Goal: Task Accomplishment & Management: Use online tool/utility

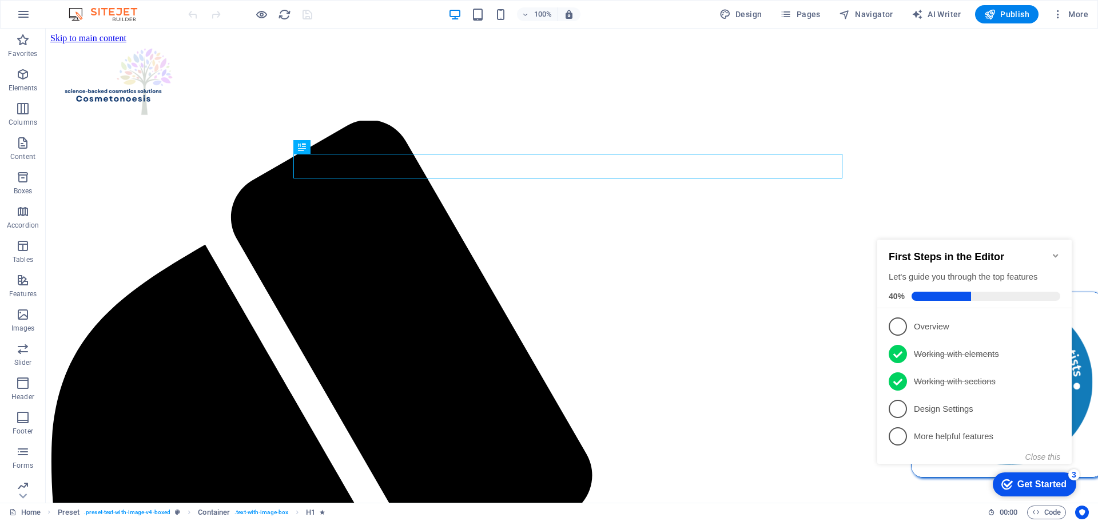
click at [1056, 254] on icon "Minimize checklist" at bounding box center [1055, 255] width 5 height 3
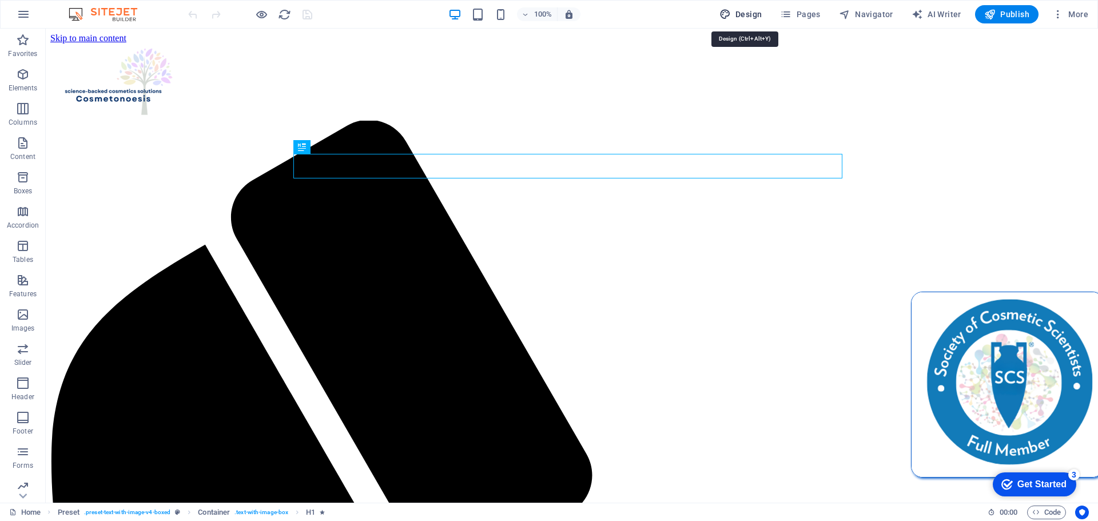
click at [749, 16] on span "Design" at bounding box center [741, 14] width 43 height 11
select select "700"
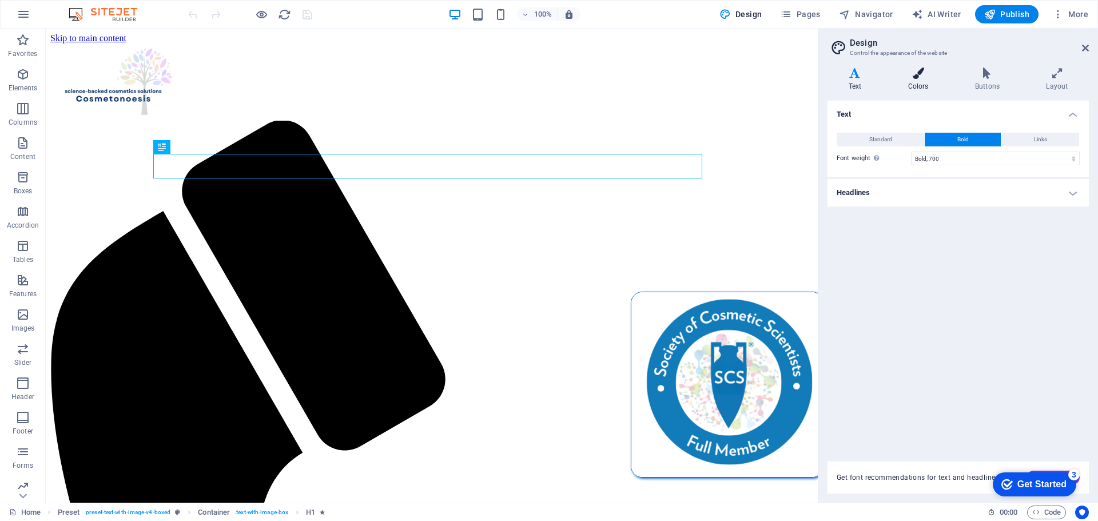
click at [915, 78] on icon at bounding box center [918, 73] width 62 height 11
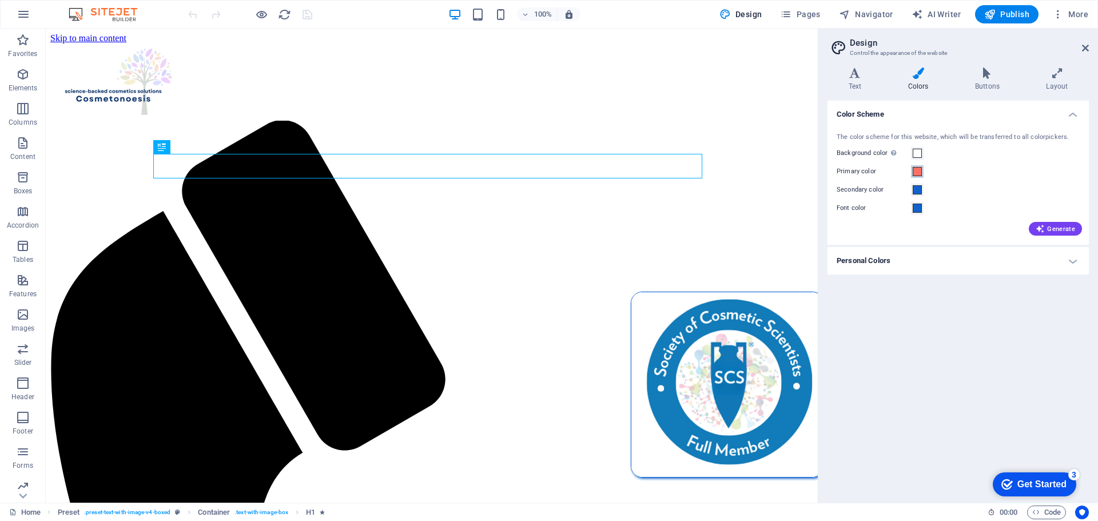
click at [916, 170] on span at bounding box center [917, 171] width 9 height 9
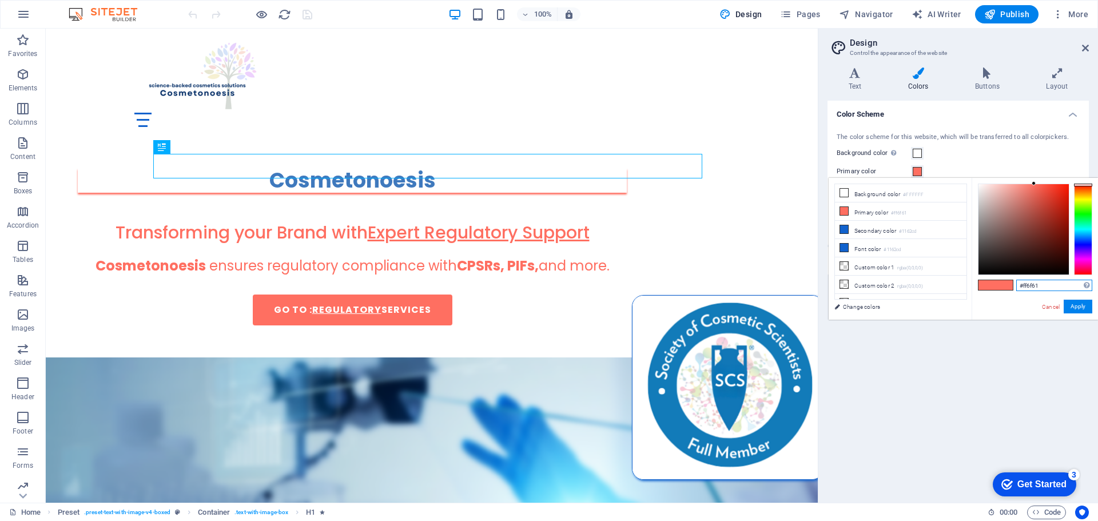
drag, startPoint x: 1047, startPoint y: 288, endPoint x: 1014, endPoint y: 285, distance: 33.3
click at [1013, 286] on div "#ff6f61 Supported formats #0852ed rgb(8, 82, 237) rgba(8, 82, 237, 90%) hsv(221…" at bounding box center [1035, 332] width 126 height 308
paste input "E2725B"
click at [1080, 306] on button "Apply" at bounding box center [1078, 307] width 29 height 14
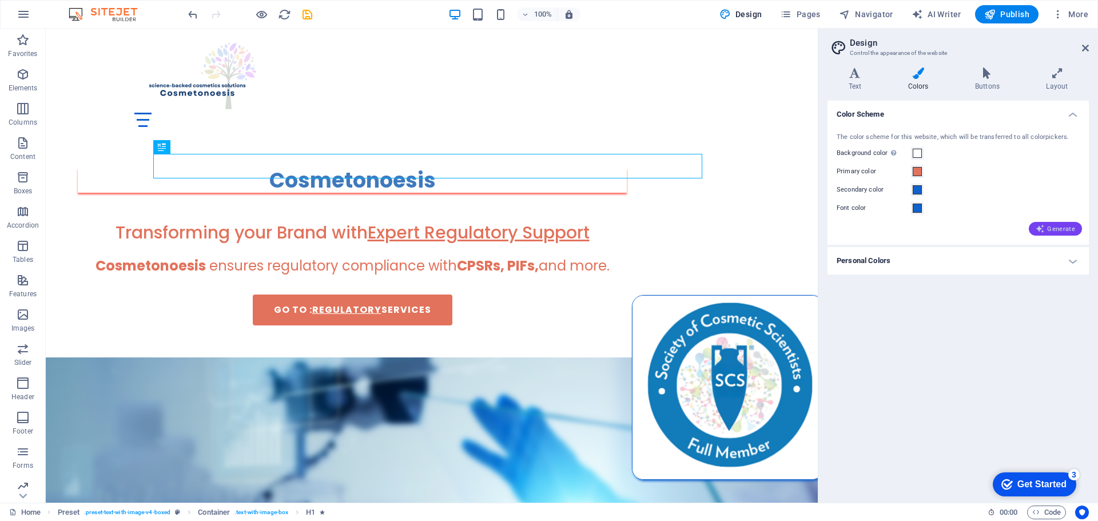
click at [1065, 227] on span "Generate" at bounding box center [1055, 228] width 39 height 9
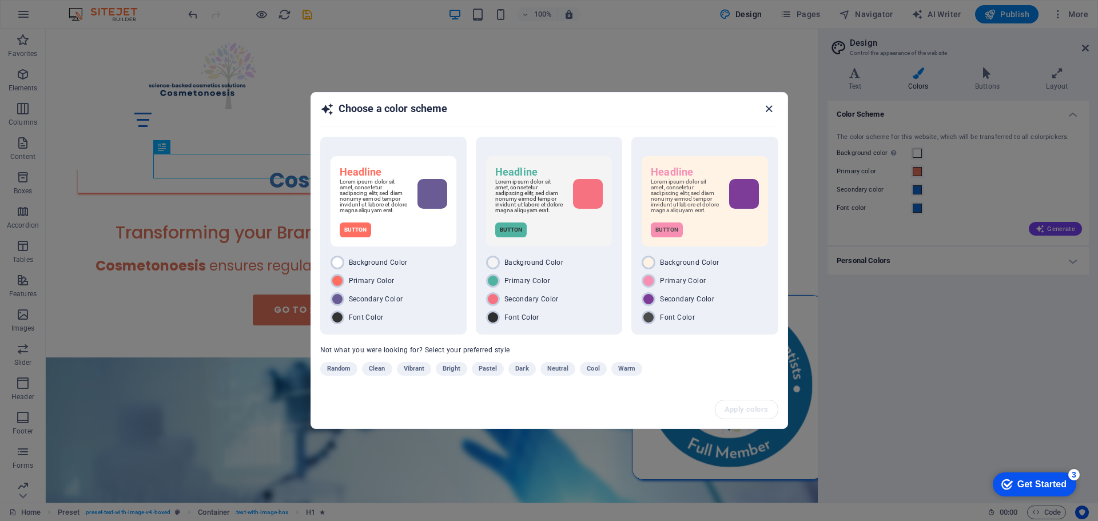
click at [767, 108] on icon "button" at bounding box center [769, 108] width 13 height 13
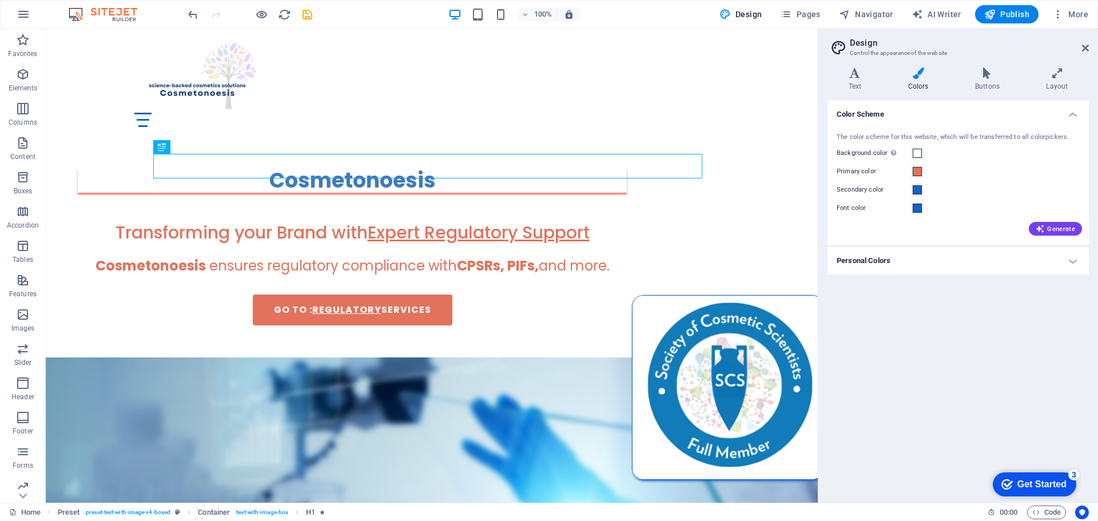
click at [1076, 261] on h4 "Personal Colors" at bounding box center [958, 260] width 261 height 27
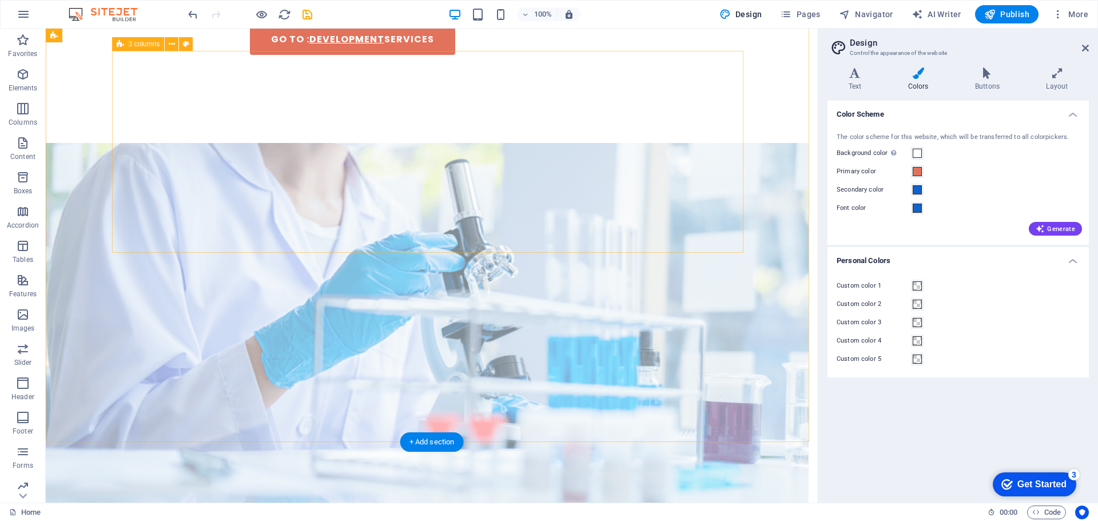
scroll to position [1144, 0]
click at [915, 169] on span at bounding box center [917, 171] width 9 height 9
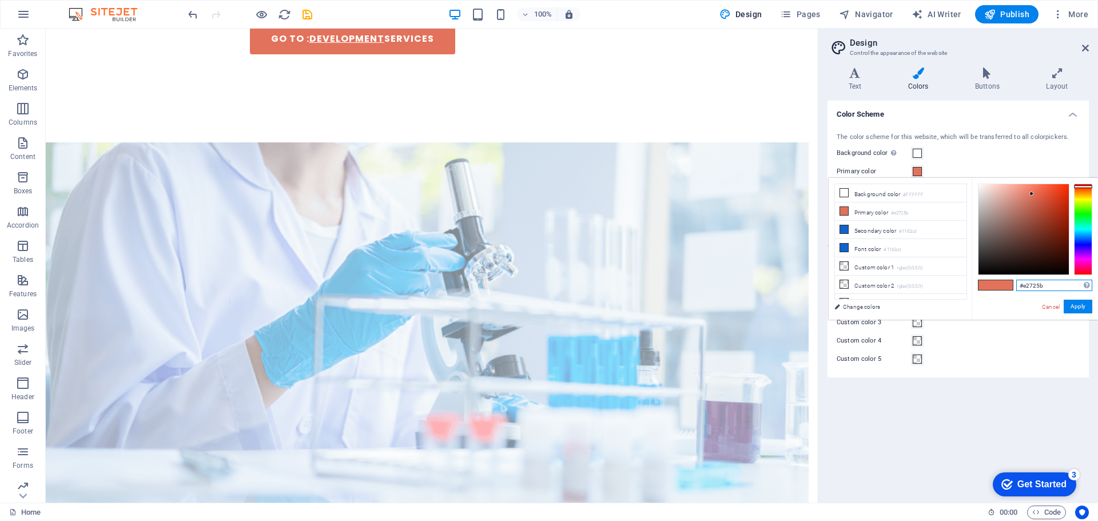
drag, startPoint x: 1048, startPoint y: 280, endPoint x: 1009, endPoint y: 285, distance: 39.2
click at [1009, 285] on div "#e2725b Supported formats #0852ed rgb(8, 82, 237) rgba(8, 82, 237, 90%) hsv(221…" at bounding box center [1035, 332] width 126 height 308
paste input "F88379"
click at [1080, 307] on button "Apply" at bounding box center [1078, 307] width 29 height 14
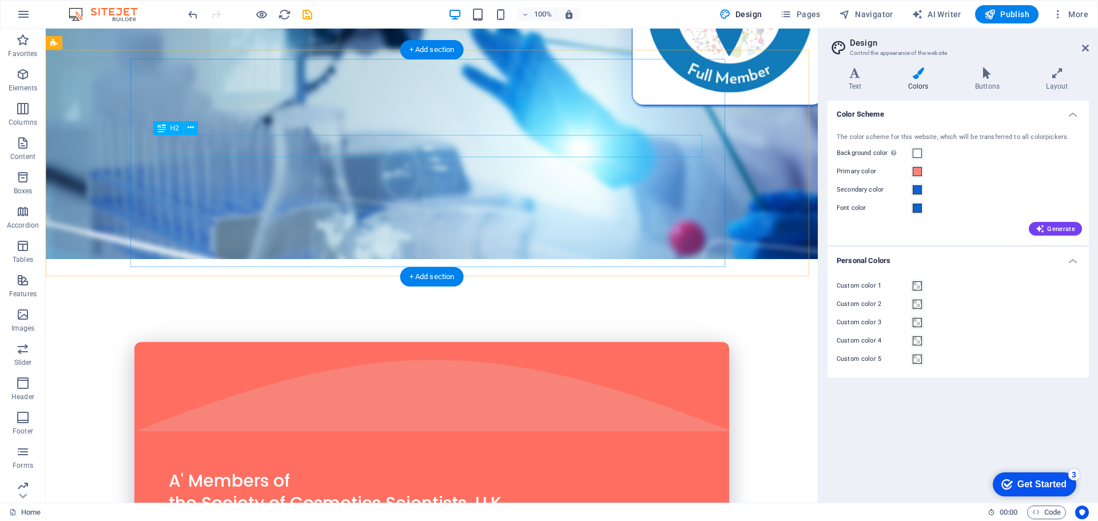
scroll to position [172, 0]
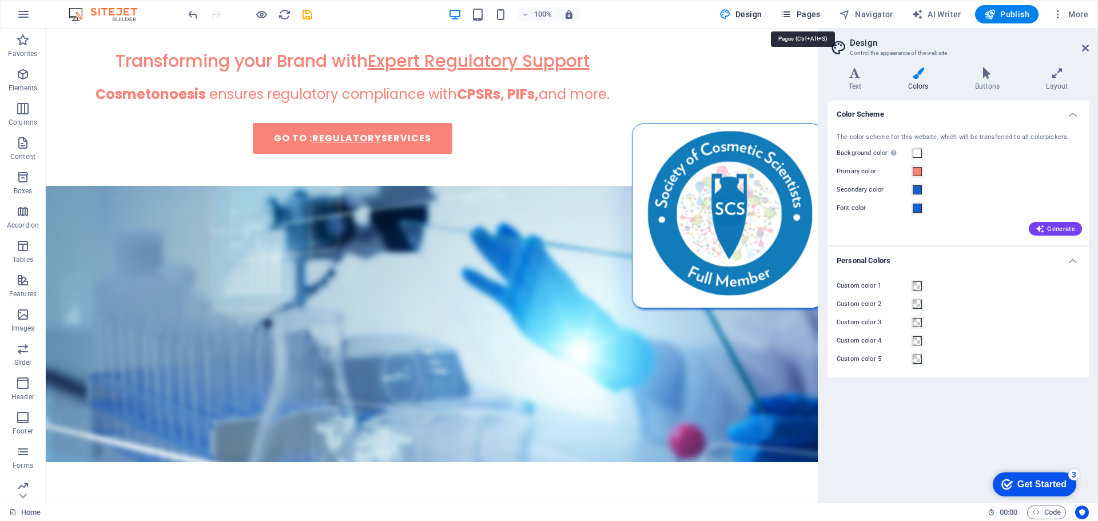
click at [806, 10] on span "Pages" at bounding box center [800, 14] width 40 height 11
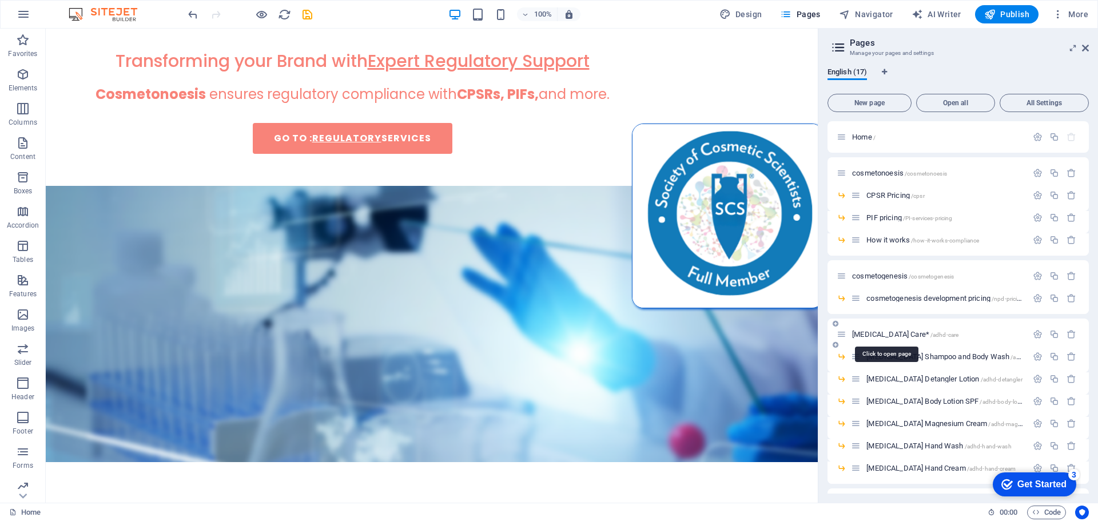
click at [864, 334] on span "ADHD Care* /adhd-care" at bounding box center [905, 334] width 106 height 9
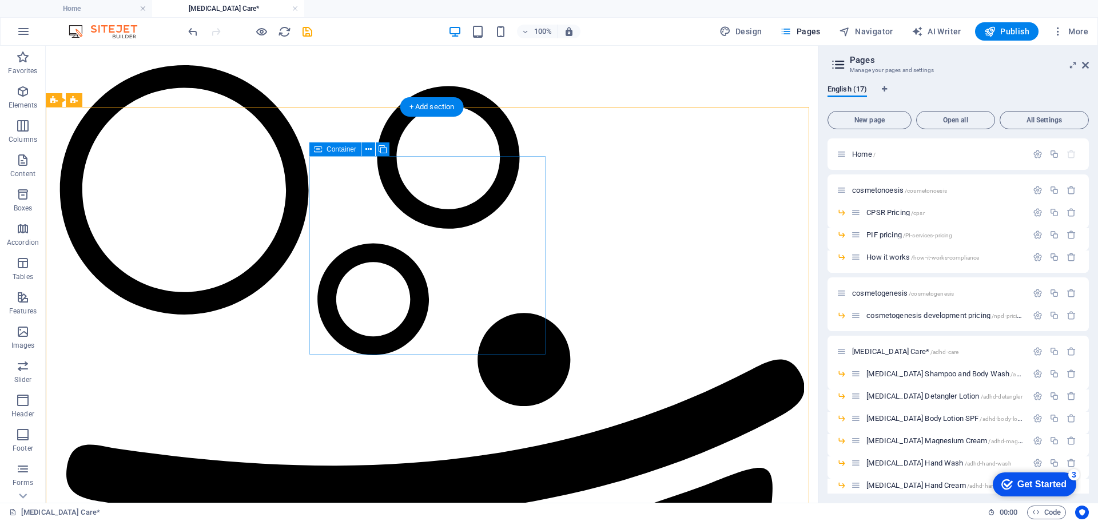
scroll to position [838, 0]
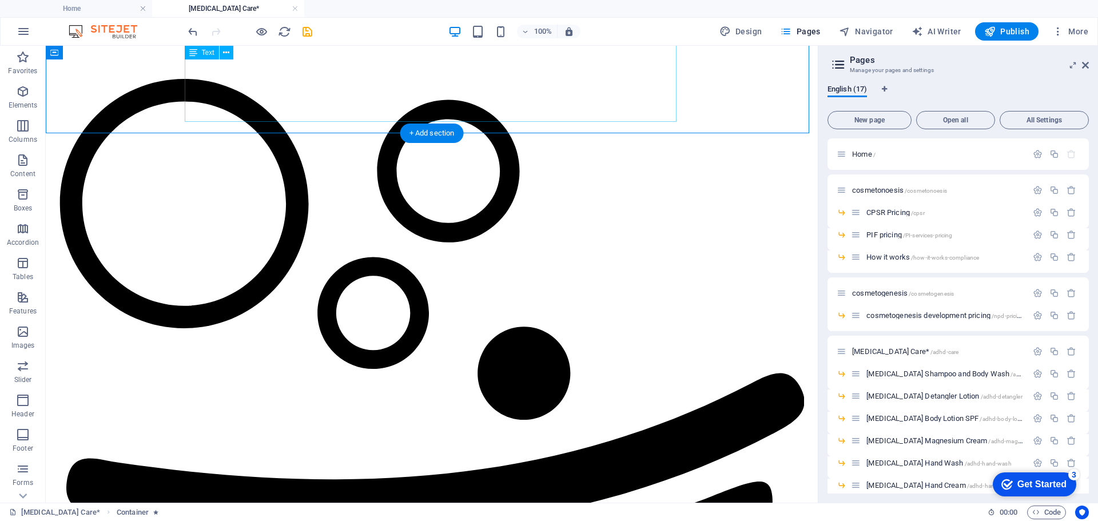
scroll to position [1009, 0]
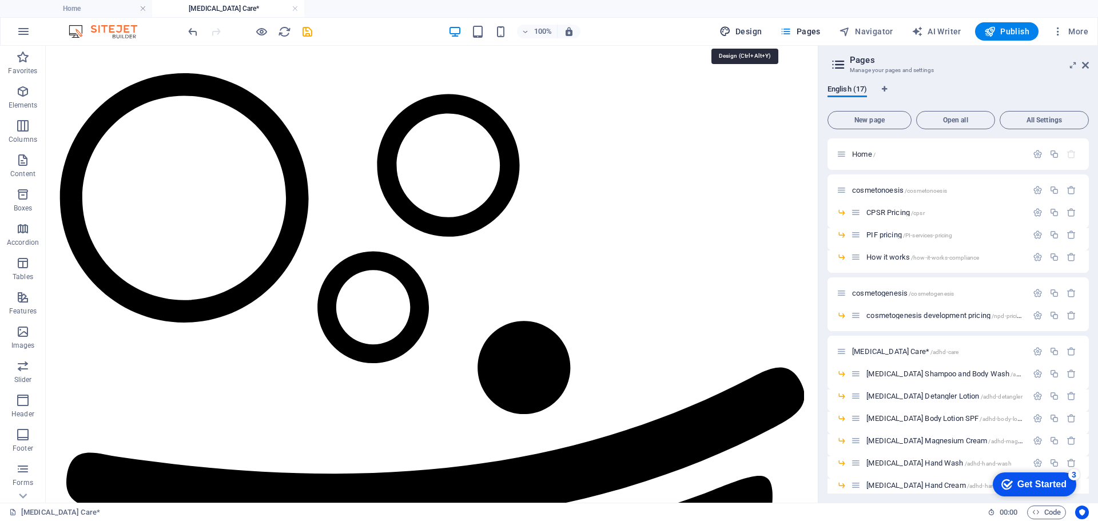
click at [747, 32] on span "Design" at bounding box center [741, 31] width 43 height 11
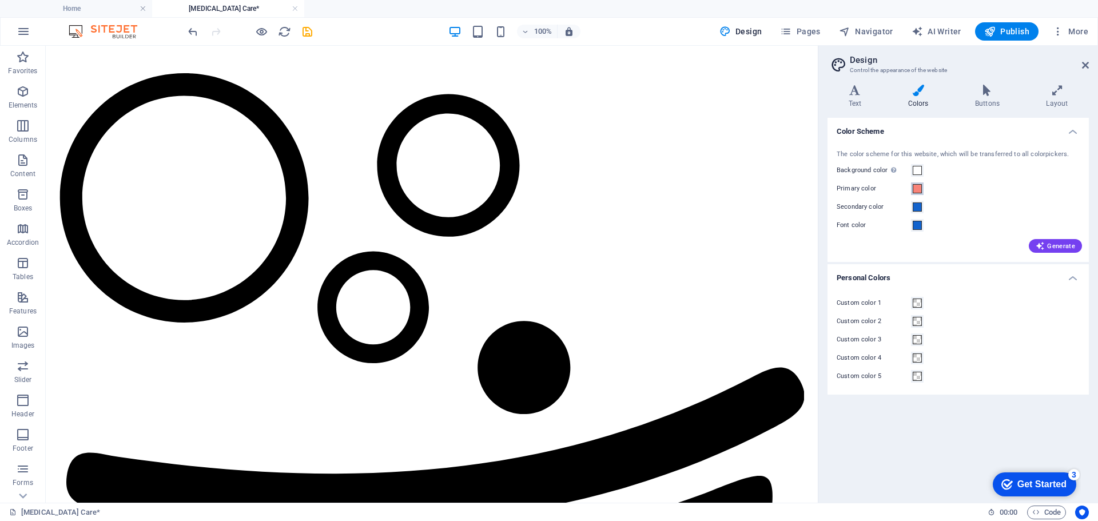
click at [920, 188] on span at bounding box center [917, 188] width 9 height 9
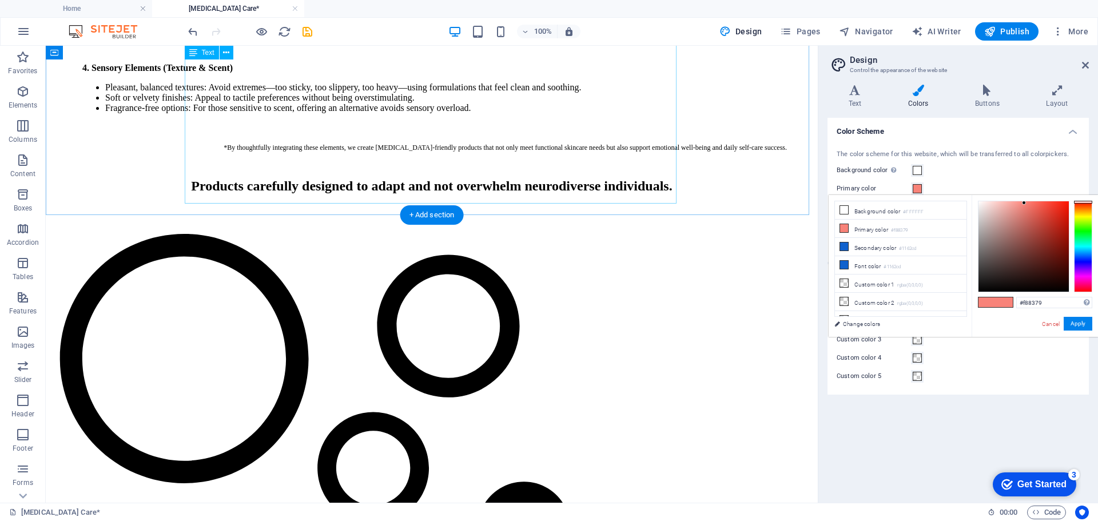
scroll to position [838, 0]
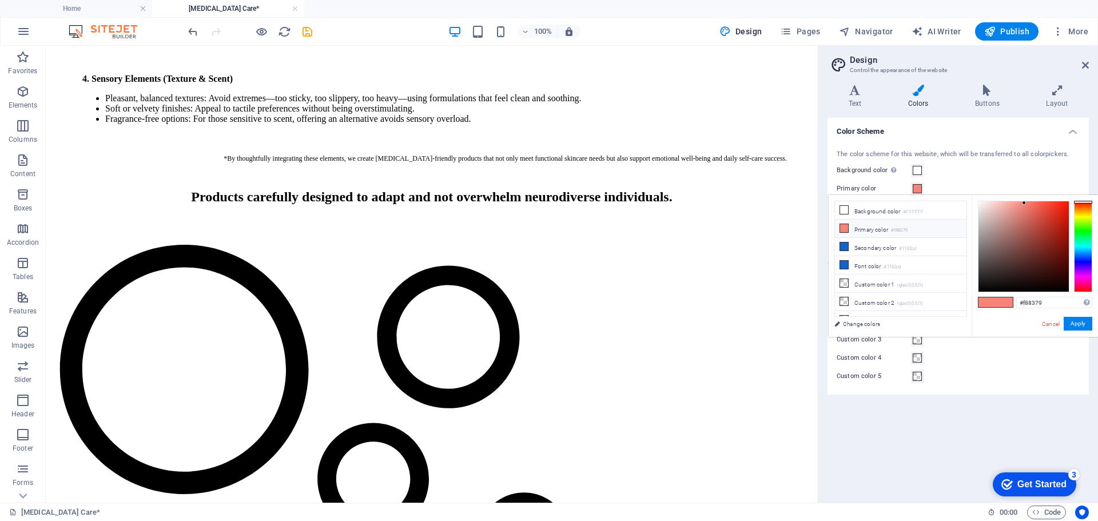
click at [851, 228] on li "Primary color #f88379" at bounding box center [901, 229] width 132 height 18
drag, startPoint x: 1052, startPoint y: 299, endPoint x: 1010, endPoint y: 306, distance: 42.9
click at [1010, 306] on div "#f88379 Supported formats #0852ed rgb(8, 82, 237) rgba(8, 82, 237, 90%) hsv(221…" at bounding box center [1035, 349] width 126 height 308
paste input "D97B6C"
type input "#d97b6c"
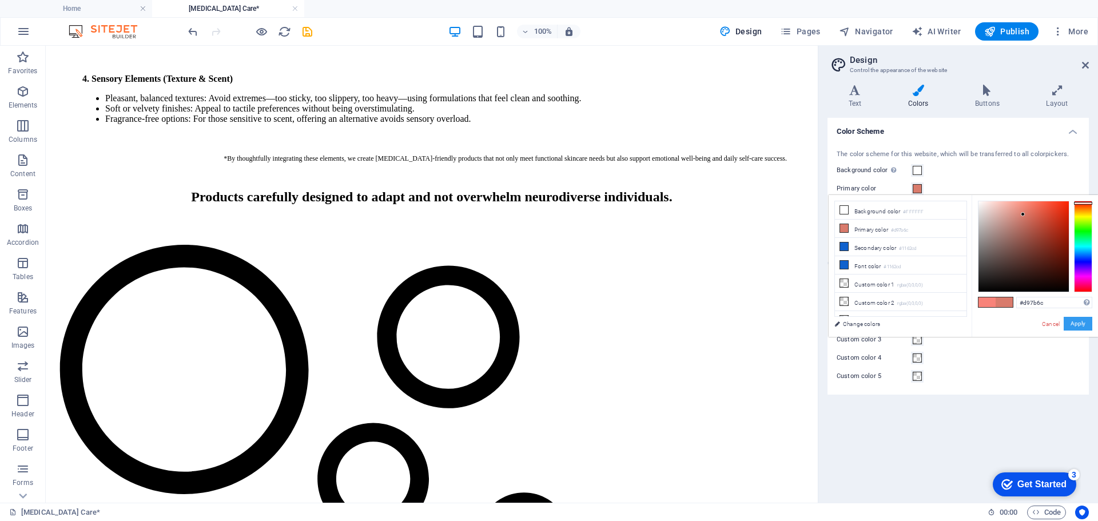
click at [1079, 323] on button "Apply" at bounding box center [1078, 324] width 29 height 14
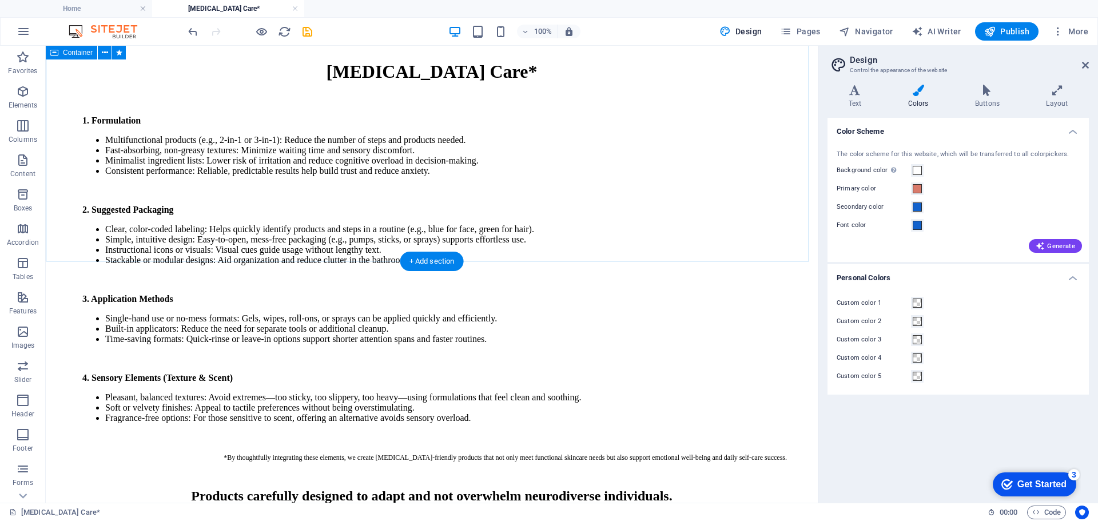
scroll to position [380, 0]
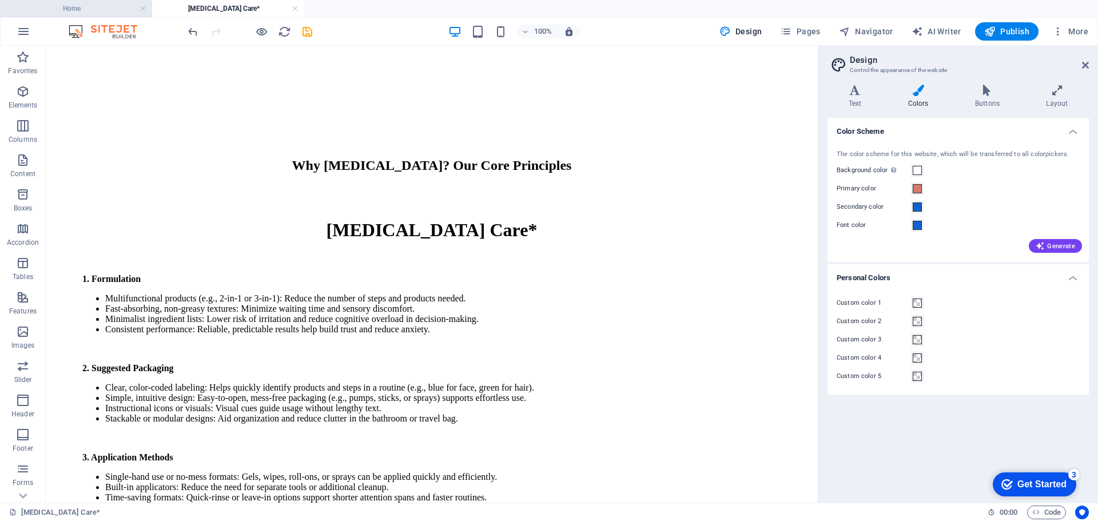
click at [92, 10] on h4 "Home" at bounding box center [76, 8] width 152 height 13
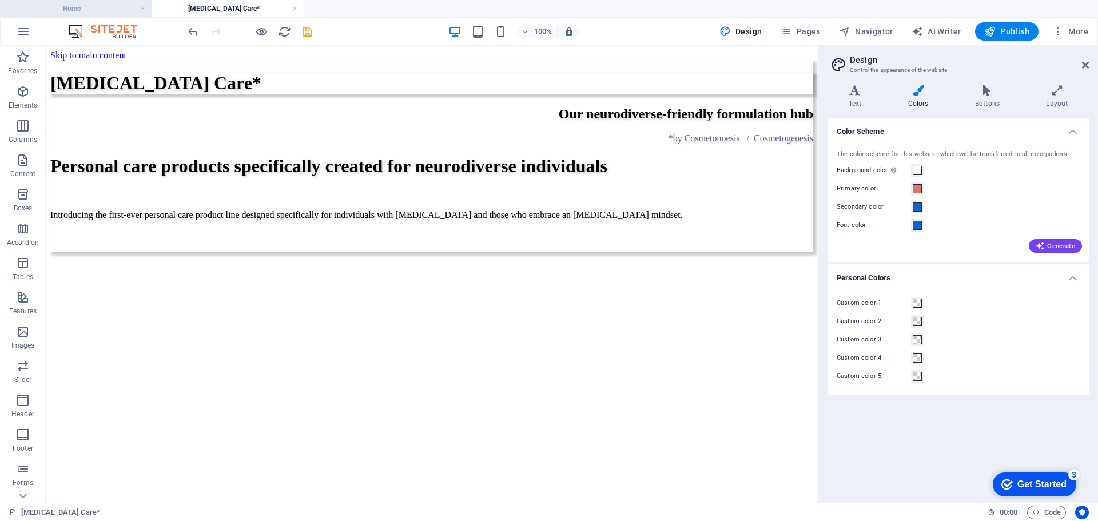
scroll to position [172, 0]
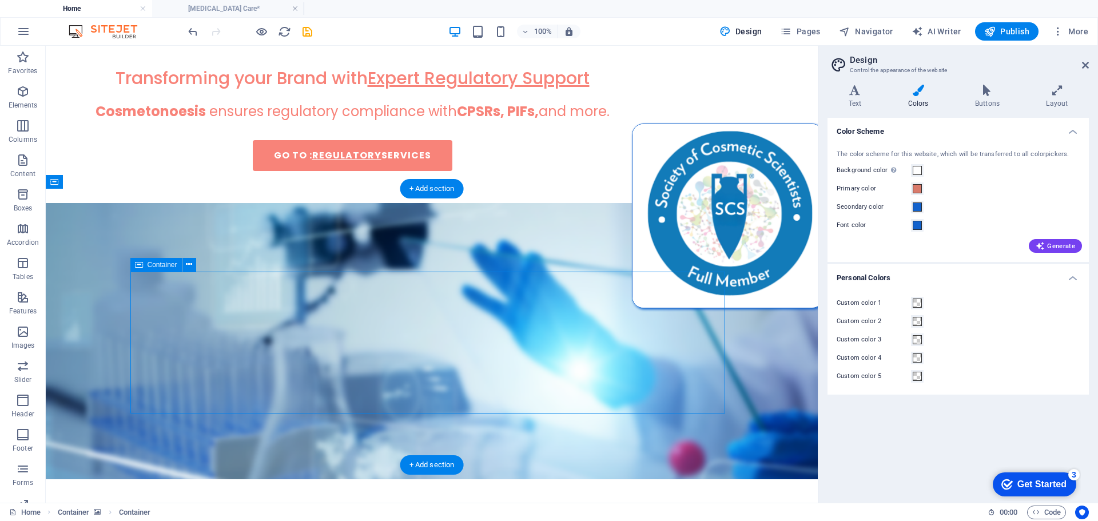
select select "%"
select select "circle"
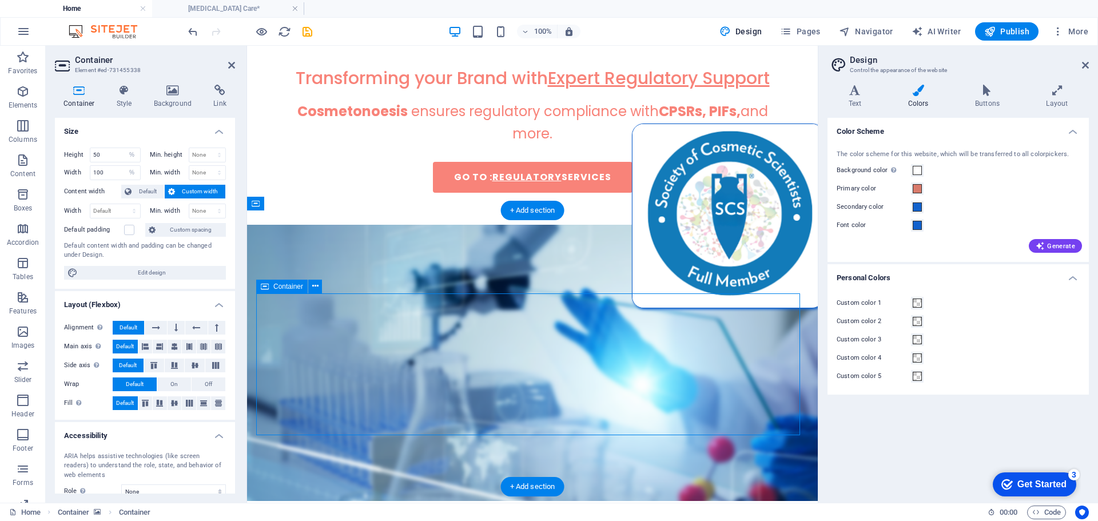
click at [130, 91] on icon at bounding box center [124, 90] width 33 height 11
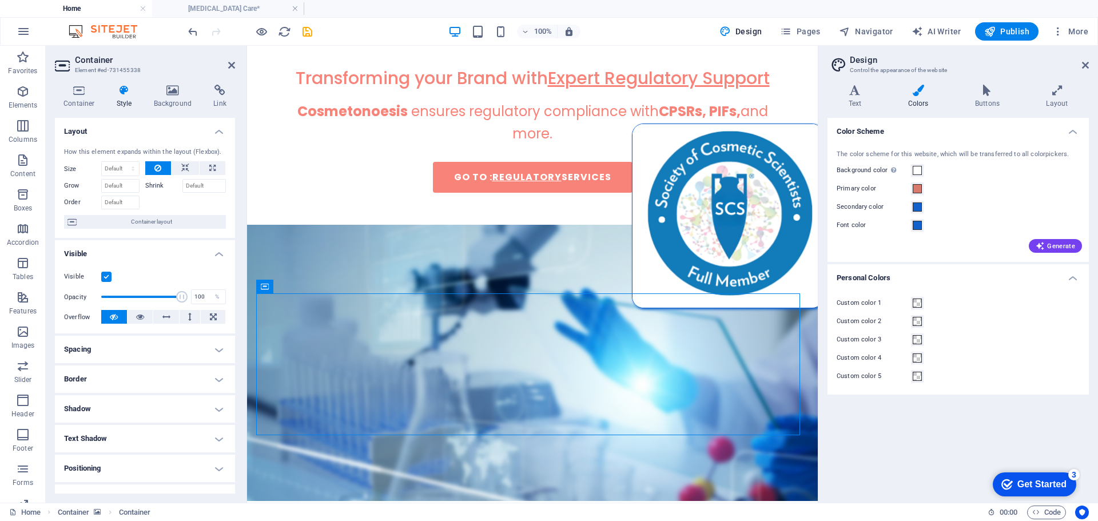
scroll to position [108, 0]
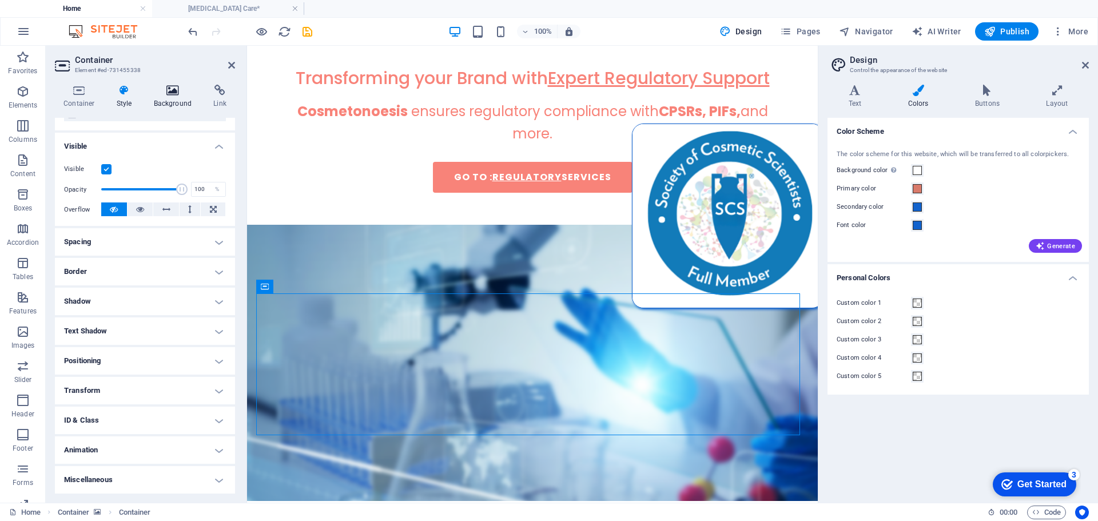
click at [169, 89] on icon at bounding box center [172, 90] width 55 height 11
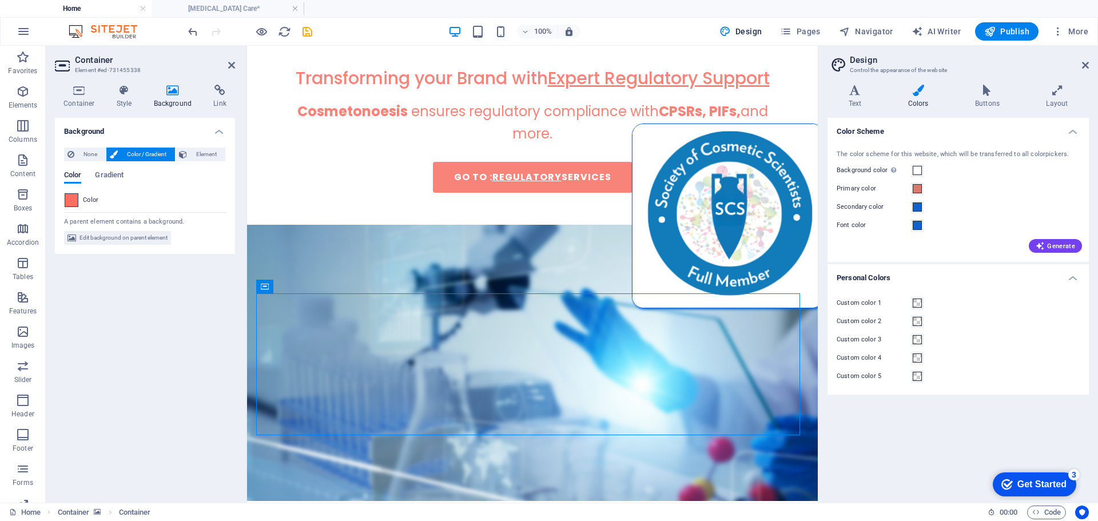
click at [70, 200] on span at bounding box center [71, 200] width 13 height 13
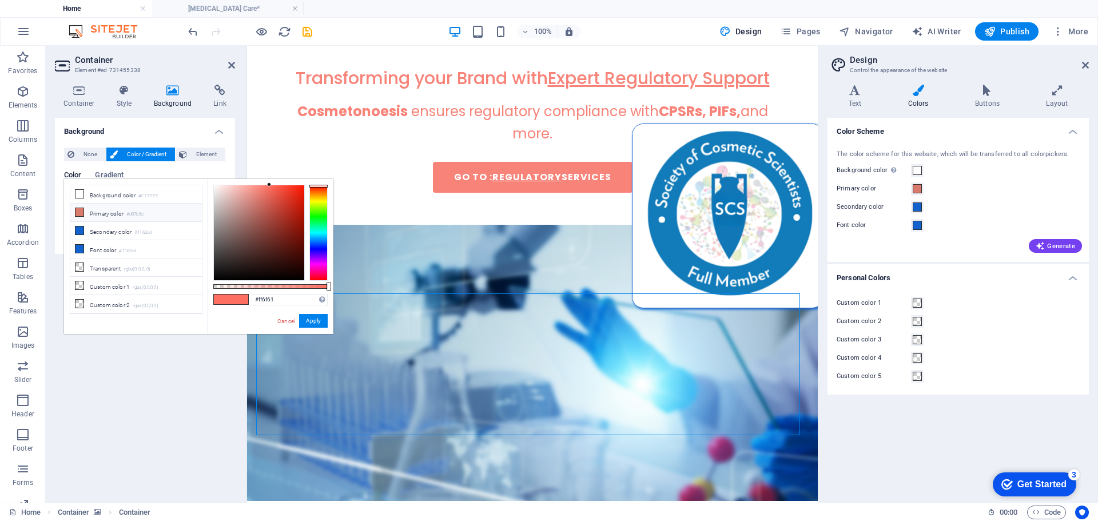
click at [104, 211] on li "Primary color #d97b6c" at bounding box center [136, 213] width 132 height 18
type input "#d97b6c"
click at [319, 318] on button "Apply" at bounding box center [313, 321] width 29 height 14
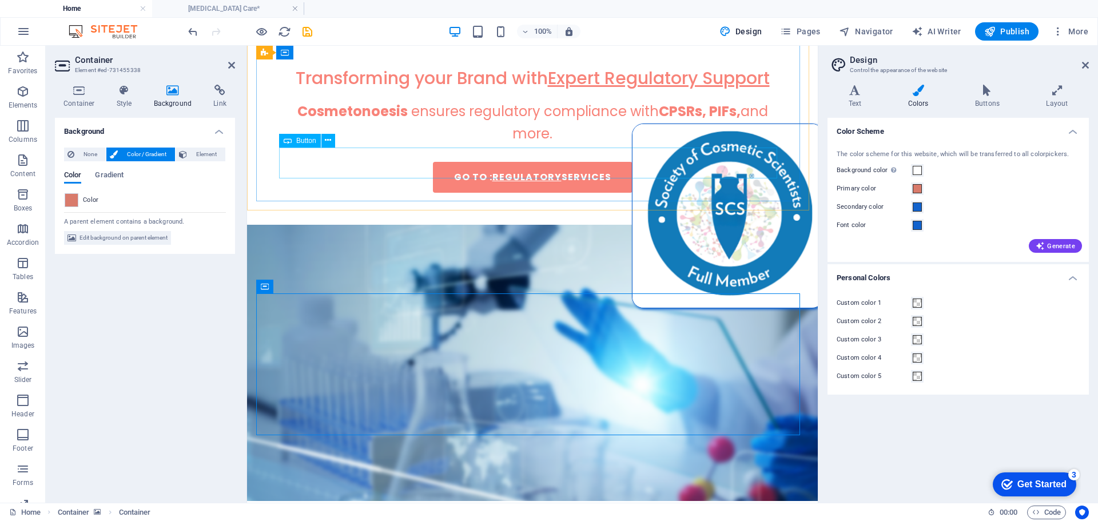
scroll to position [0, 0]
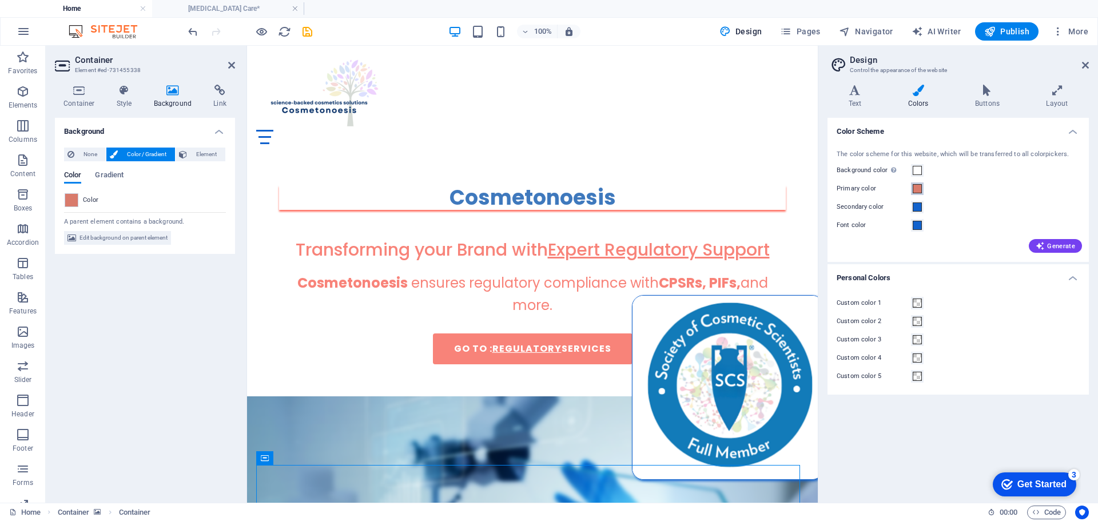
click at [916, 189] on span at bounding box center [917, 188] width 9 height 9
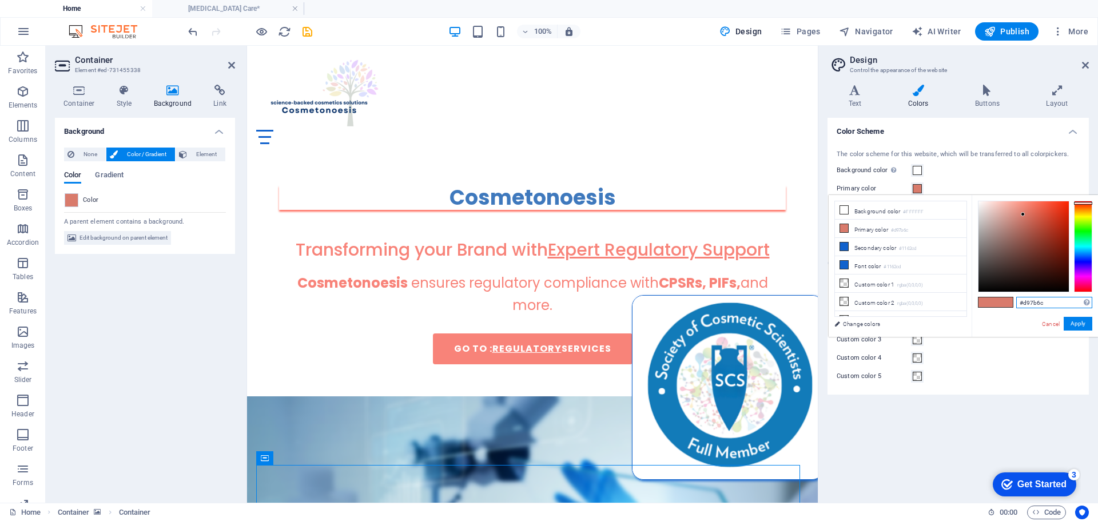
drag, startPoint x: 1053, startPoint y: 303, endPoint x: 1009, endPoint y: 302, distance: 44.1
click at [1006, 303] on div "#d97b6c Supported formats #0852ed rgb(8, 82, 237) rgba(8, 82, 237, 90%) hsv(221…" at bounding box center [1035, 349] width 126 height 308
paste input "2F3E46"
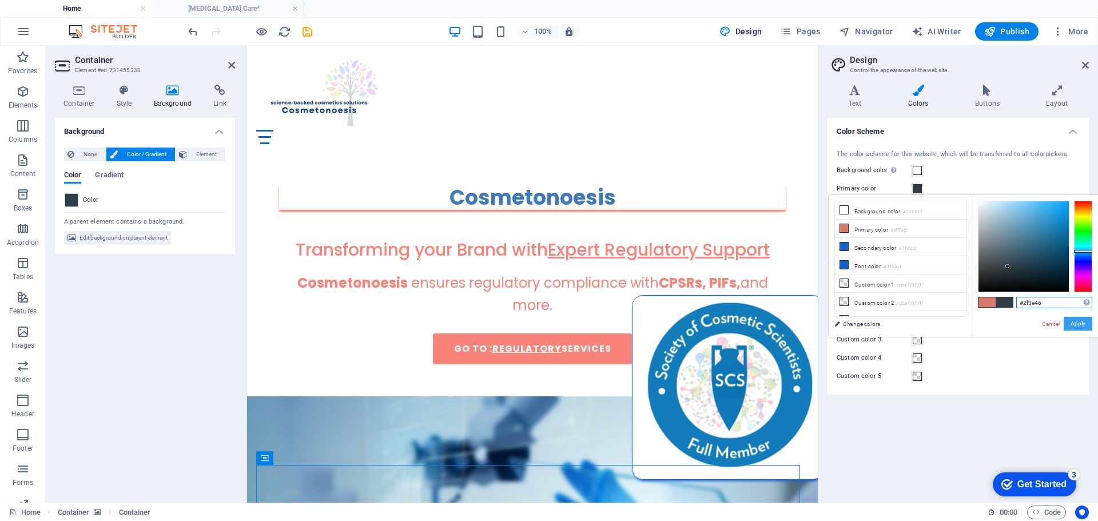
type input "#2f3e46"
click at [1085, 324] on button "Apply" at bounding box center [1078, 324] width 29 height 14
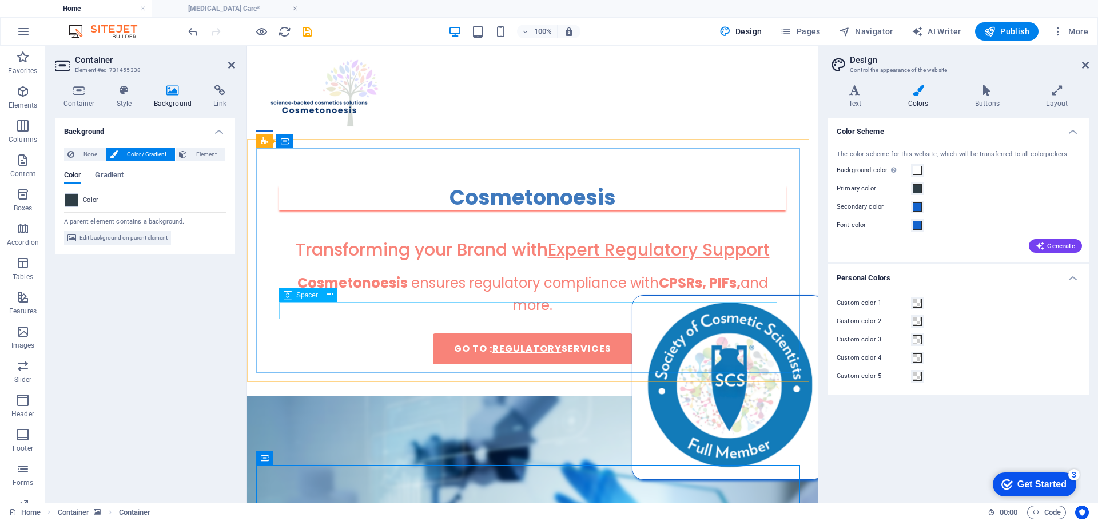
click at [636, 316] on div at bounding box center [532, 324] width 507 height 17
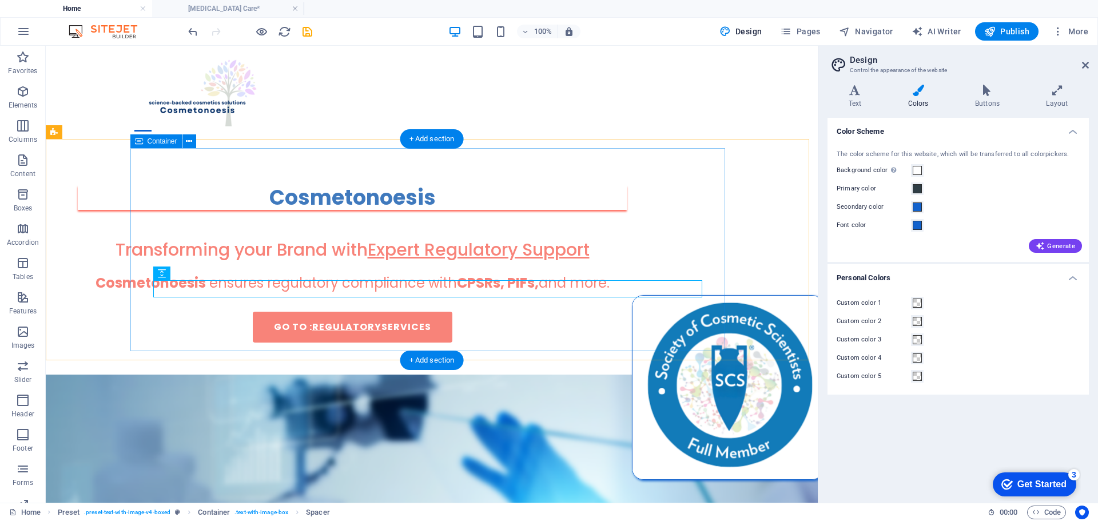
click at [632, 333] on div "Cosmetonoesis Transforming your Brand with Expert Regulatory Support Cosmetonoe…" at bounding box center [352, 263] width 595 height 203
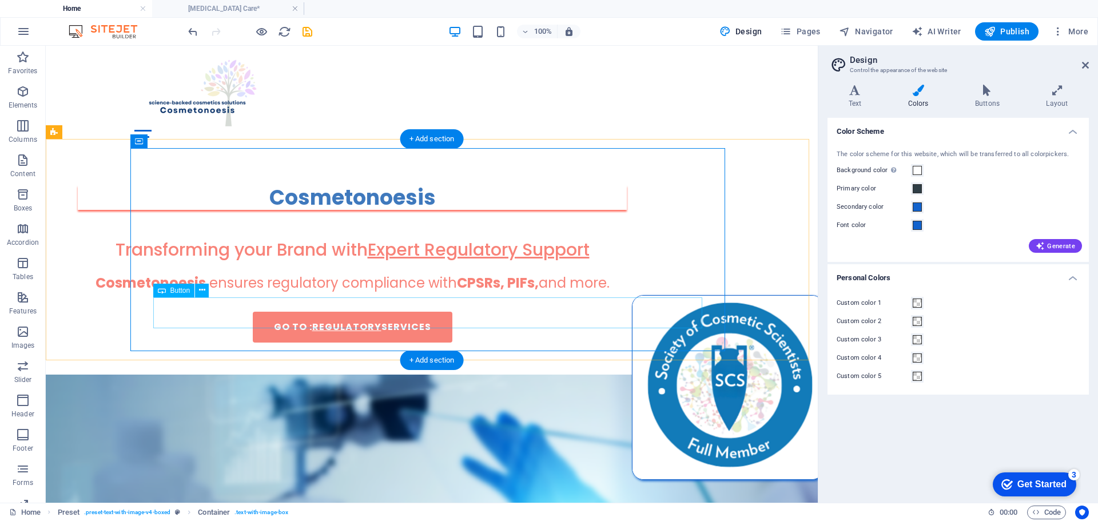
click at [503, 312] on div "GO TO : Regulatory services" at bounding box center [352, 327] width 549 height 31
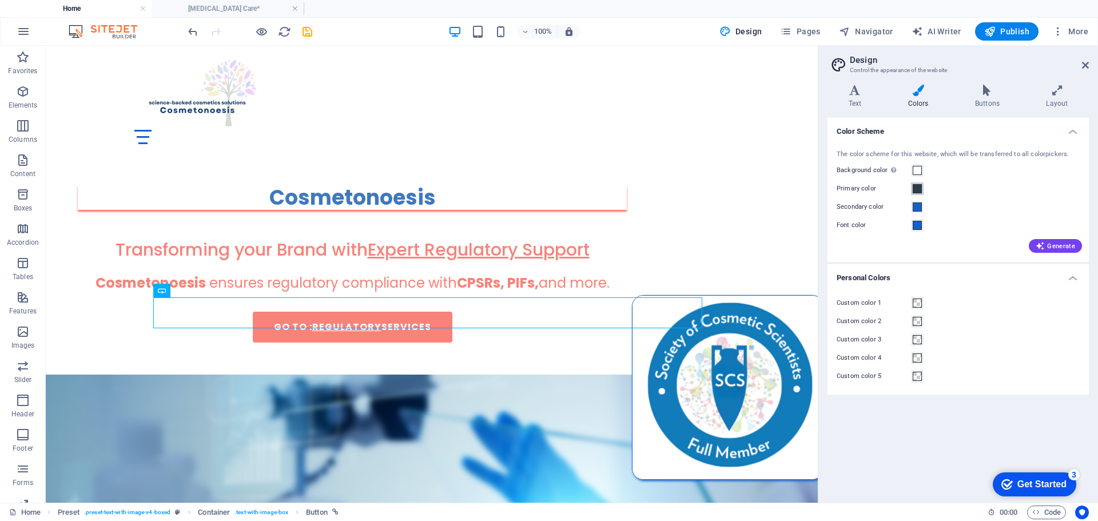
click at [915, 187] on span at bounding box center [917, 188] width 9 height 9
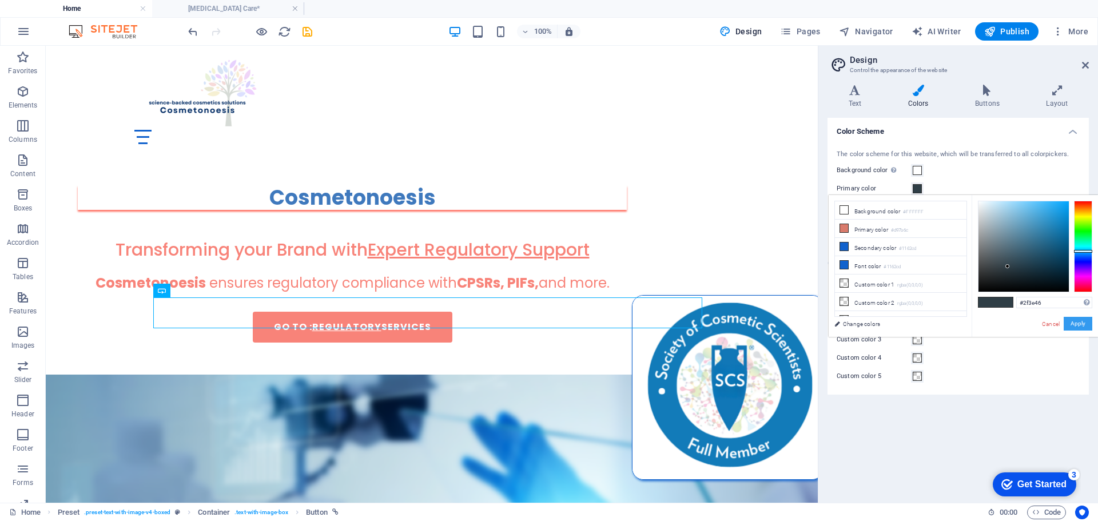
click at [1074, 318] on button "Apply" at bounding box center [1078, 324] width 29 height 14
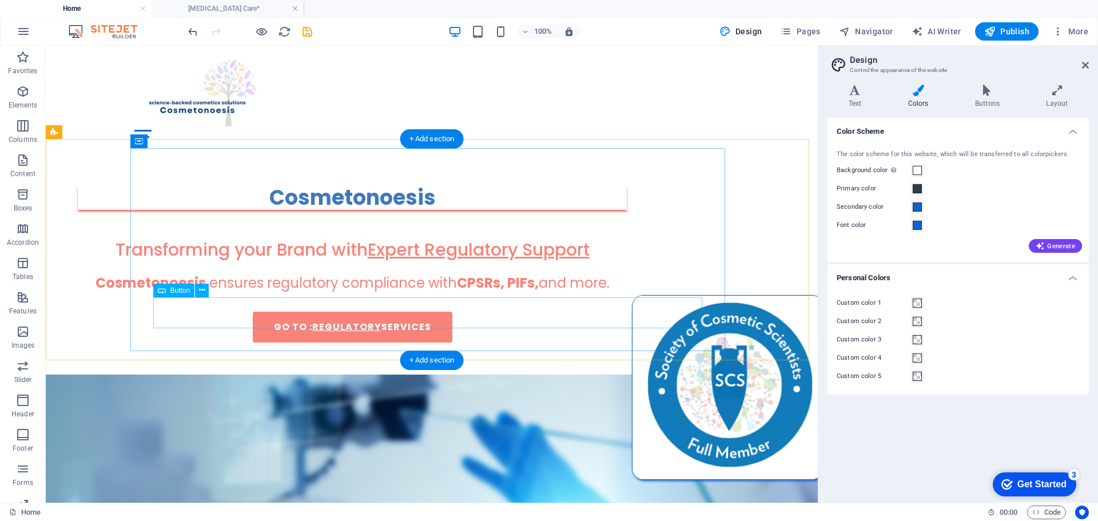
click at [371, 312] on div "GO TO : Regulatory services" at bounding box center [352, 327] width 549 height 31
click at [453, 312] on div "GO TO : Regulatory services" at bounding box center [352, 327] width 549 height 31
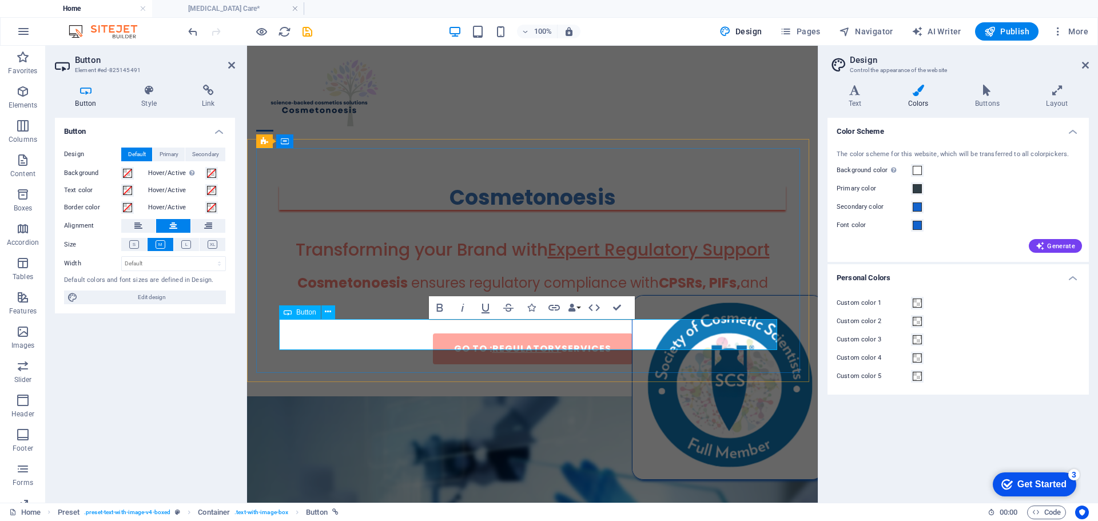
click at [441, 334] on link "GO TO : Regulatory services" at bounding box center [533, 349] width 200 height 31
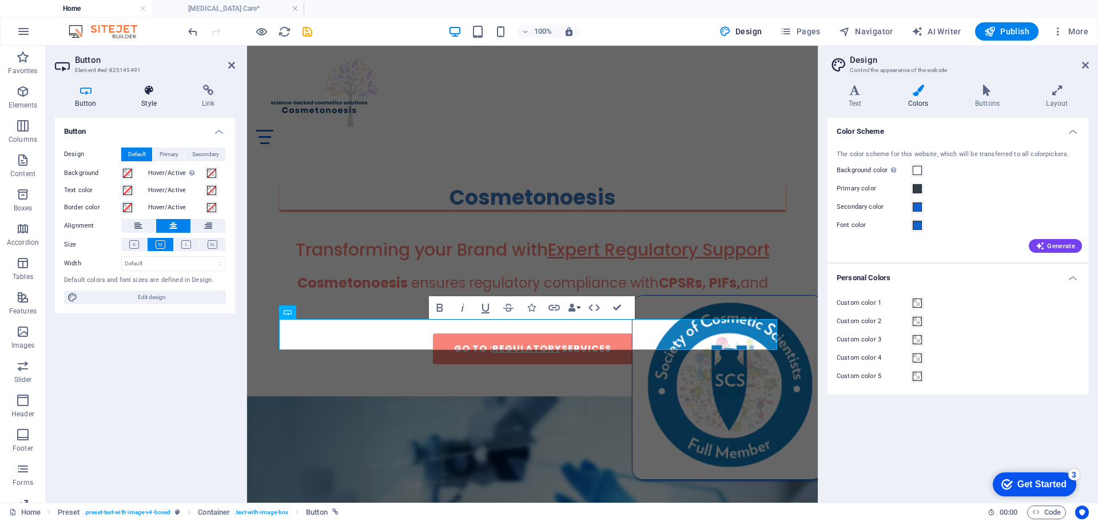
click at [149, 93] on icon at bounding box center [149, 90] width 56 height 11
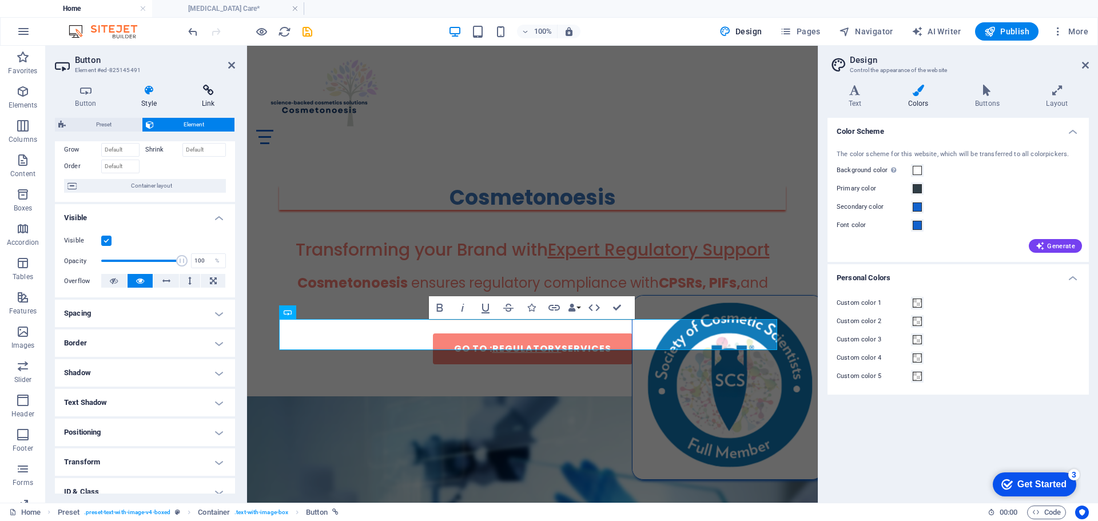
scroll to position [114, 0]
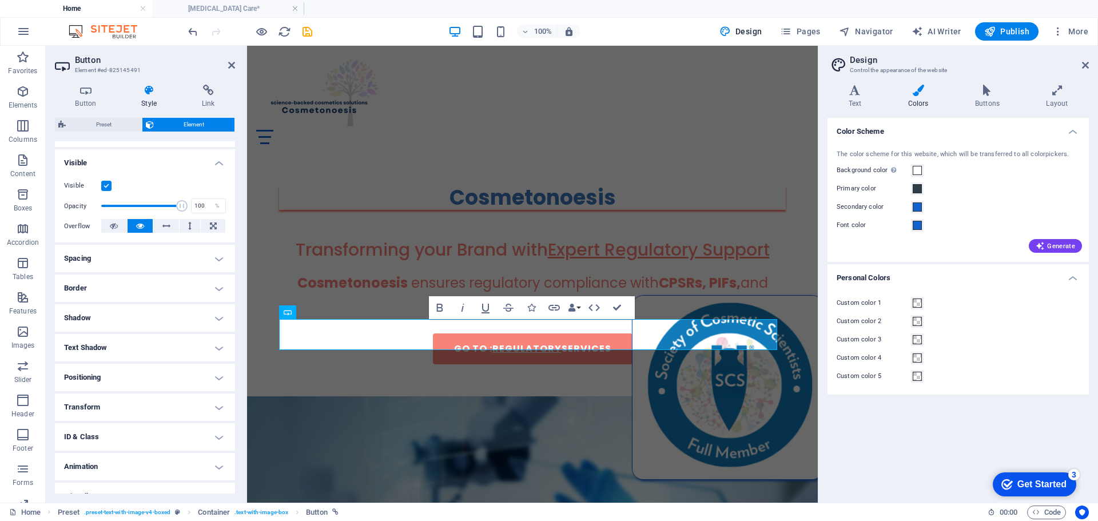
click at [150, 89] on icon at bounding box center [149, 90] width 56 height 11
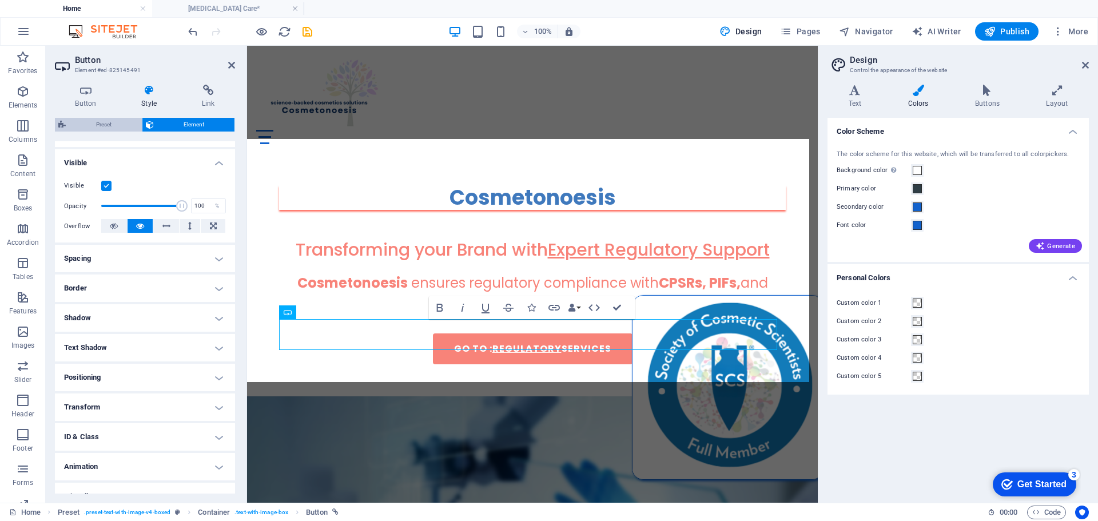
click at [110, 126] on span "Preset" at bounding box center [103, 125] width 69 height 14
select select "rem"
select select "px"
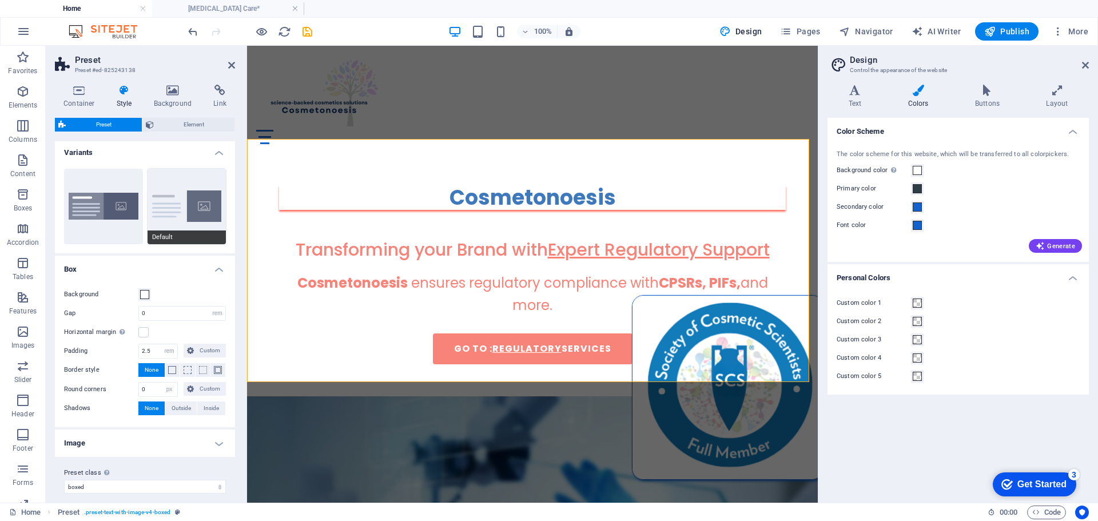
scroll to position [0, 0]
click at [1045, 247] on icon "button" at bounding box center [1040, 245] width 9 height 9
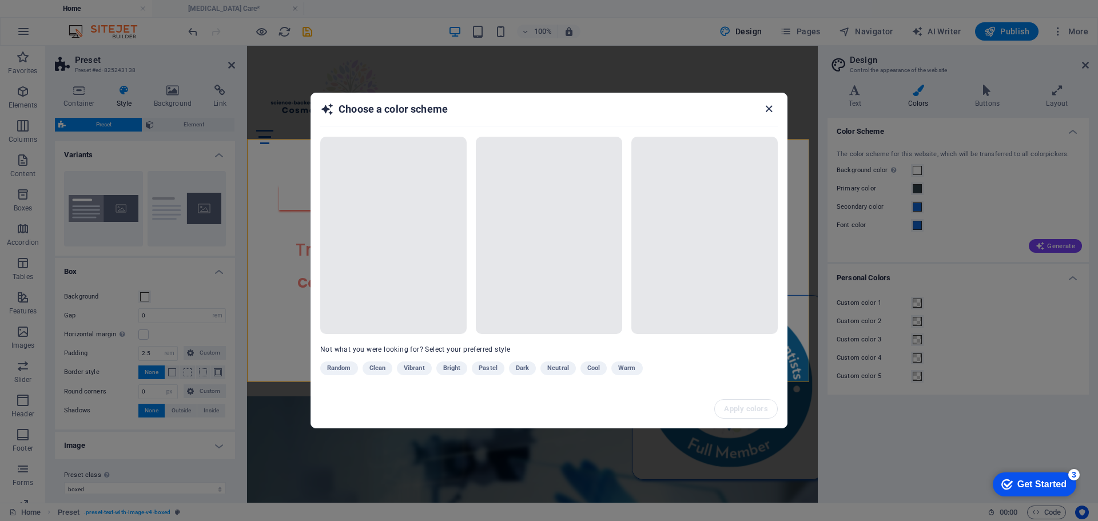
click at [768, 112] on icon "button" at bounding box center [769, 108] width 13 height 13
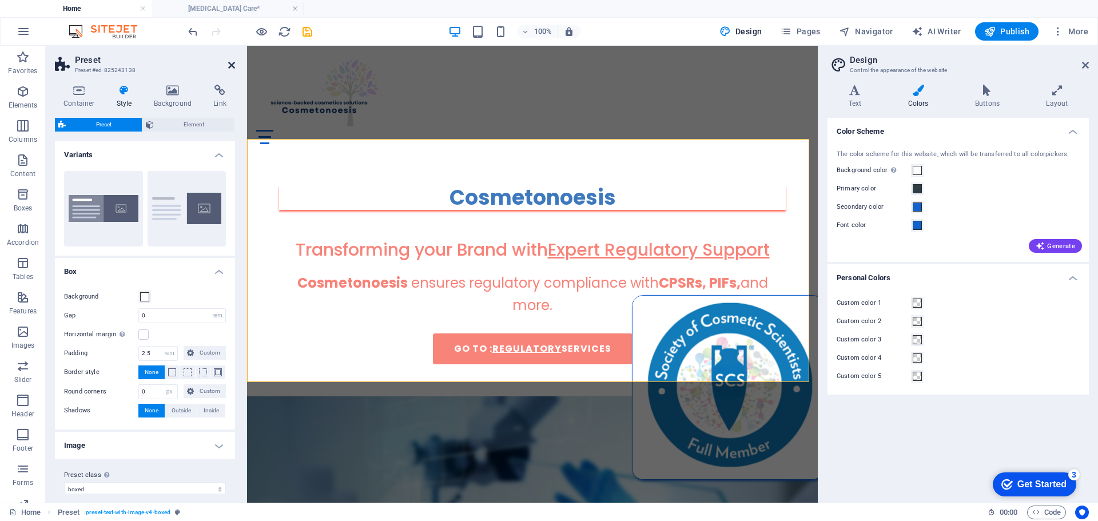
click at [231, 64] on icon at bounding box center [231, 65] width 7 height 9
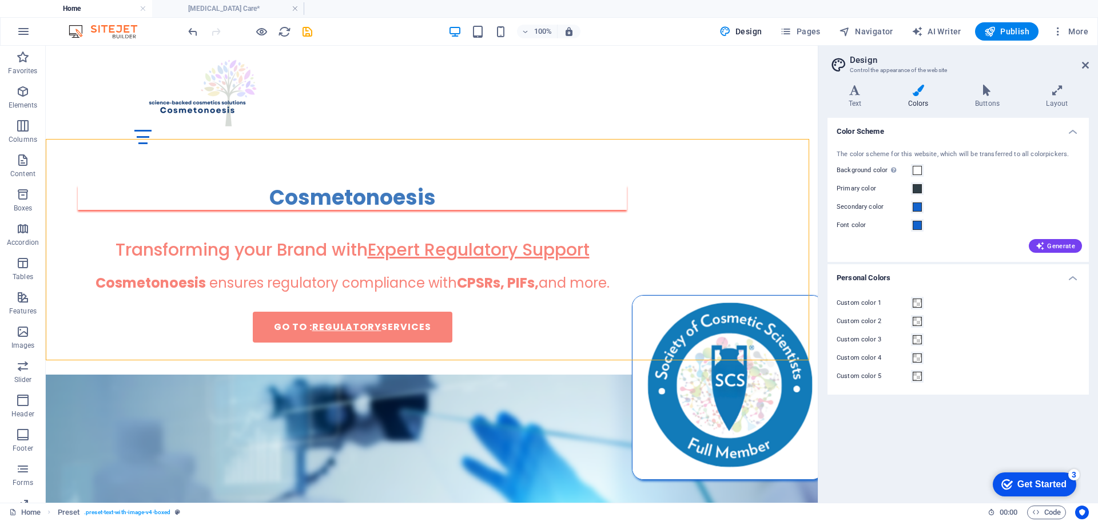
click at [918, 92] on icon at bounding box center [918, 90] width 62 height 11
click at [916, 187] on span at bounding box center [917, 188] width 9 height 9
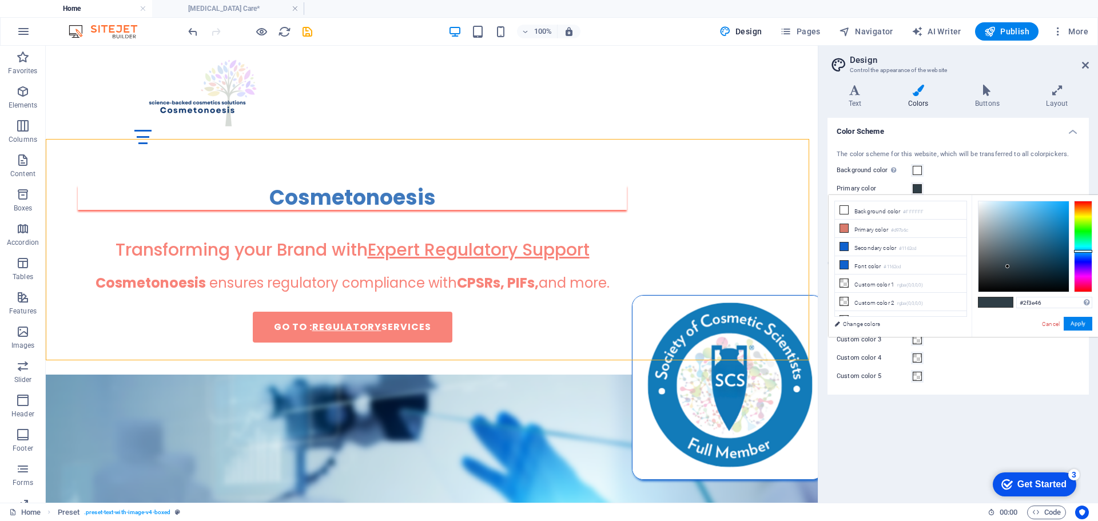
click at [916, 187] on span at bounding box center [917, 188] width 9 height 9
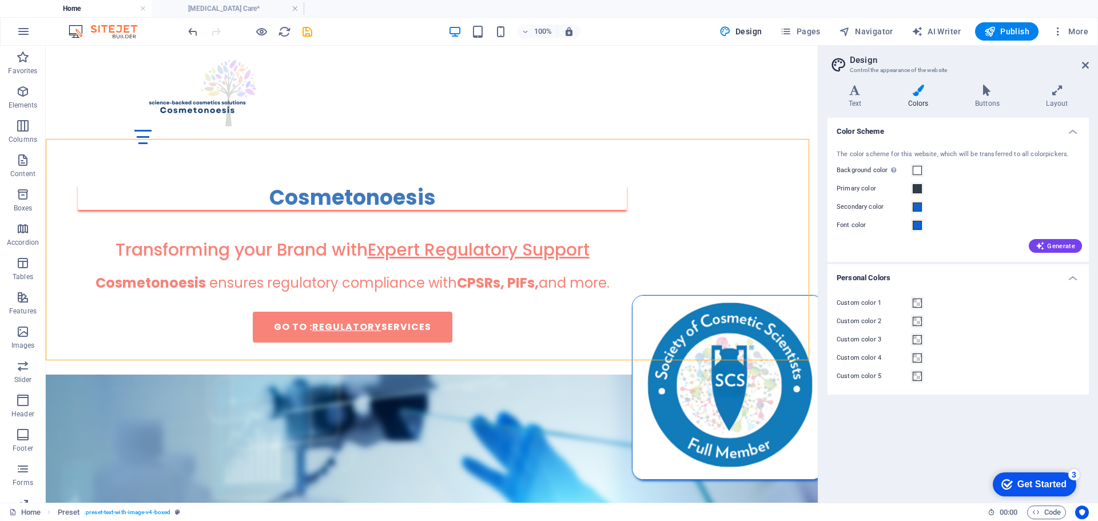
click at [945, 191] on div "Primary color" at bounding box center [958, 189] width 243 height 14
click at [920, 167] on span at bounding box center [917, 170] width 9 height 9
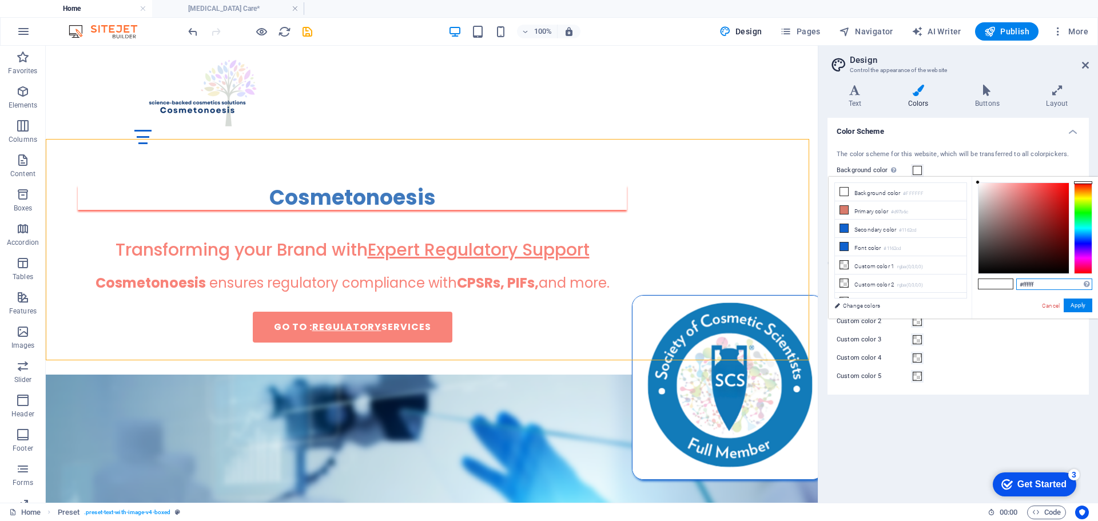
drag, startPoint x: 1042, startPoint y: 285, endPoint x: 1021, endPoint y: 281, distance: 21.5
click at [1002, 279] on div "#ffffff Supported formats #0852ed rgb(8, 82, 237) rgba(8, 82, 237, 90%) hsv(221…" at bounding box center [1035, 331] width 126 height 308
paste input "F9F6F2"
type input "#f9f6f2"
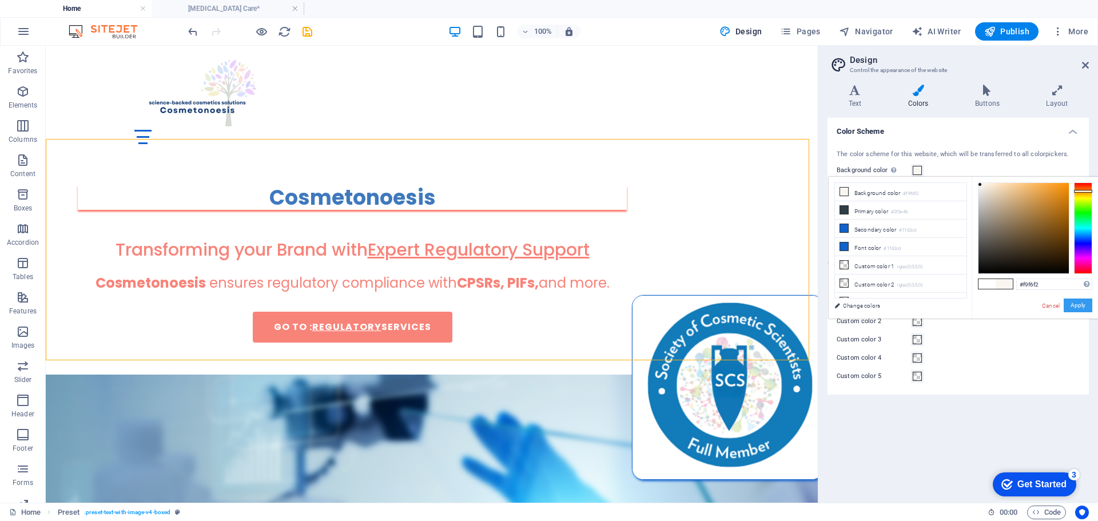
drag, startPoint x: 1084, startPoint y: 306, endPoint x: 1070, endPoint y: 309, distance: 13.6
click at [1080, 303] on button "Apply" at bounding box center [1078, 306] width 29 height 14
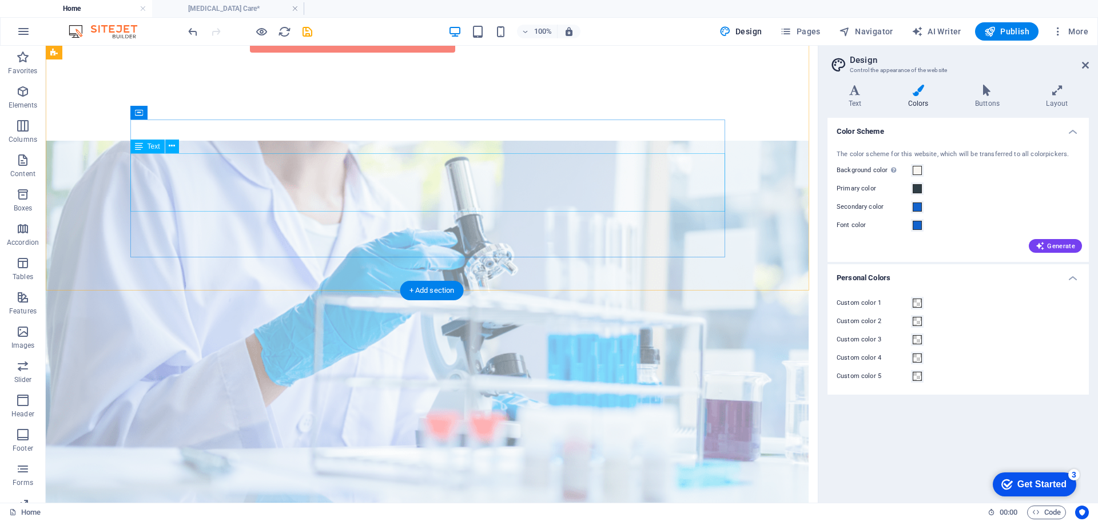
scroll to position [1030, 0]
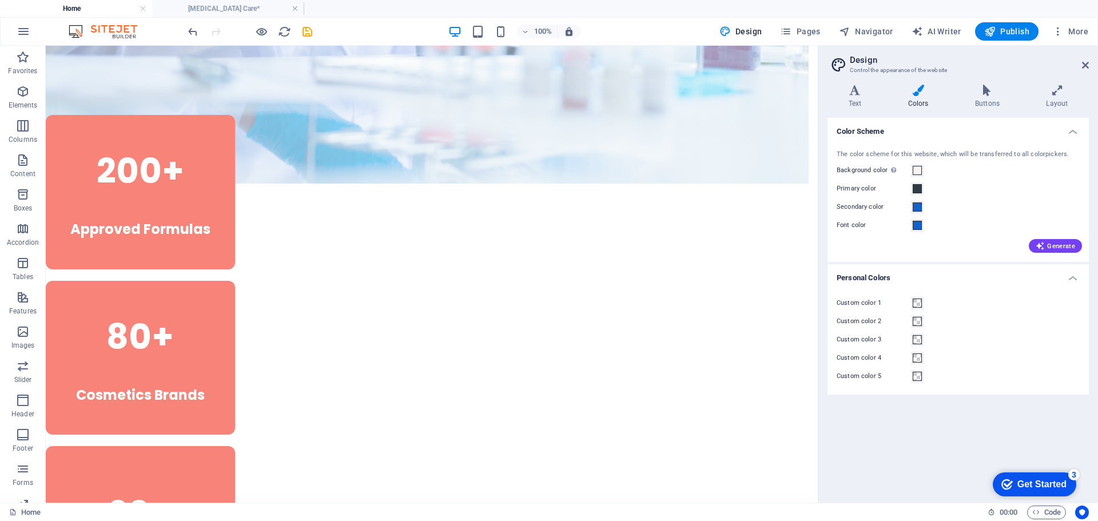
scroll to position [1400, 0]
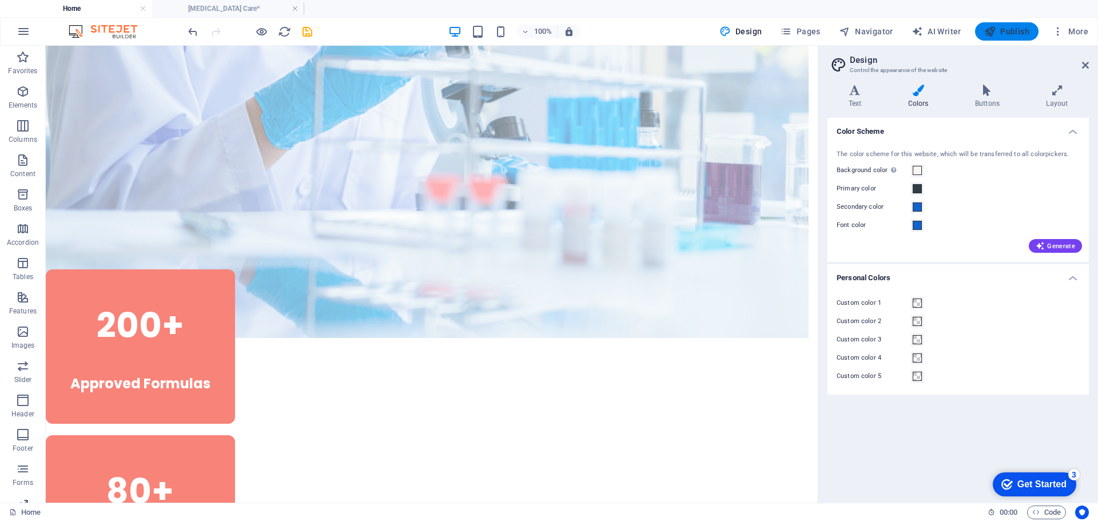
click at [1013, 32] on span "Publish" at bounding box center [1007, 31] width 45 height 11
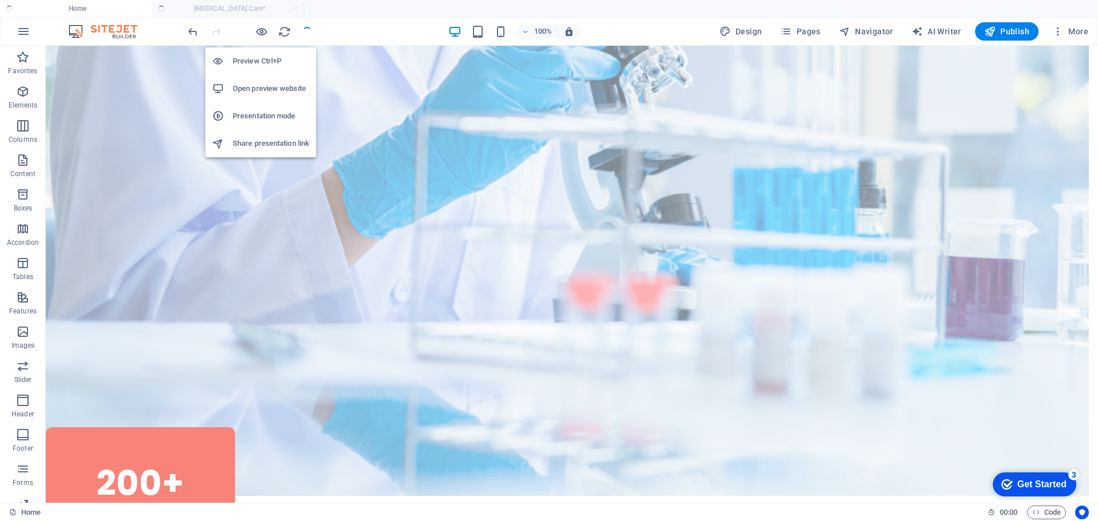
click at [253, 63] on h6 "Preview Ctrl+P" at bounding box center [271, 61] width 77 height 14
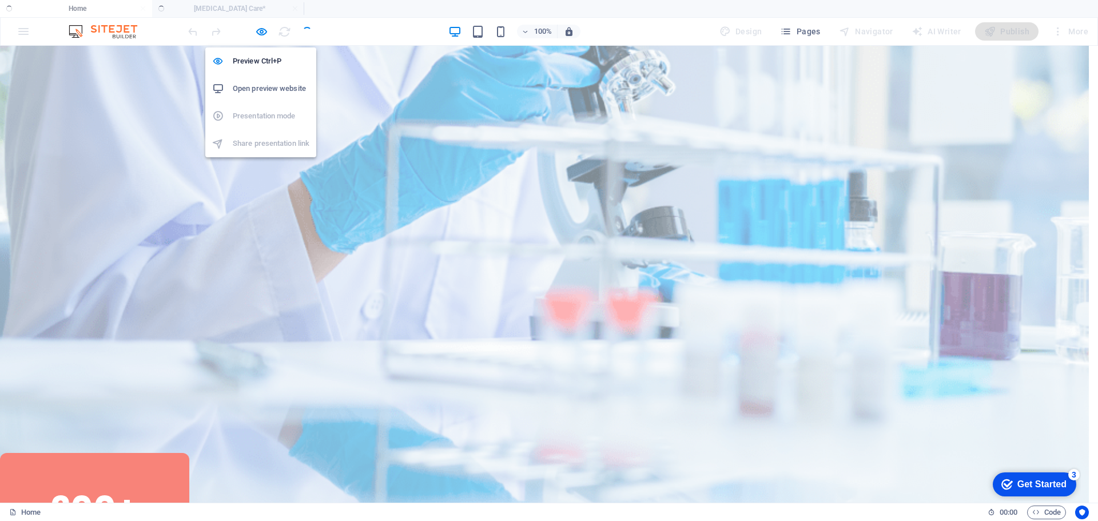
click at [269, 87] on h6 "Open preview website" at bounding box center [271, 89] width 77 height 14
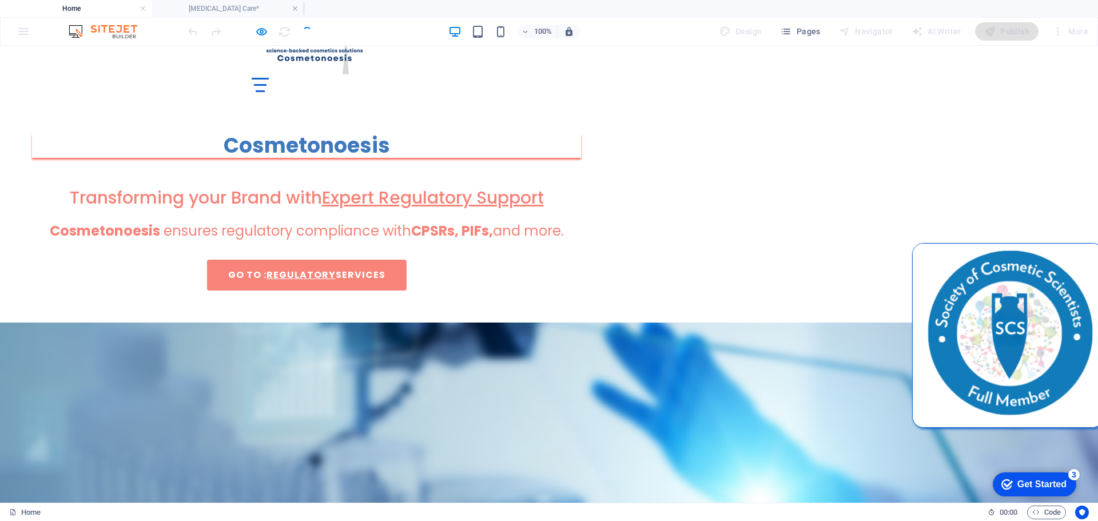
scroll to position [0, 0]
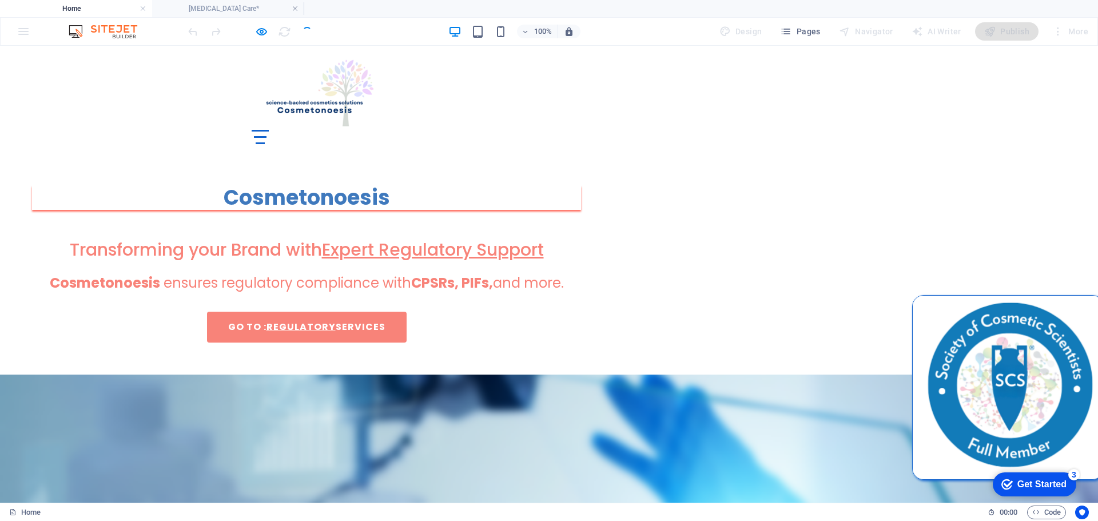
drag, startPoint x: 1017, startPoint y: 33, endPoint x: 1009, endPoint y: 35, distance: 8.5
click at [1014, 34] on div "Publish" at bounding box center [1007, 31] width 64 height 18
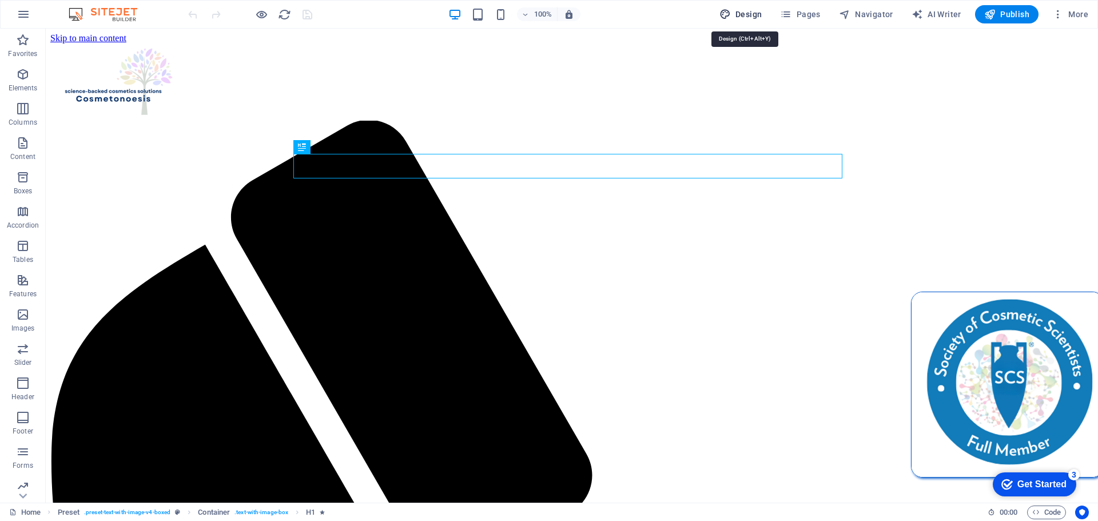
click at [747, 19] on span "Design" at bounding box center [741, 14] width 43 height 11
select select "700"
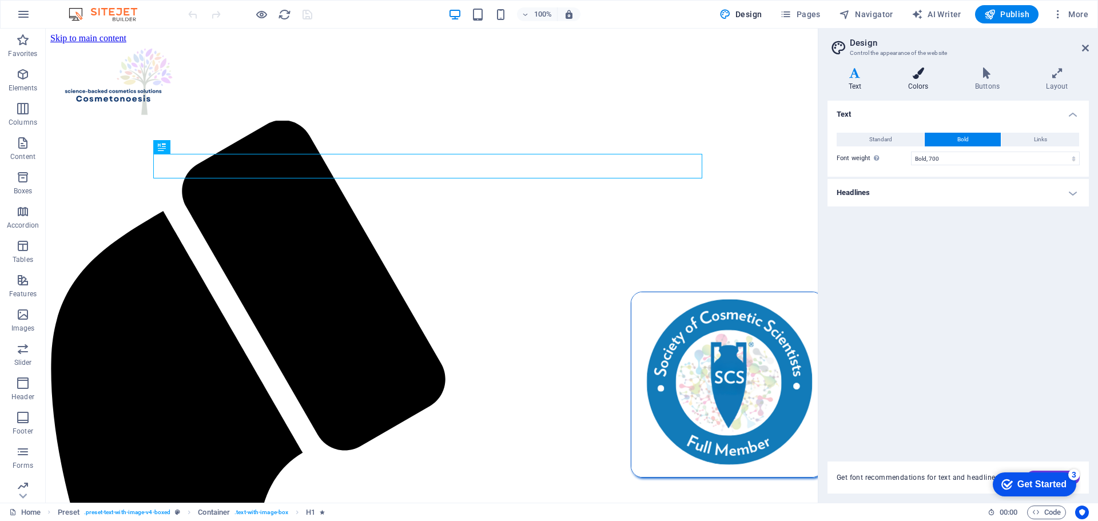
click at [917, 75] on icon at bounding box center [918, 73] width 62 height 11
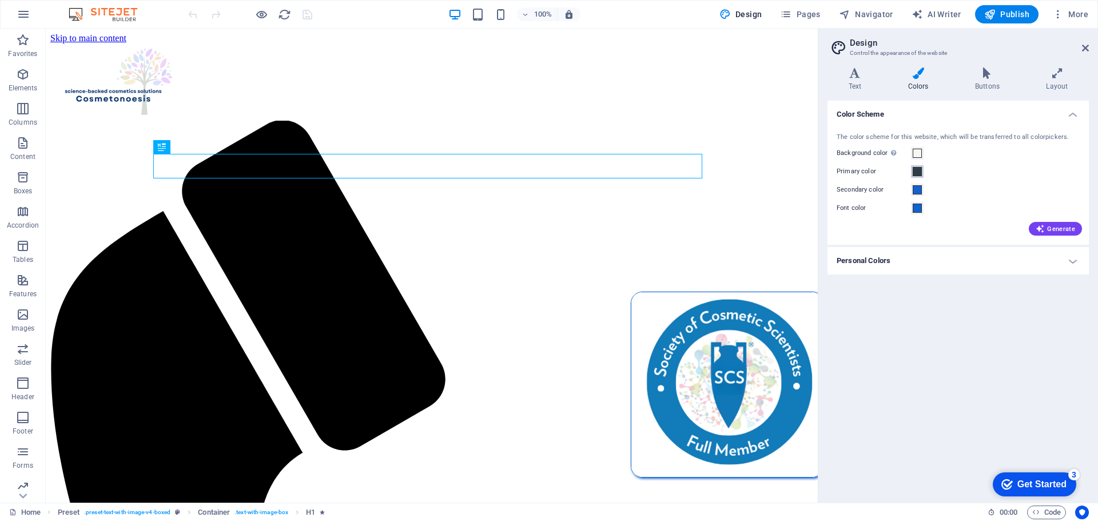
click at [918, 171] on span at bounding box center [917, 171] width 9 height 9
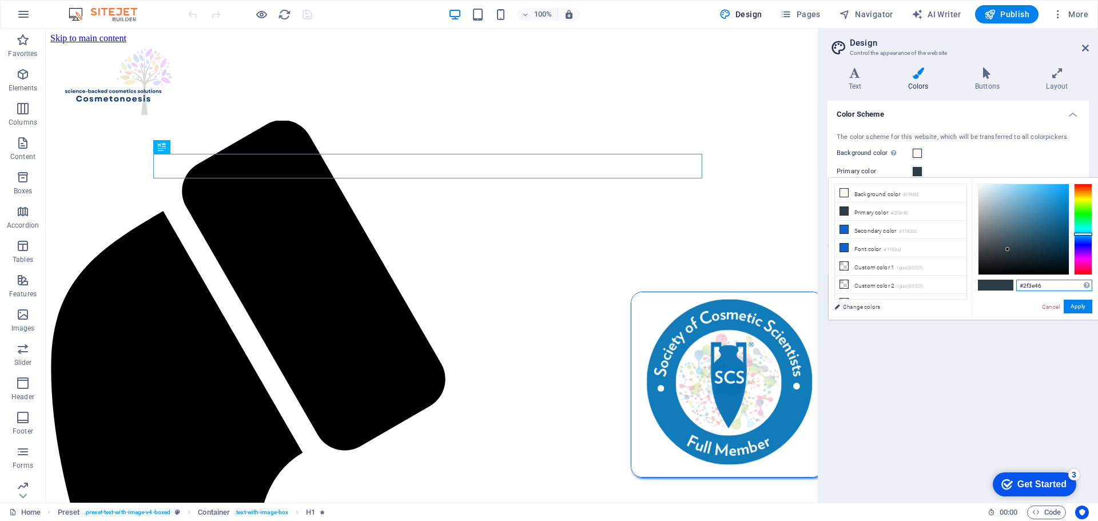
drag, startPoint x: 1057, startPoint y: 285, endPoint x: 991, endPoint y: 284, distance: 66.4
click at [991, 284] on div "#2f3e46 Supported formats #0852ed rgb(8, 82, 237) rgba(8, 82, 237, 90%) hsv(221…" at bounding box center [1035, 332] width 126 height 308
paste input "C2C2C"
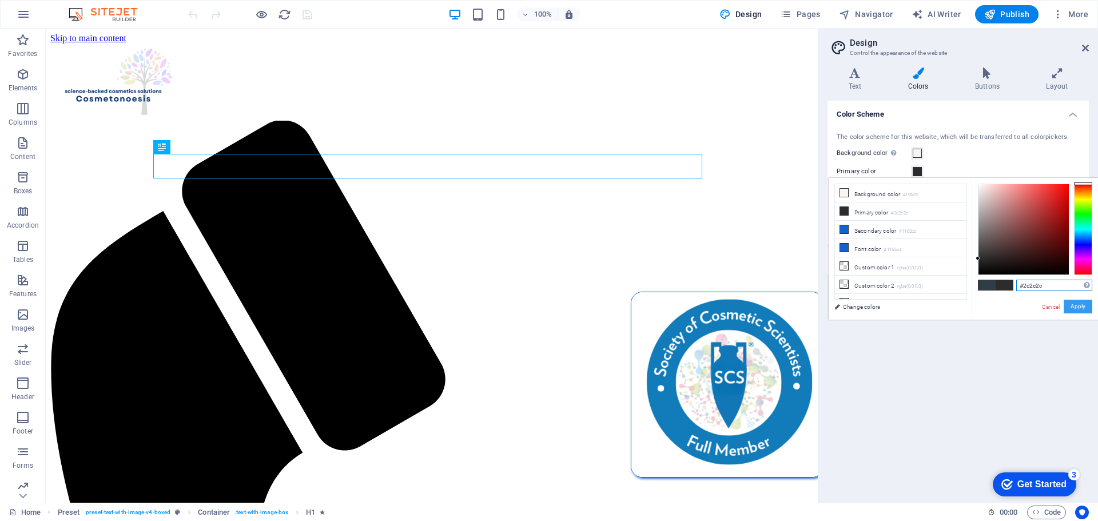
type input "#2c2c2c"
click at [1077, 311] on button "Apply" at bounding box center [1078, 307] width 29 height 14
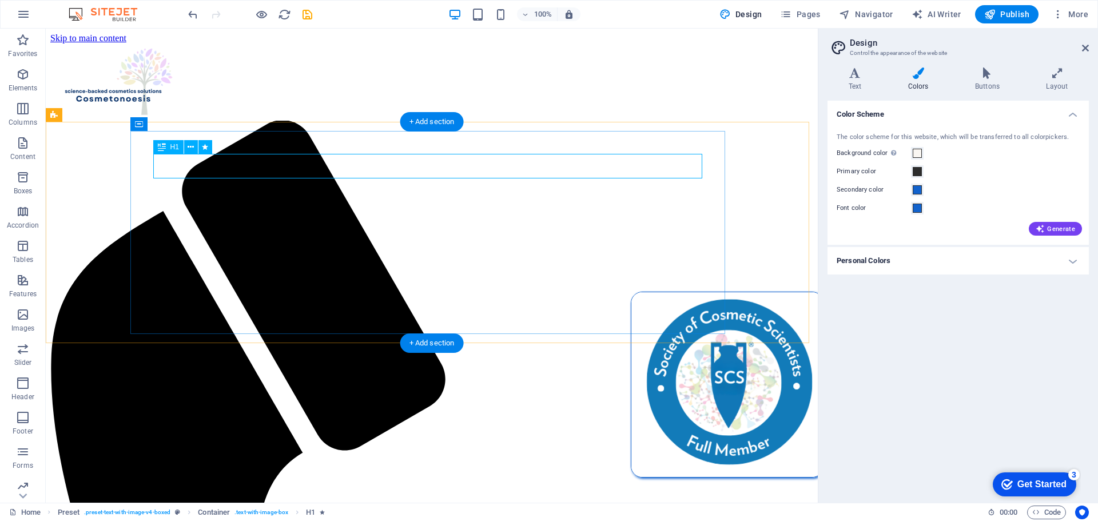
select select "%"
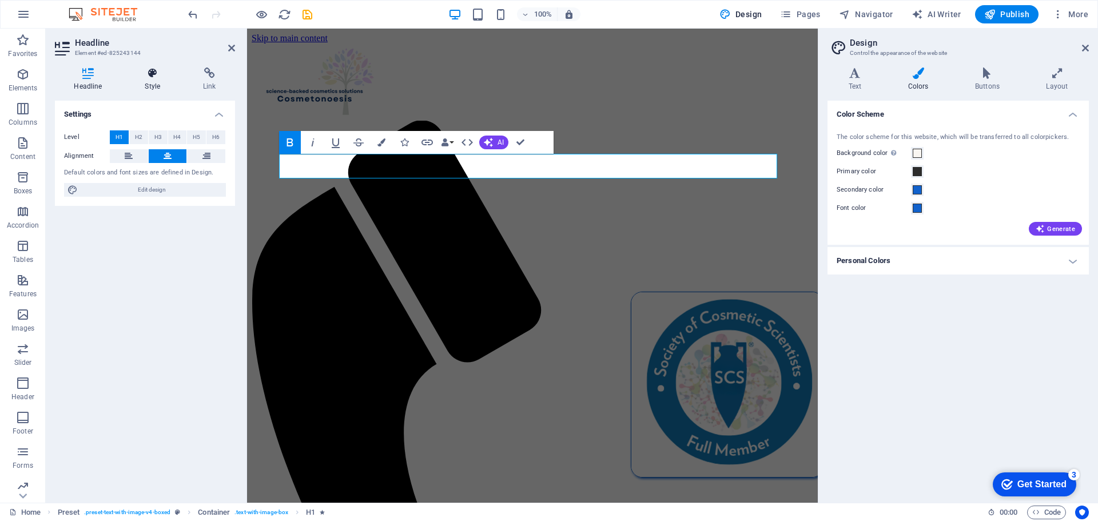
click at [155, 76] on icon at bounding box center [153, 73] width 54 height 11
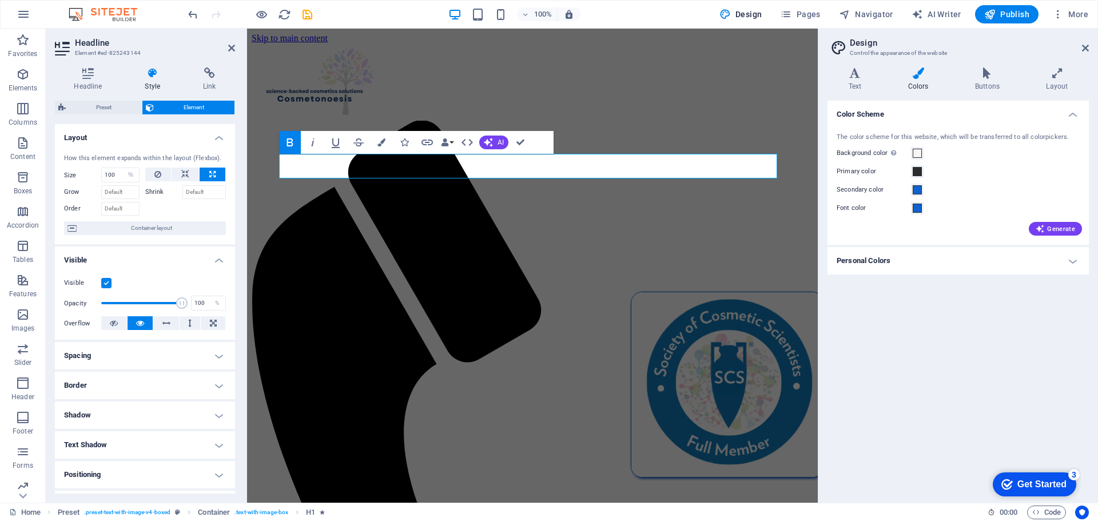
click at [153, 357] on h4 "Spacing" at bounding box center [145, 355] width 180 height 27
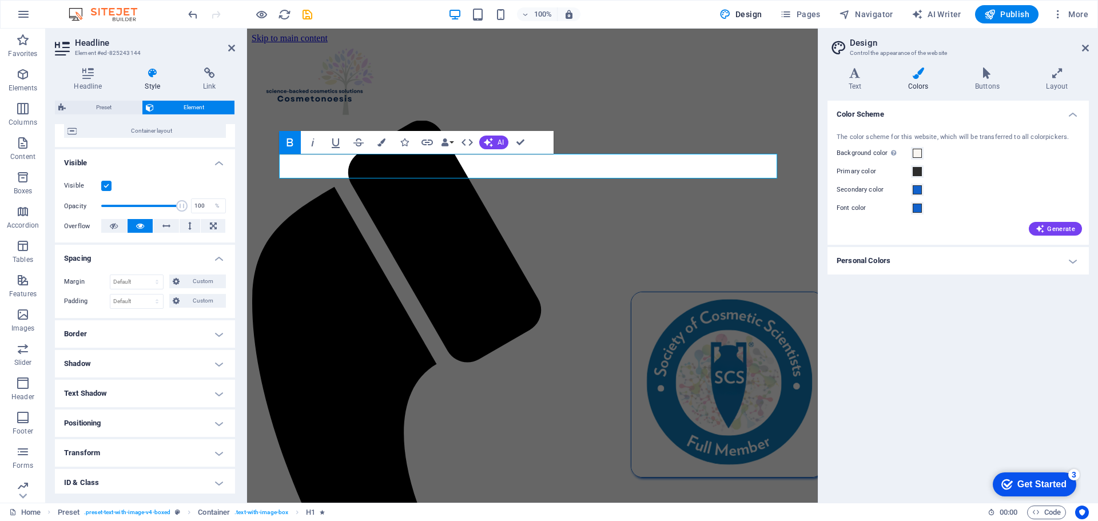
scroll to position [160, 0]
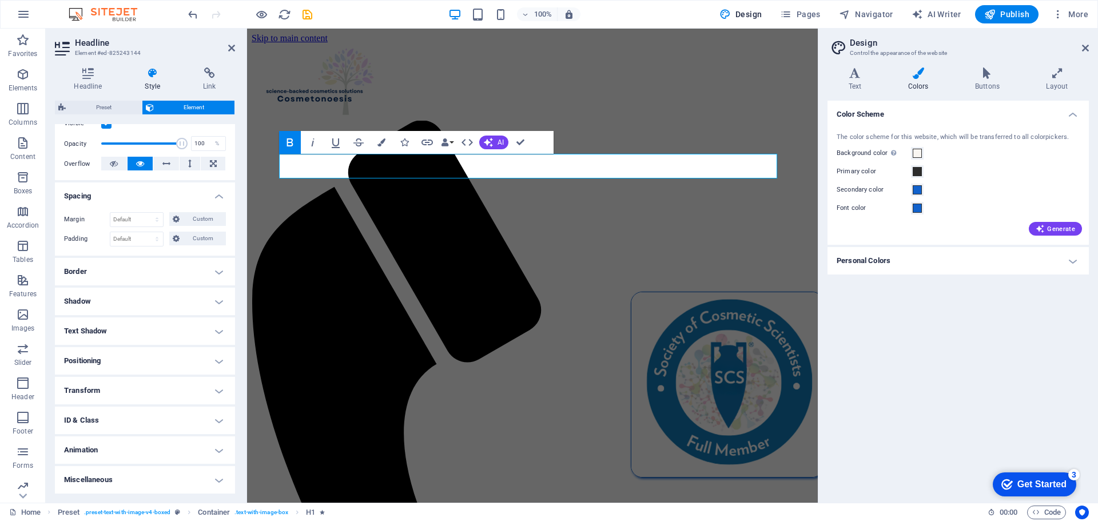
click at [136, 303] on h4 "Shadow" at bounding box center [145, 301] width 180 height 27
click at [106, 340] on span at bounding box center [107, 343] width 9 height 9
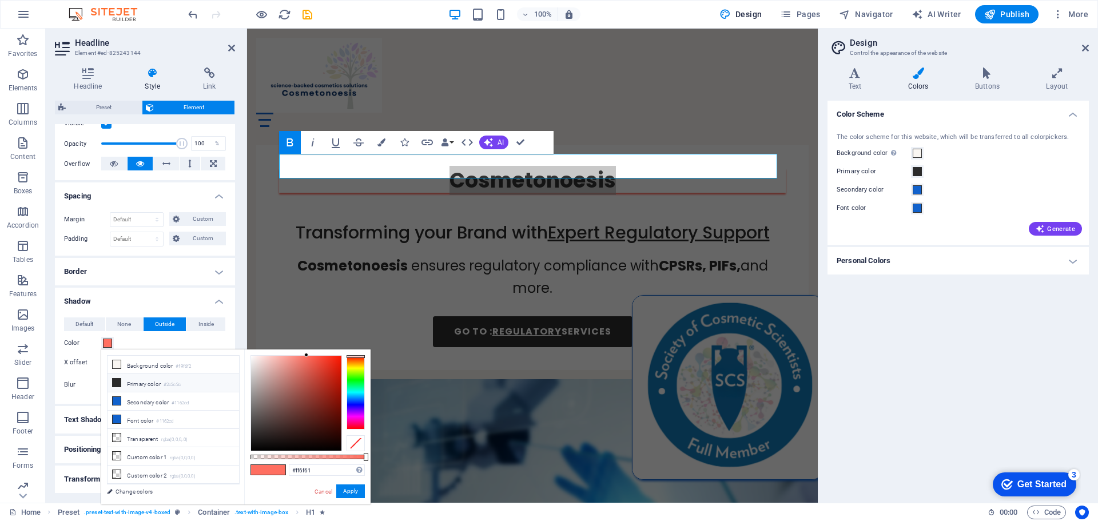
click at [133, 382] on li "Primary color #2c2c2c" at bounding box center [174, 383] width 132 height 18
type input "#2c2c2c"
click at [357, 488] on button "Apply" at bounding box center [350, 492] width 29 height 14
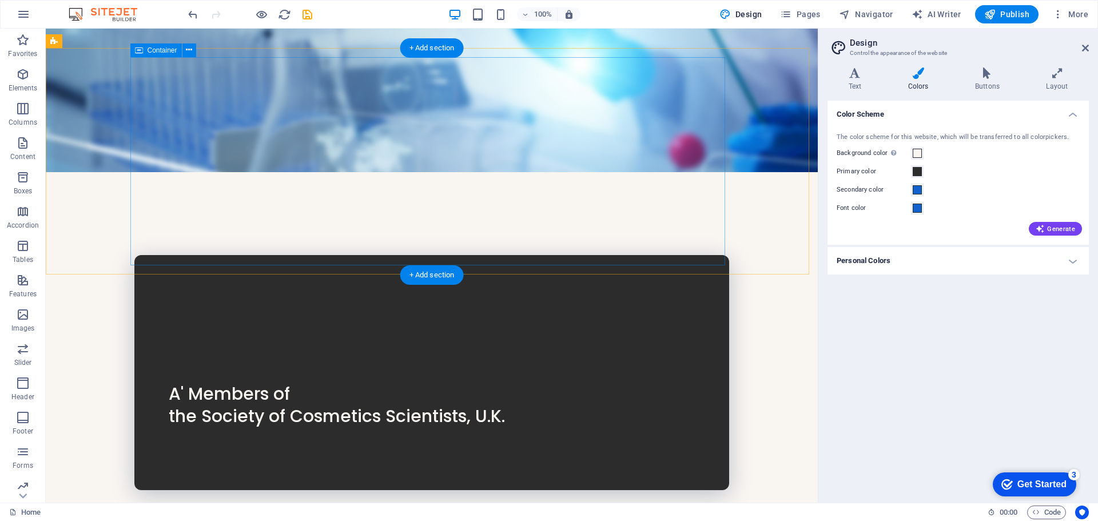
scroll to position [172, 0]
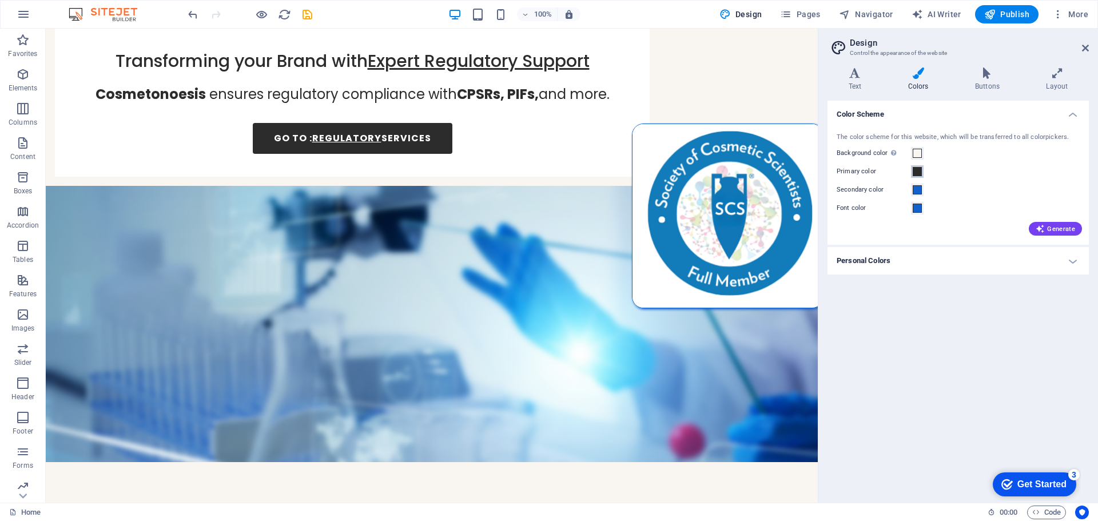
click at [919, 174] on span at bounding box center [917, 171] width 9 height 9
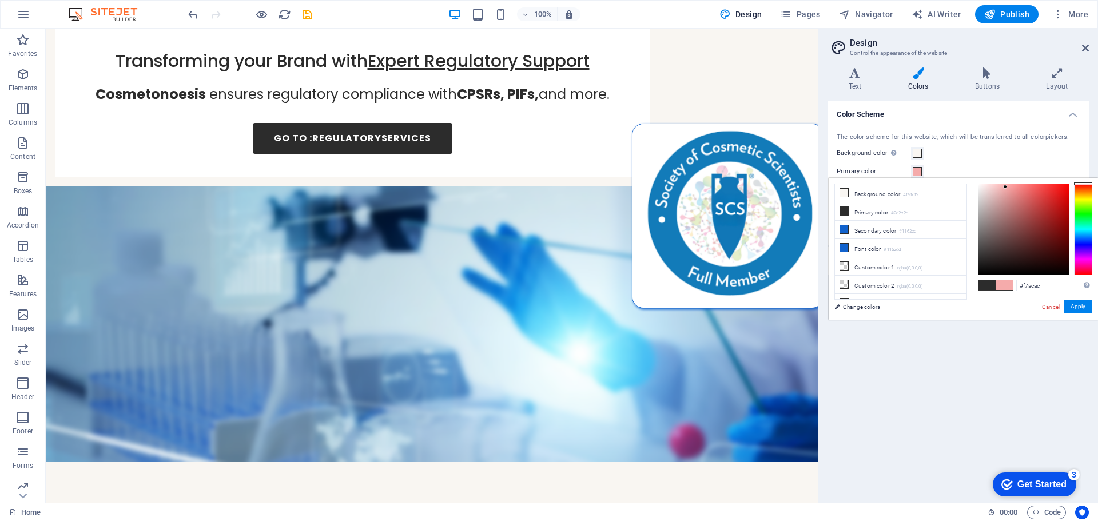
drag, startPoint x: 977, startPoint y: 258, endPoint x: 1017, endPoint y: 188, distance: 80.5
click at [1006, 187] on div at bounding box center [1005, 187] width 4 height 4
click at [1080, 306] on button "Apply" at bounding box center [1078, 307] width 29 height 14
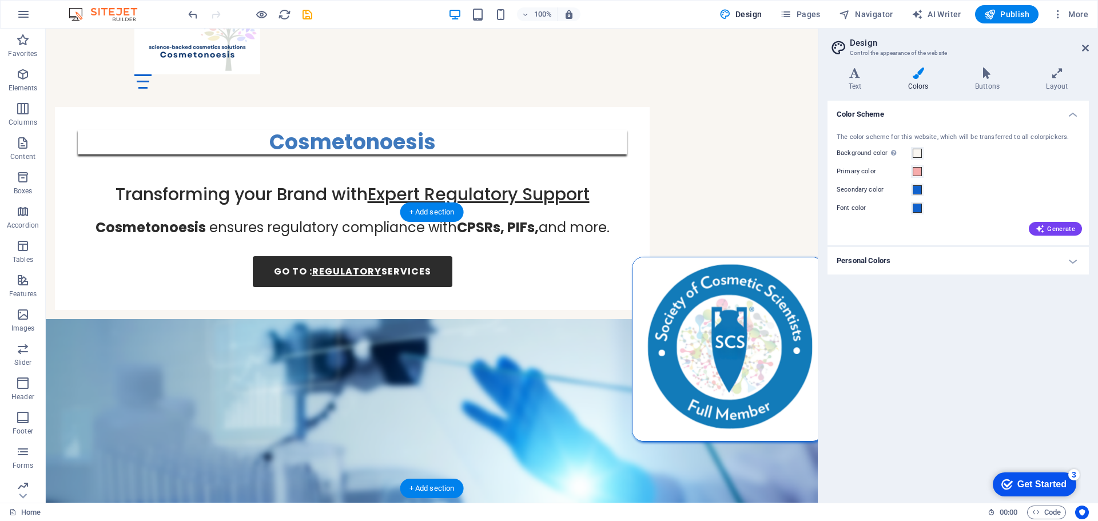
scroll to position [0, 0]
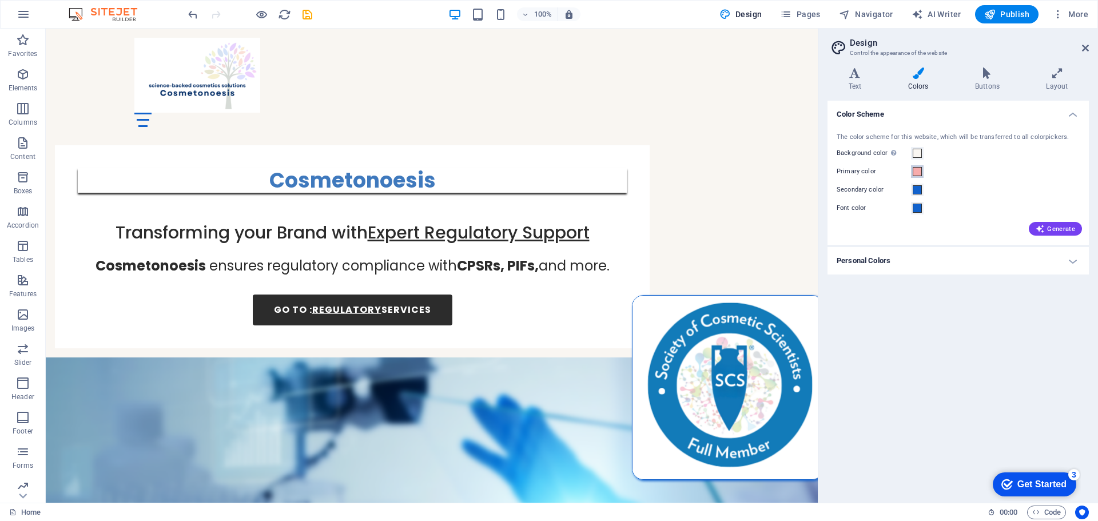
click at [918, 171] on span at bounding box center [917, 171] width 9 height 9
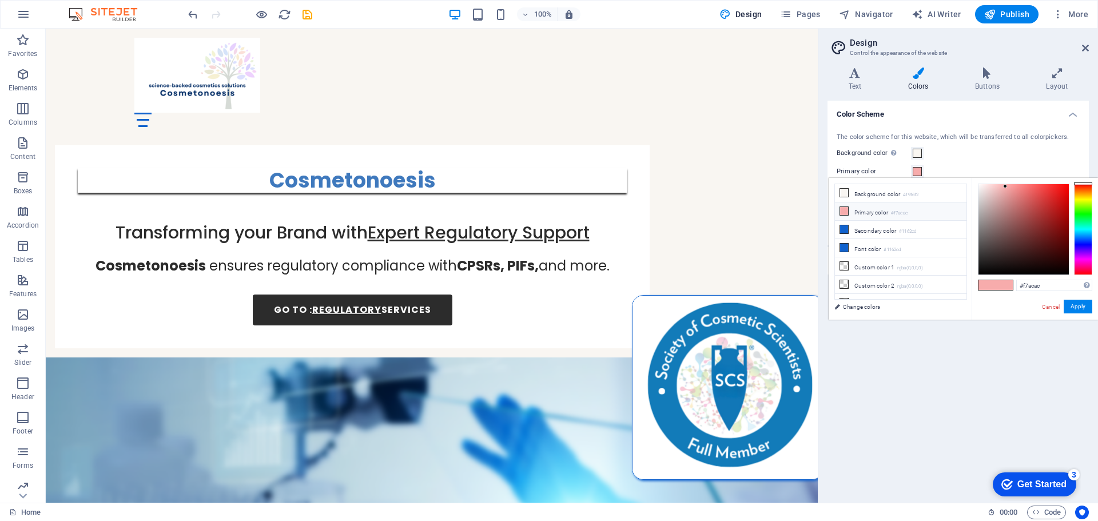
click at [867, 211] on li "Primary color #f7acac" at bounding box center [901, 212] width 132 height 18
drag, startPoint x: 1006, startPoint y: 187, endPoint x: 1020, endPoint y: 188, distance: 13.8
click at [1020, 188] on div at bounding box center [1019, 188] width 4 height 4
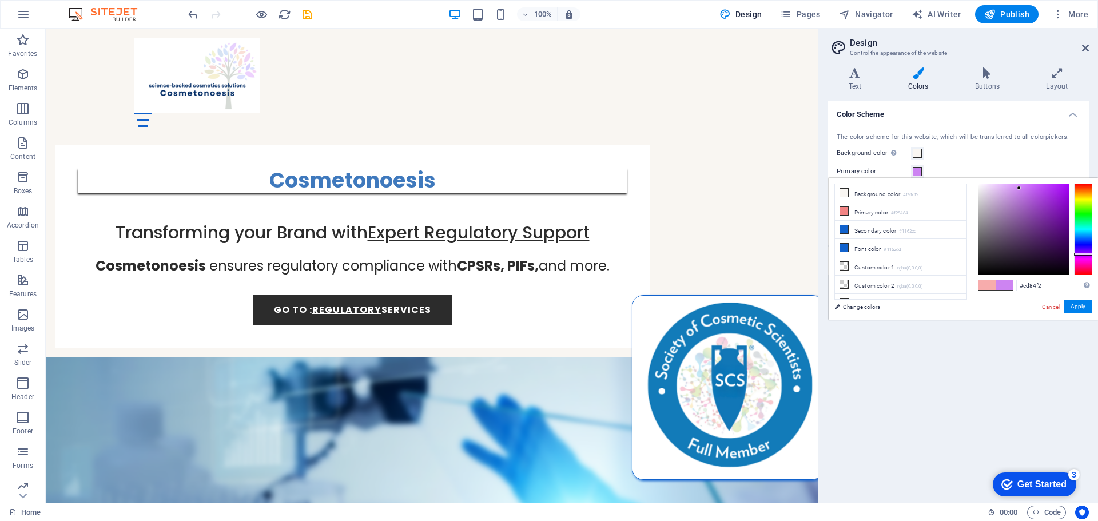
click at [1086, 254] on div at bounding box center [1083, 230] width 18 height 92
type input "#dba6f5"
drag, startPoint x: 1021, startPoint y: 188, endPoint x: 1007, endPoint y: 187, distance: 13.2
click at [1007, 187] on div at bounding box center [1007, 187] width 4 height 4
click at [1083, 310] on button "Apply" at bounding box center [1078, 307] width 29 height 14
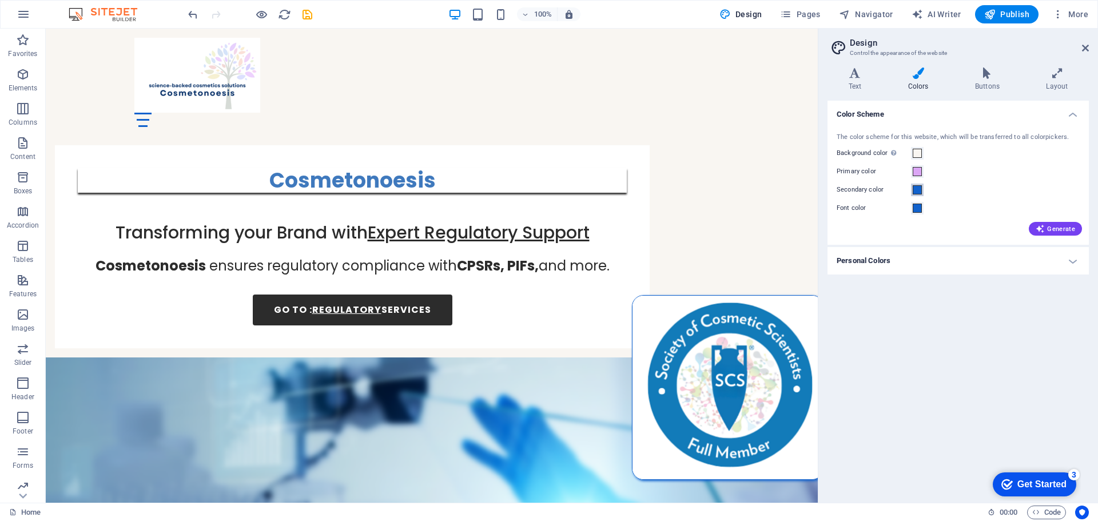
click at [915, 191] on span at bounding box center [917, 189] width 9 height 9
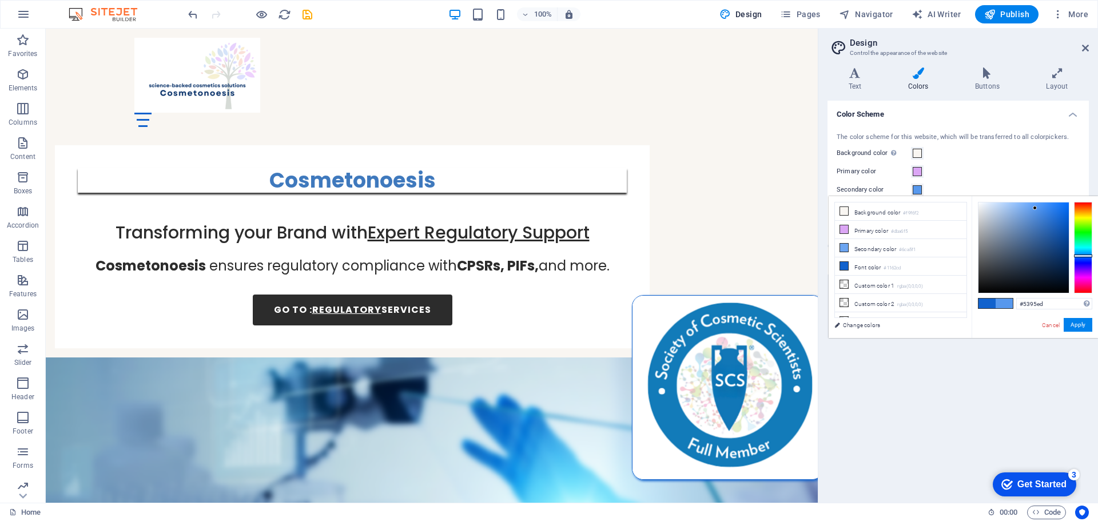
type input "#5194ed"
drag, startPoint x: 1060, startPoint y: 219, endPoint x: 1038, endPoint y: 208, distance: 24.6
click at [1038, 208] on div at bounding box center [1038, 208] width 4 height 4
click at [1080, 322] on button "Apply" at bounding box center [1078, 325] width 29 height 14
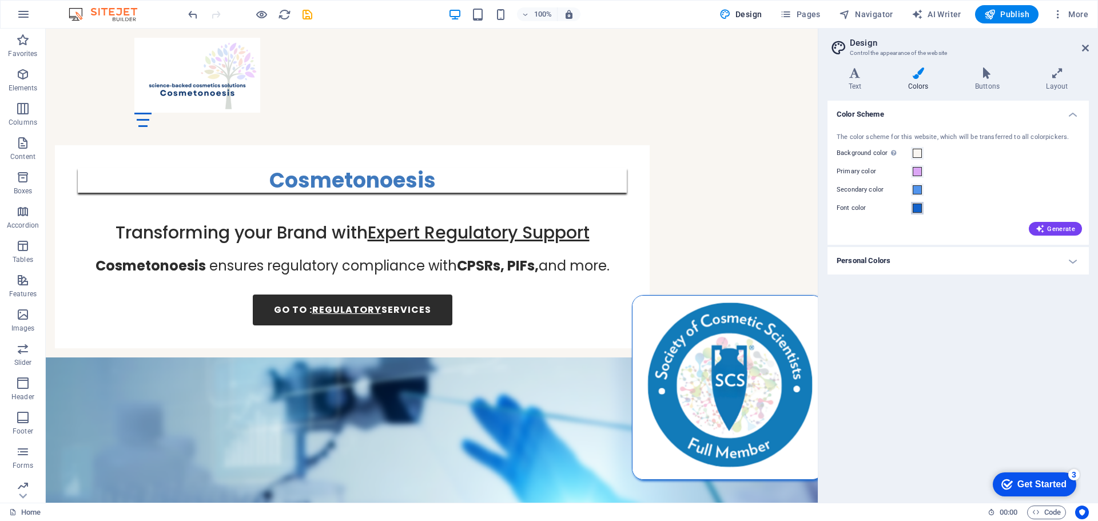
click at [915, 204] on span at bounding box center [917, 208] width 9 height 9
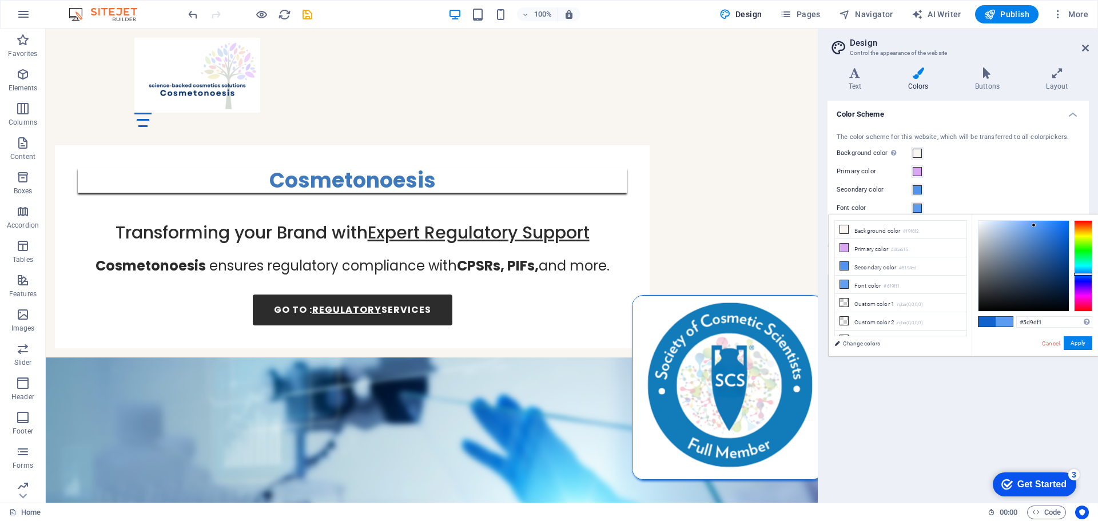
type input "#5b9cf1"
drag, startPoint x: 1062, startPoint y: 235, endPoint x: 1034, endPoint y: 225, distance: 29.1
click at [1034, 225] on div at bounding box center [1024, 266] width 90 height 90
click at [1080, 343] on button "Apply" at bounding box center [1078, 343] width 29 height 14
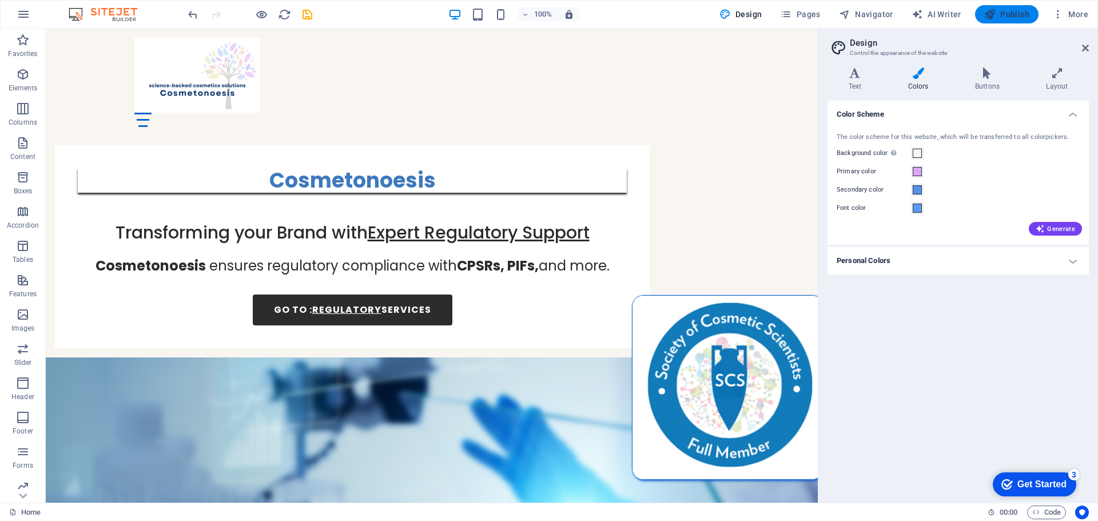
click at [1009, 13] on span "Publish" at bounding box center [1007, 14] width 45 height 11
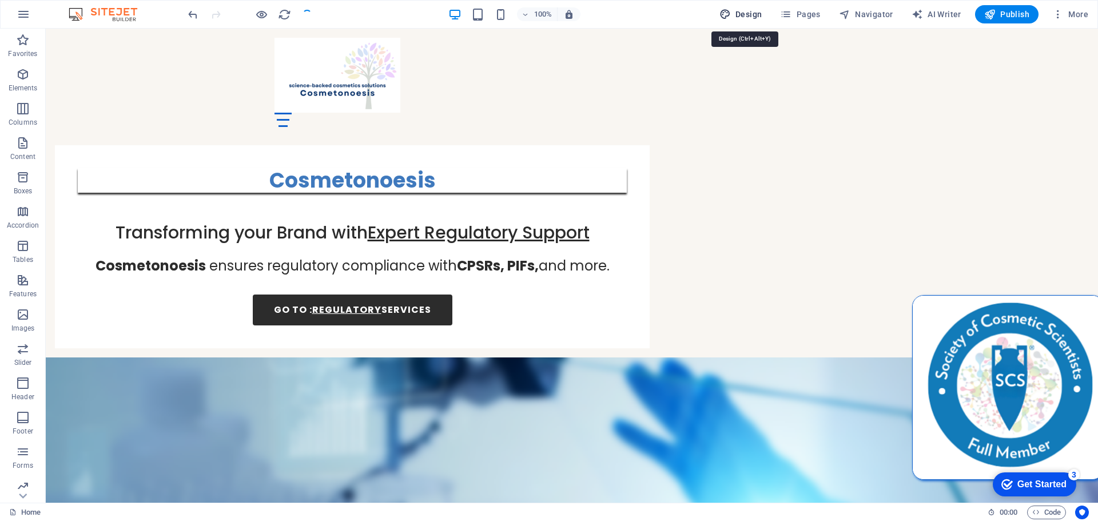
click at [759, 14] on span "Design" at bounding box center [741, 14] width 43 height 11
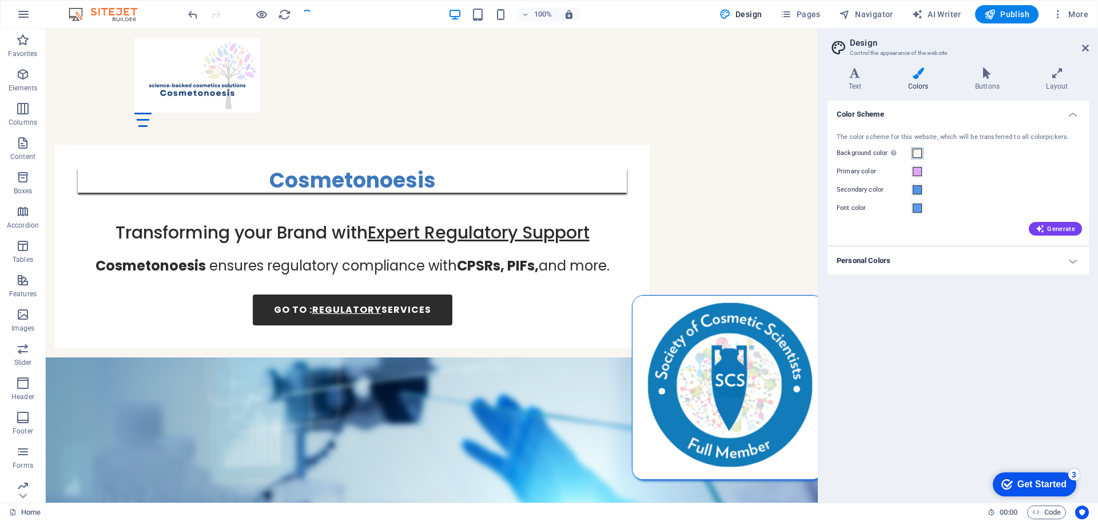
click at [920, 150] on span at bounding box center [917, 153] width 9 height 9
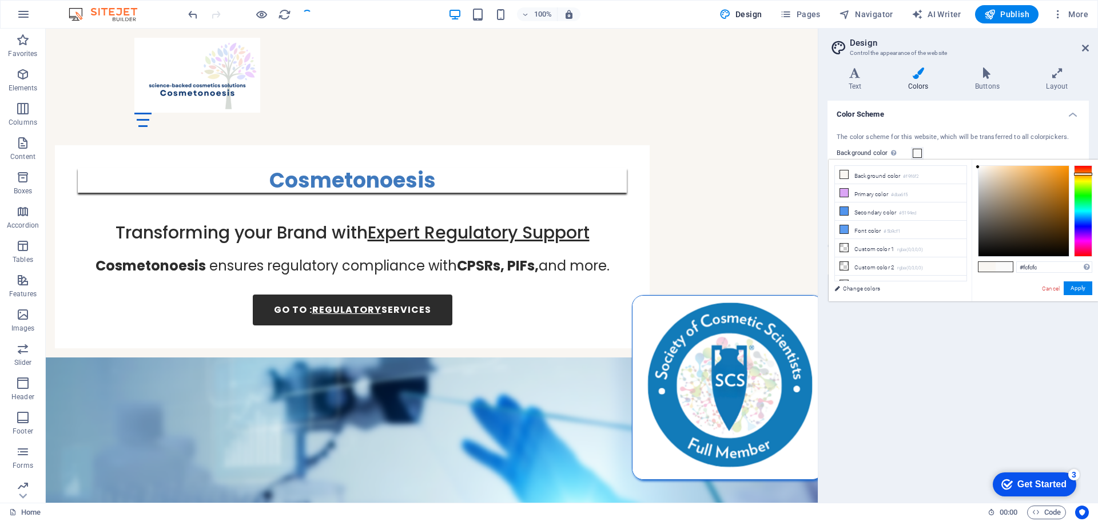
drag, startPoint x: 981, startPoint y: 165, endPoint x: 961, endPoint y: 164, distance: 20.1
click at [966, 165] on div "less Background color #f9f6f2 Primary color #dba6f5 Secondary color #5194ed Fon…" at bounding box center [963, 231] width 269 height 142
type input "#ffffff"
click at [1080, 287] on button "Apply" at bounding box center [1078, 288] width 29 height 14
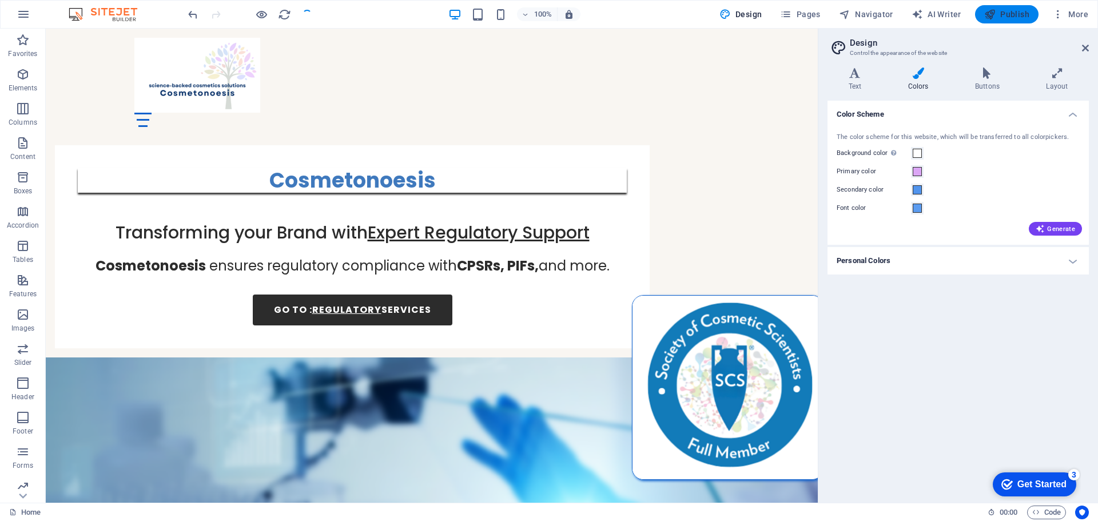
click at [1001, 16] on span "Publish" at bounding box center [1007, 14] width 45 height 11
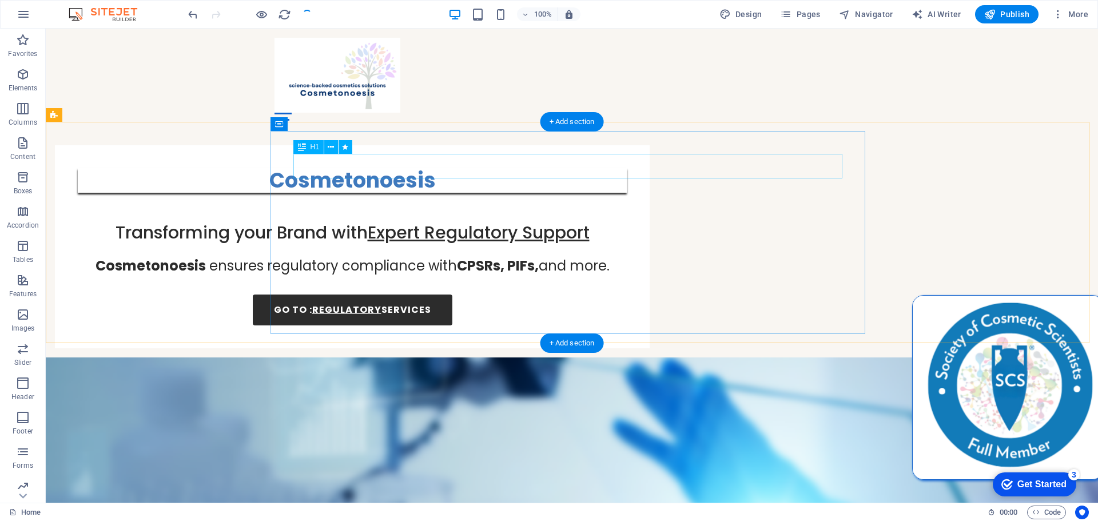
click at [600, 172] on div "Cosmetonoesis" at bounding box center [352, 180] width 549 height 25
select select "%"
select select "px"
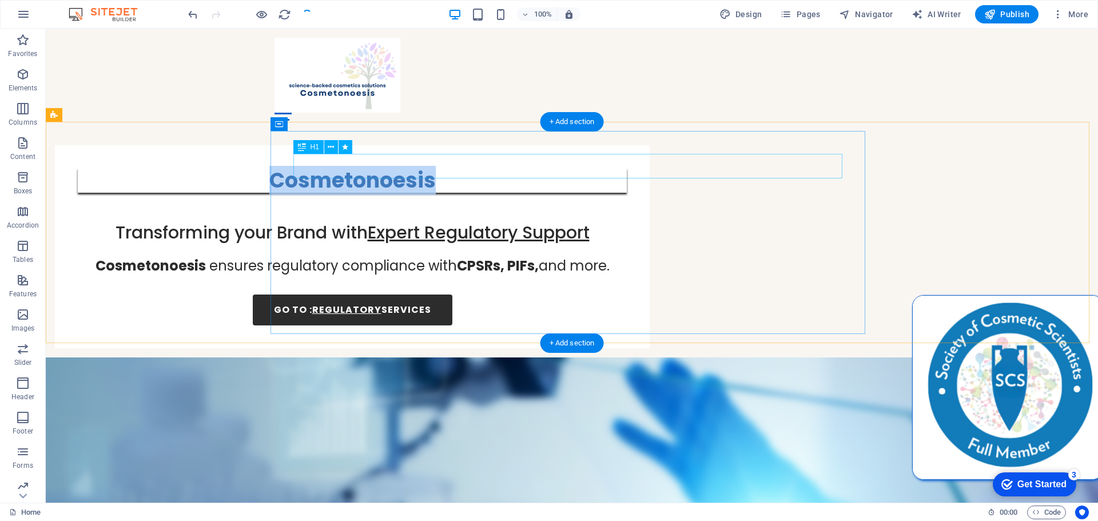
select select "px"
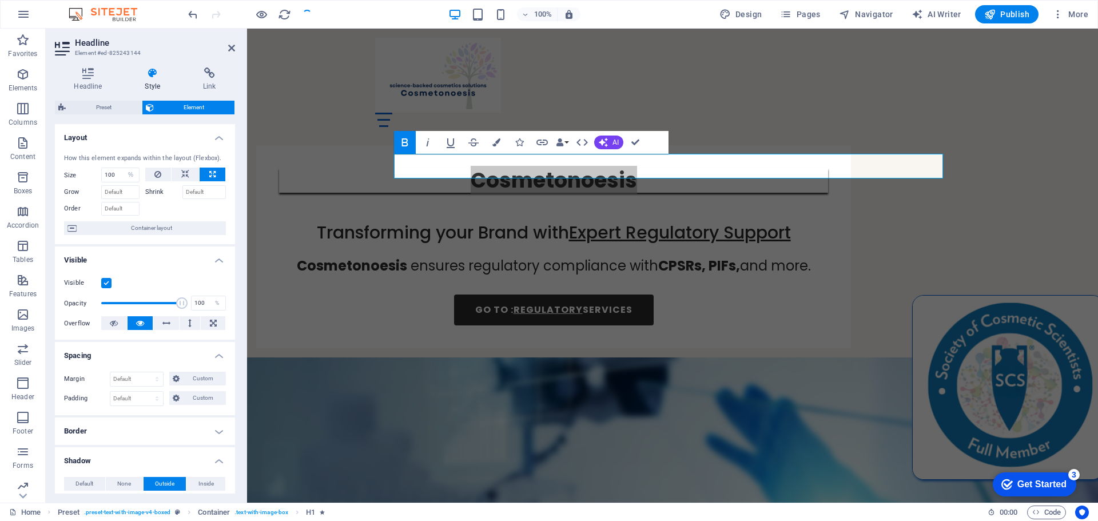
click at [153, 73] on icon at bounding box center [153, 73] width 54 height 11
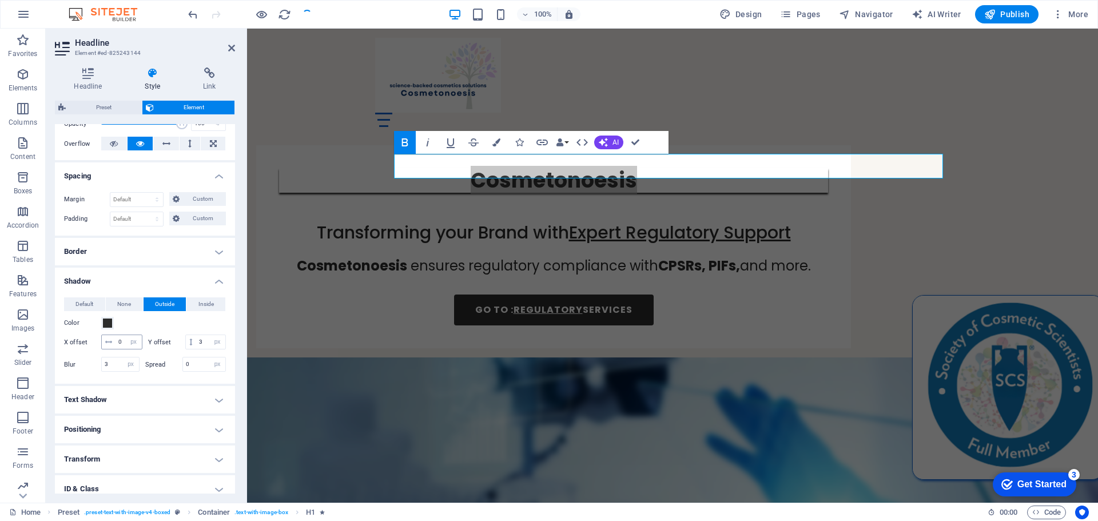
scroll to position [229, 0]
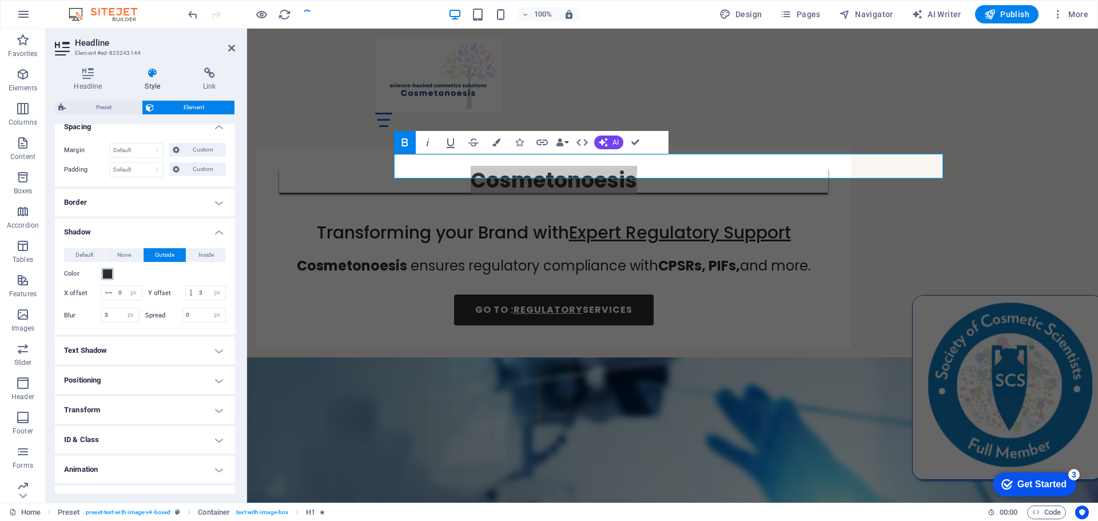
click at [106, 275] on span at bounding box center [107, 273] width 9 height 9
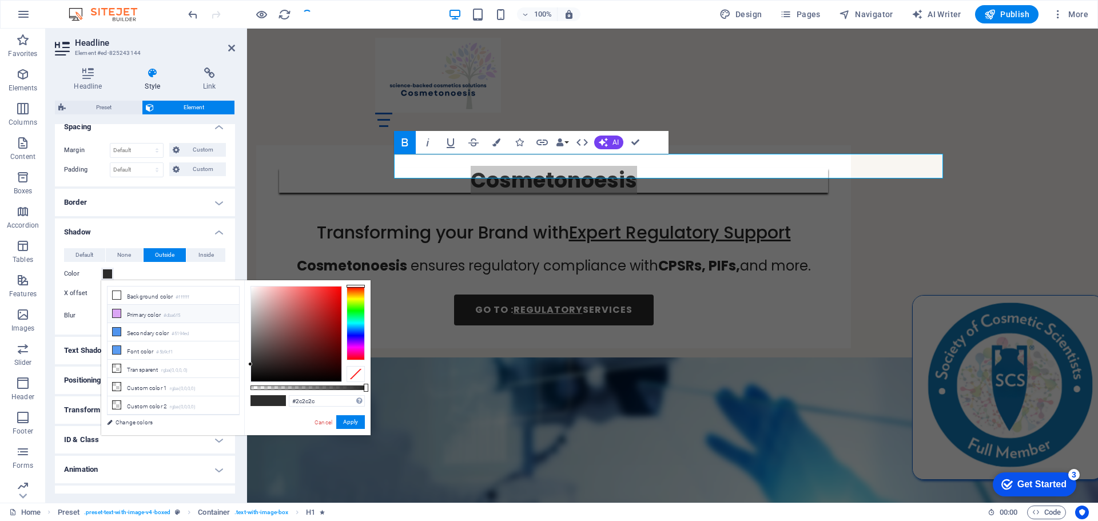
click at [120, 312] on icon at bounding box center [117, 314] width 8 height 8
type input "#dba6f5"
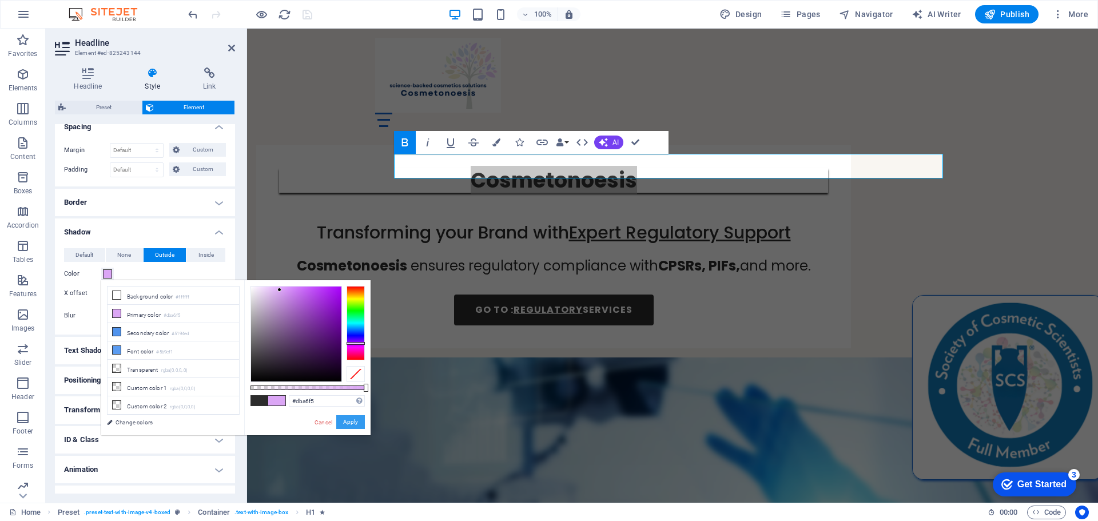
click at [355, 423] on button "Apply" at bounding box center [350, 422] width 29 height 14
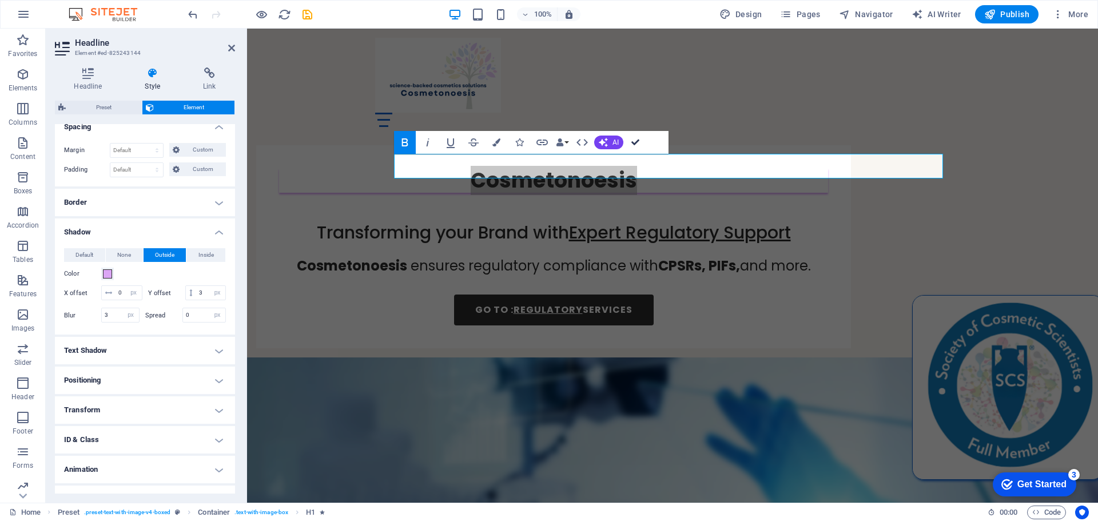
drag, startPoint x: 629, startPoint y: 139, endPoint x: 584, endPoint y: 110, distance: 53.5
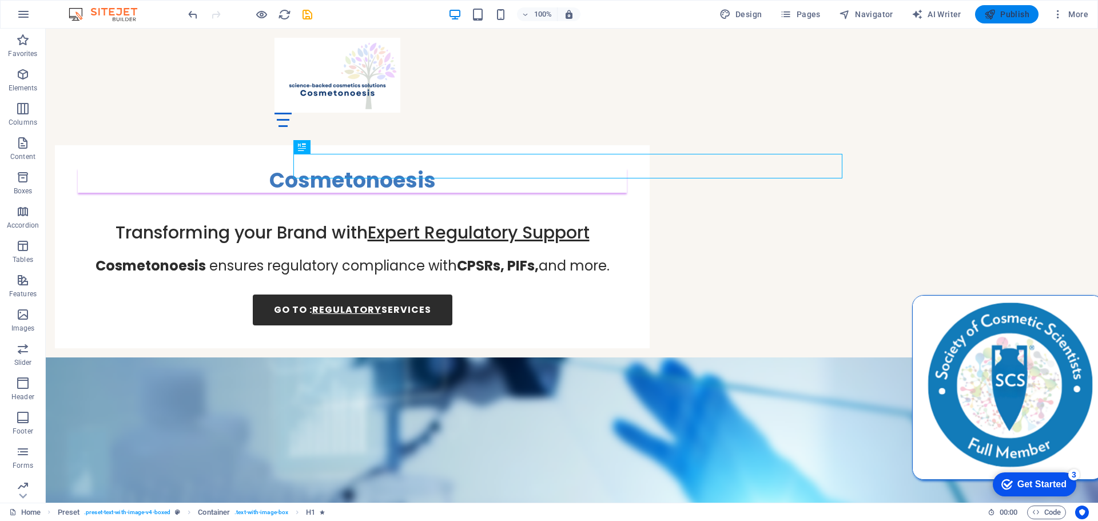
click at [1021, 11] on span "Publish" at bounding box center [1007, 14] width 45 height 11
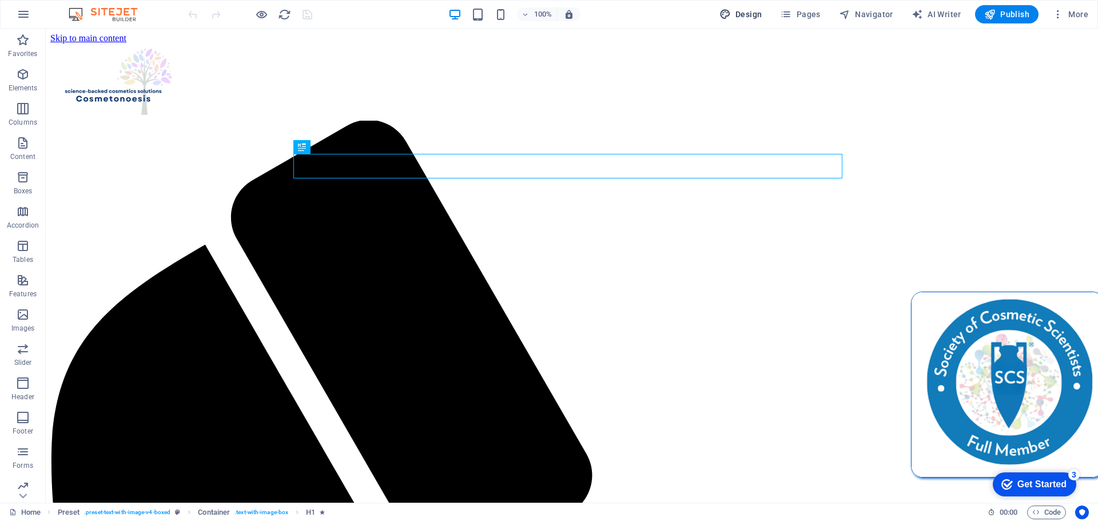
click at [757, 18] on span "Design" at bounding box center [741, 14] width 43 height 11
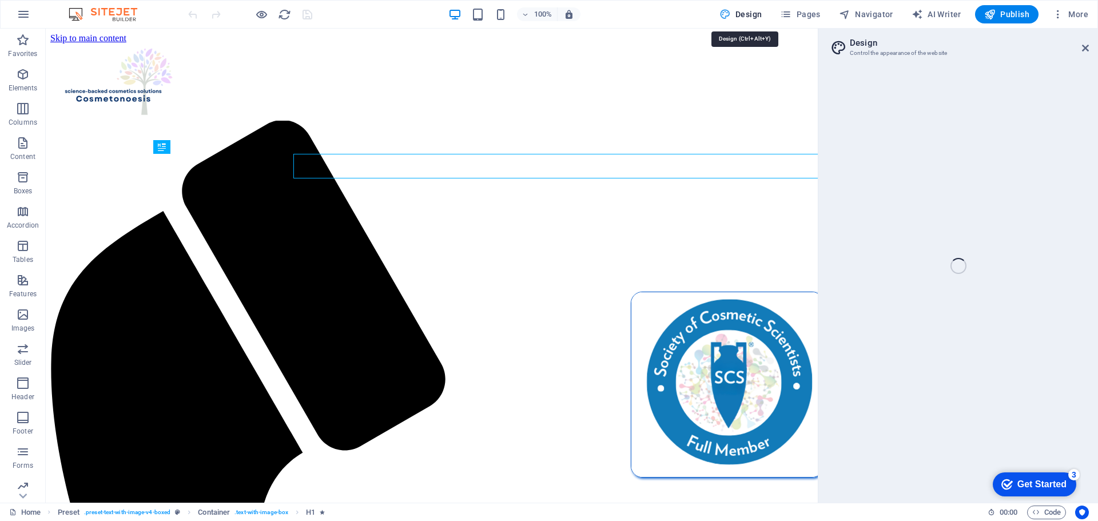
select select "700"
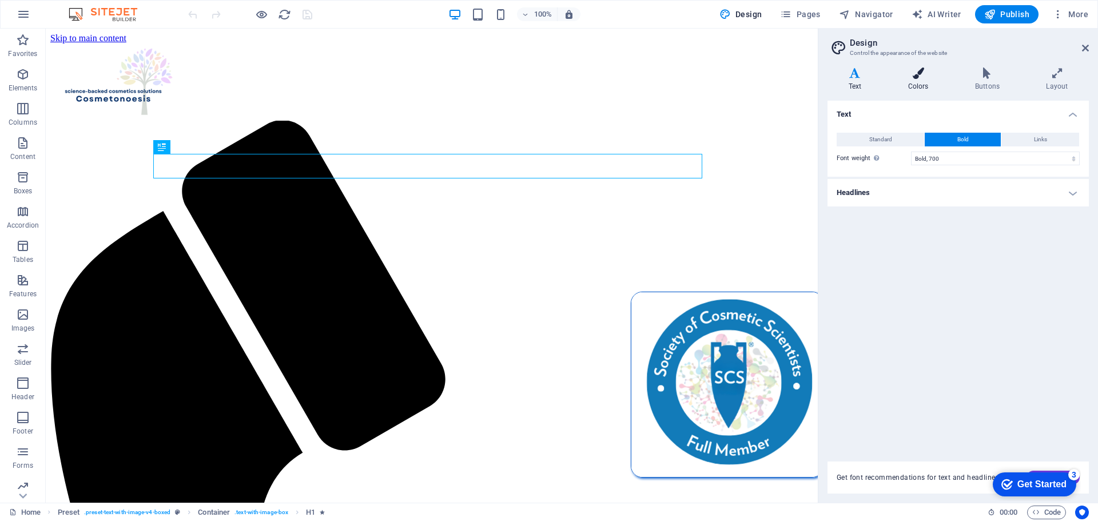
click at [920, 73] on icon at bounding box center [918, 73] width 62 height 11
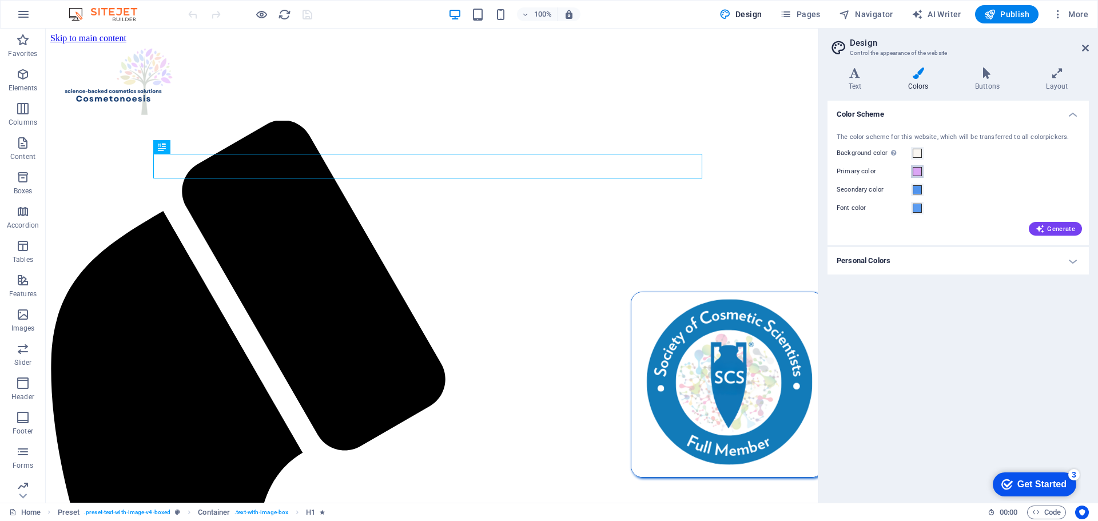
click at [916, 174] on span at bounding box center [917, 171] width 9 height 9
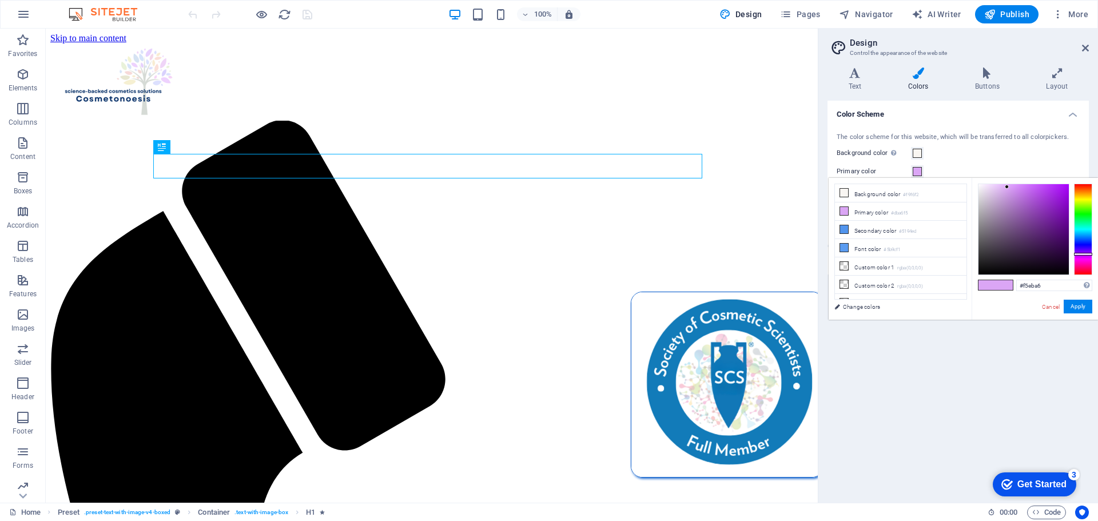
click at [1085, 197] on div at bounding box center [1083, 230] width 18 height 92
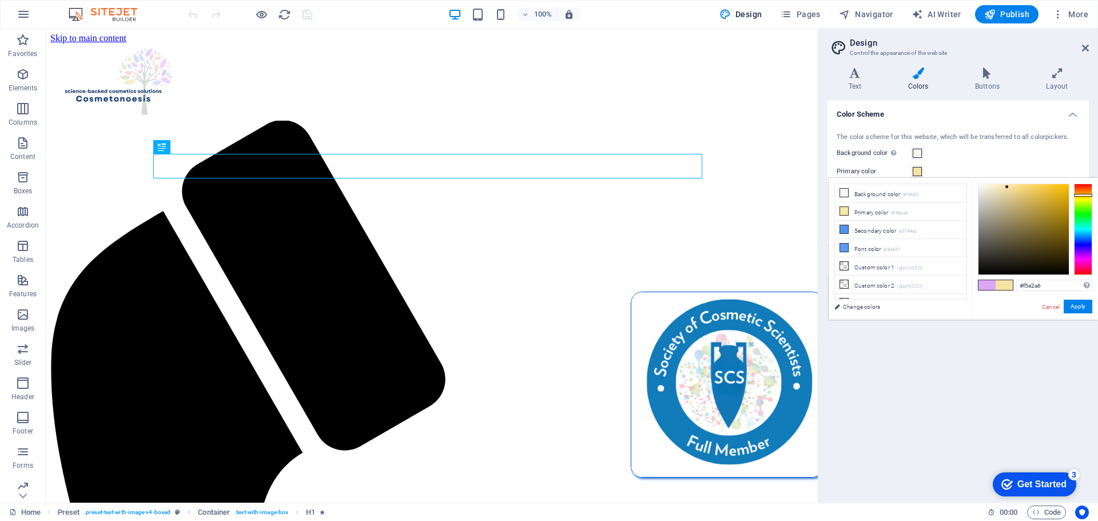
click at [1086, 195] on div at bounding box center [1083, 230] width 18 height 92
click at [1065, 193] on div at bounding box center [1065, 193] width 4 height 4
drag, startPoint x: 1089, startPoint y: 196, endPoint x: 1093, endPoint y: 202, distance: 7.0
click at [1093, 203] on div "#b5e409 Supported formats #0852ed rgb(8, 82, 237) rgba(8, 82, 237, 90%) hsv(221…" at bounding box center [1035, 332] width 126 height 308
click at [1088, 195] on div at bounding box center [1083, 230] width 18 height 92
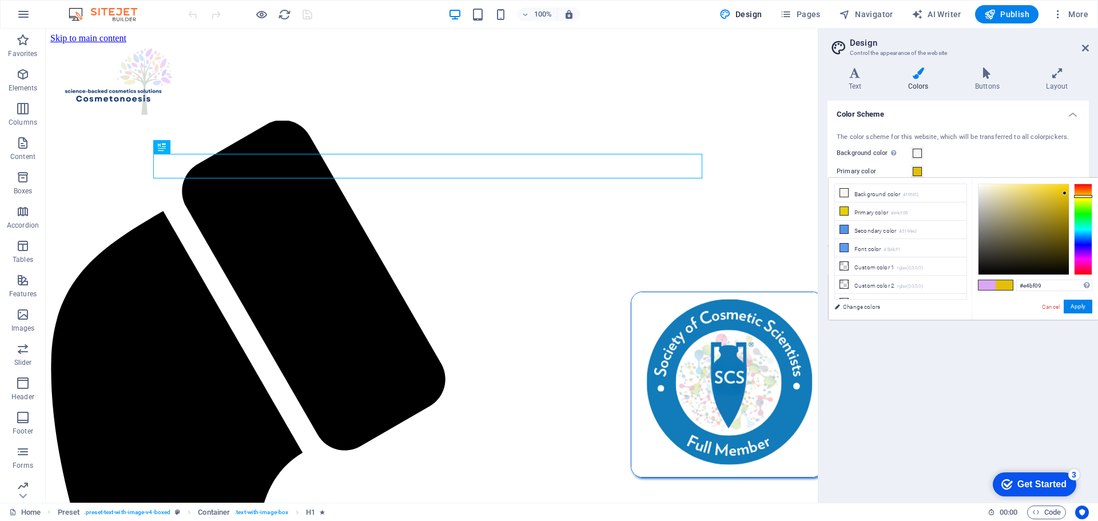
click at [1088, 196] on div at bounding box center [1083, 230] width 18 height 92
drag, startPoint x: 1066, startPoint y: 193, endPoint x: 1060, endPoint y: 202, distance: 10.8
click at [1062, 190] on div at bounding box center [1060, 188] width 4 height 4
click at [1084, 307] on button "Apply" at bounding box center [1078, 307] width 29 height 14
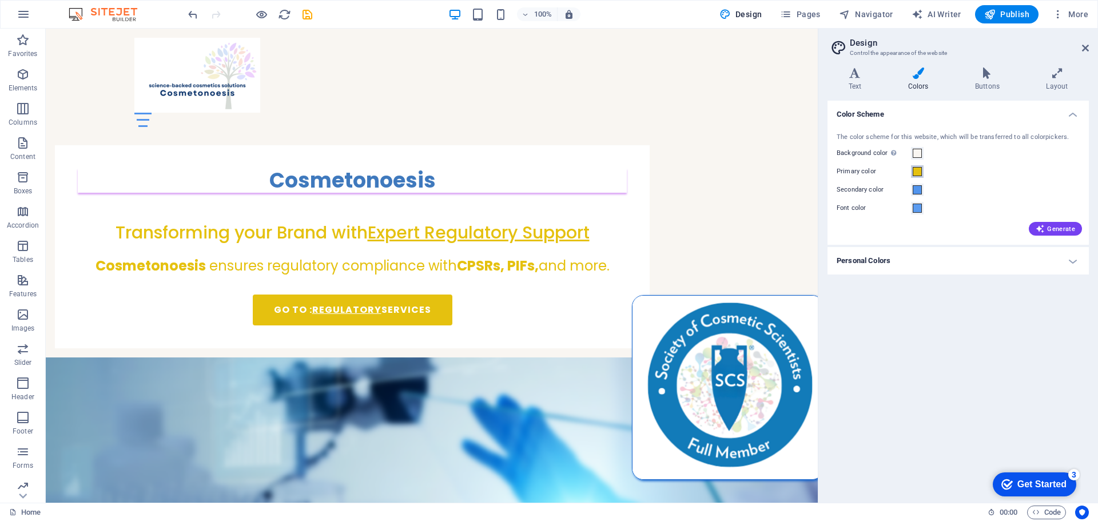
click at [919, 174] on span at bounding box center [917, 171] width 9 height 9
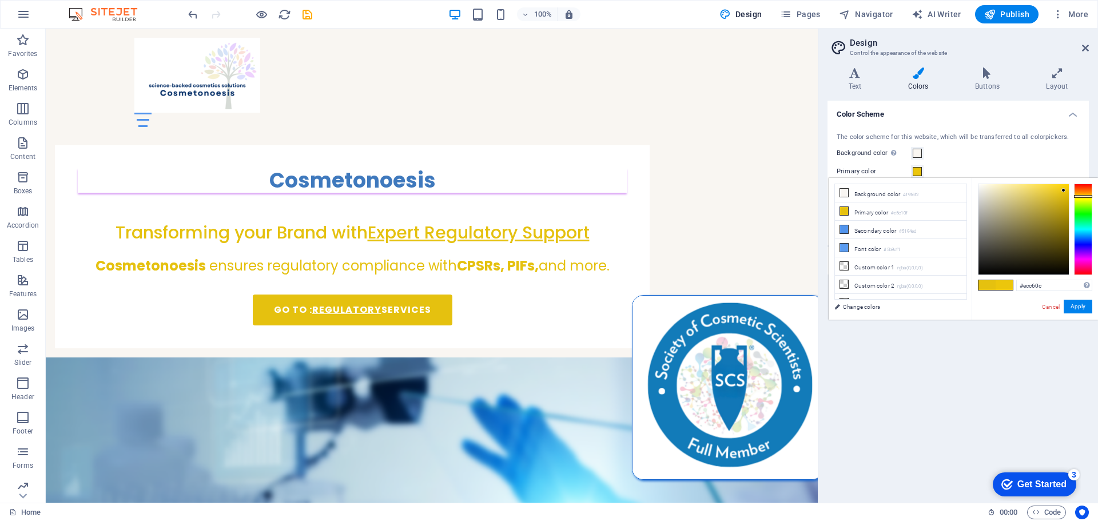
click at [1064, 191] on div at bounding box center [1064, 190] width 4 height 4
click at [1082, 196] on div at bounding box center [1083, 196] width 18 height 3
click at [1070, 188] on div at bounding box center [1035, 230] width 114 height 92
type input "#f2c000"
click at [1090, 196] on div at bounding box center [1083, 196] width 18 height 3
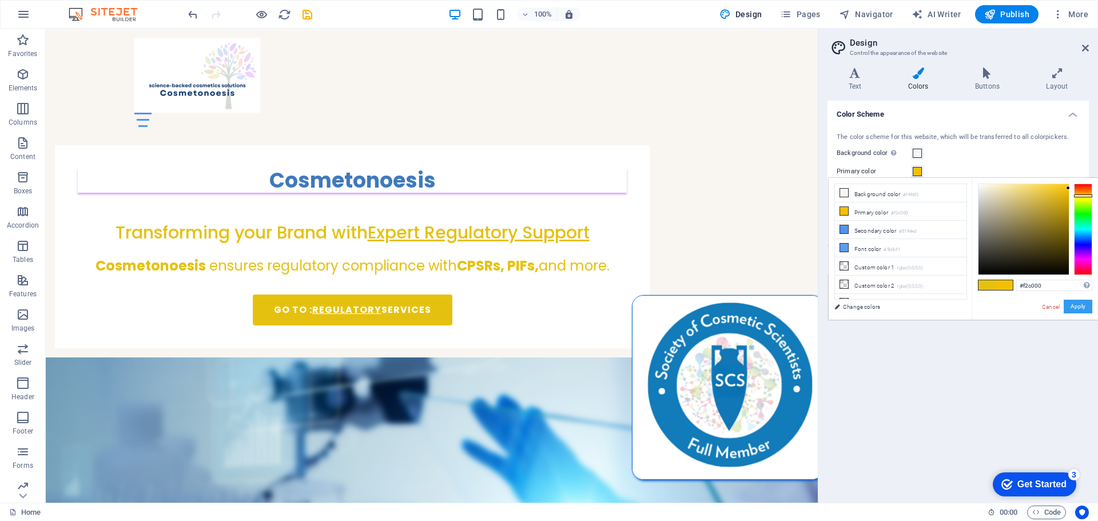
click at [1080, 302] on button "Apply" at bounding box center [1078, 307] width 29 height 14
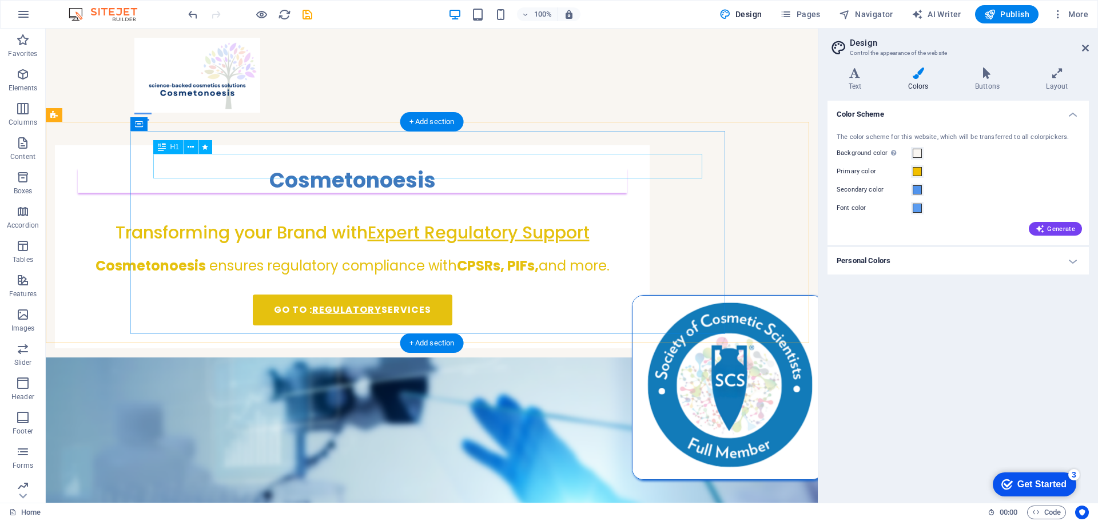
click at [391, 175] on div "Cosmetonoesis" at bounding box center [352, 180] width 549 height 25
click at [402, 168] on div "Cosmetonoesis" at bounding box center [352, 180] width 549 height 25
drag, startPoint x: 402, startPoint y: 163, endPoint x: 201, endPoint y: 165, distance: 201.4
click at [402, 168] on div "Cosmetonoesis" at bounding box center [352, 180] width 549 height 25
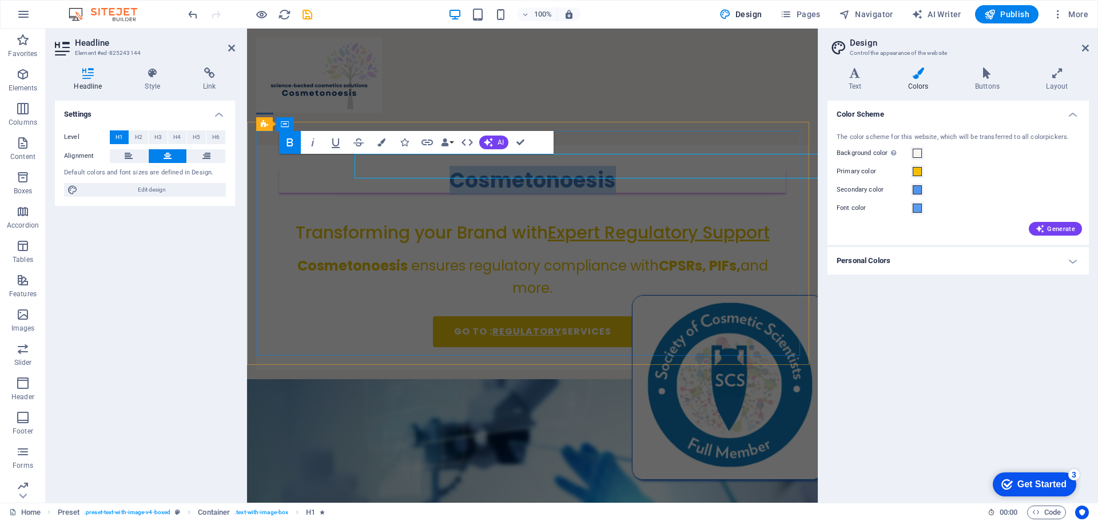
select select "%"
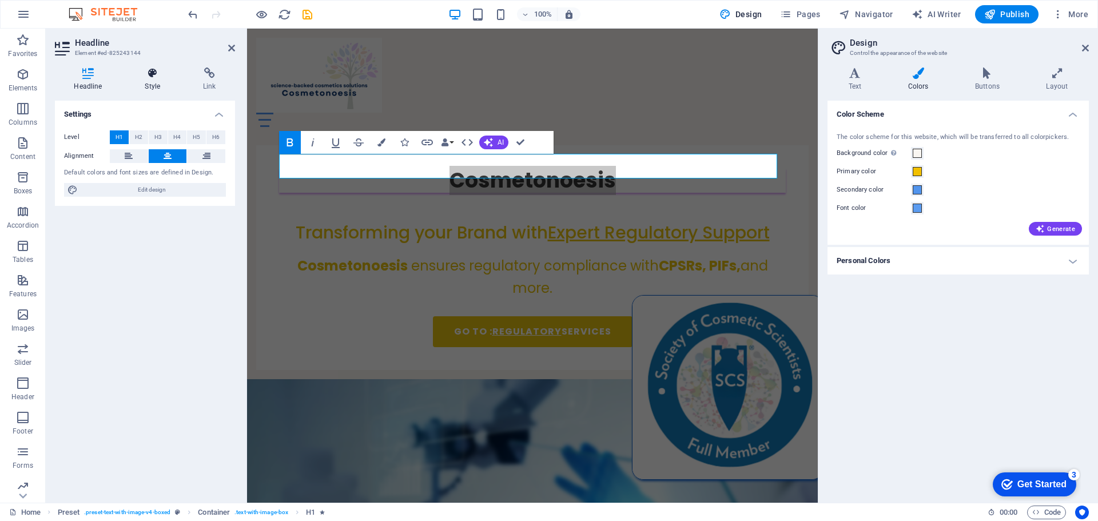
click at [144, 68] on icon at bounding box center [153, 73] width 54 height 11
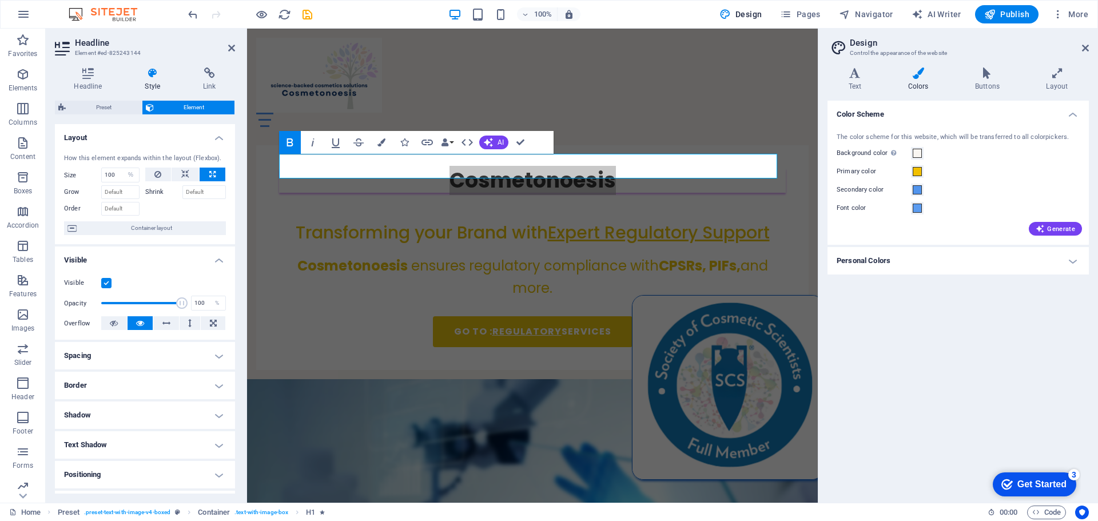
click at [117, 386] on h4 "Border" at bounding box center [145, 385] width 180 height 27
click at [111, 462] on h4 "Shadow" at bounding box center [145, 461] width 180 height 27
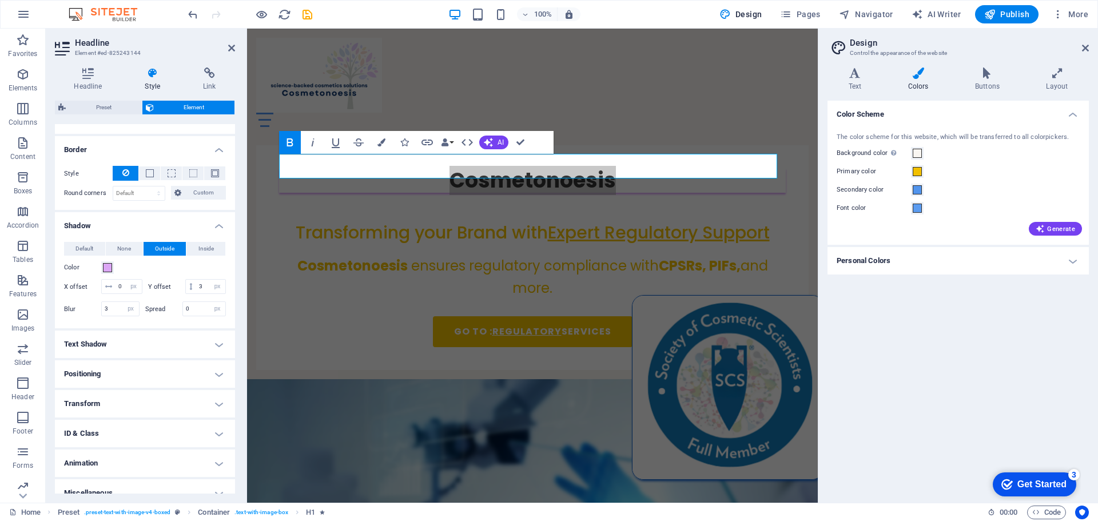
scroll to position [264, 0]
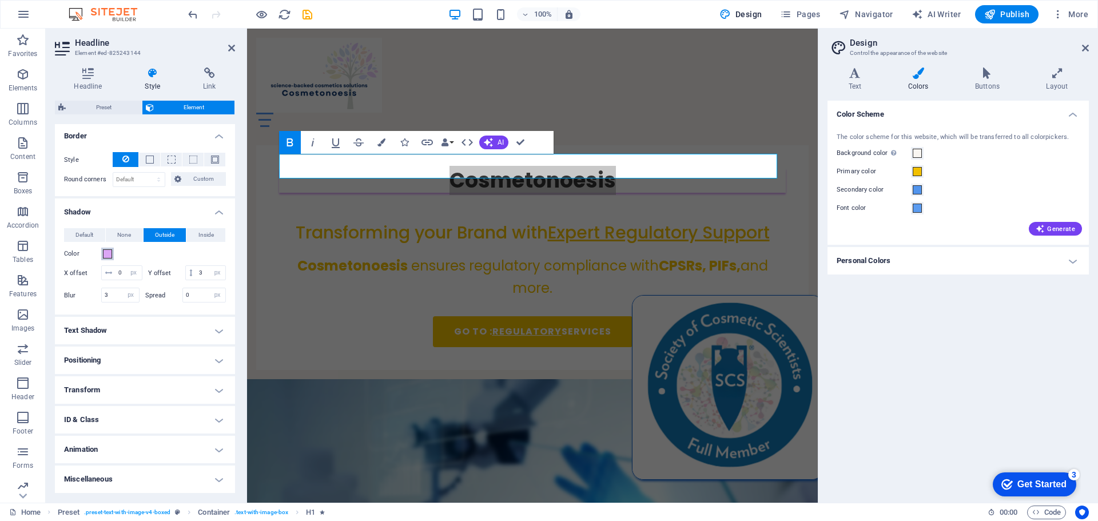
click at [103, 249] on span at bounding box center [107, 253] width 9 height 9
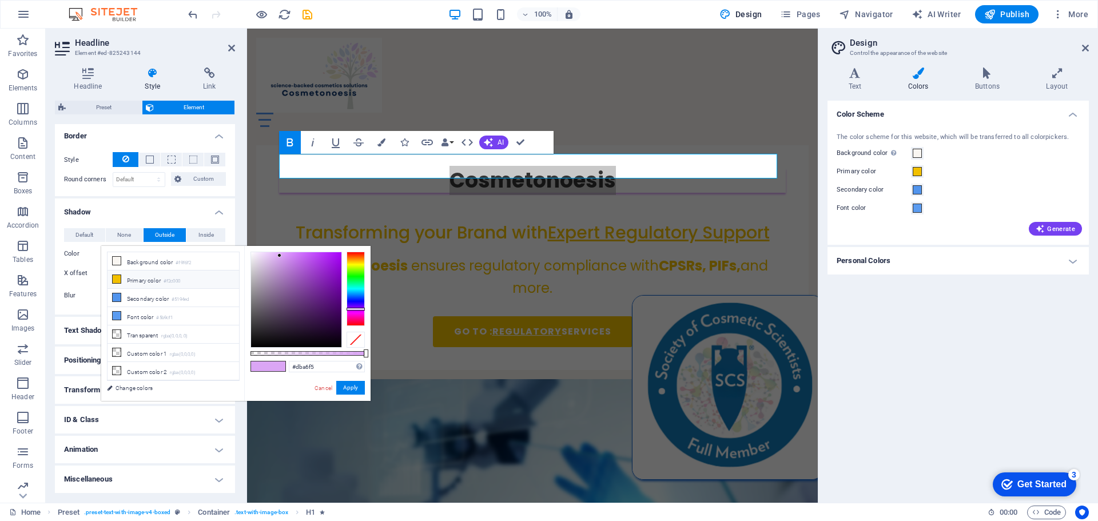
click at [116, 281] on icon at bounding box center [117, 279] width 8 height 8
type input "#f2c000"
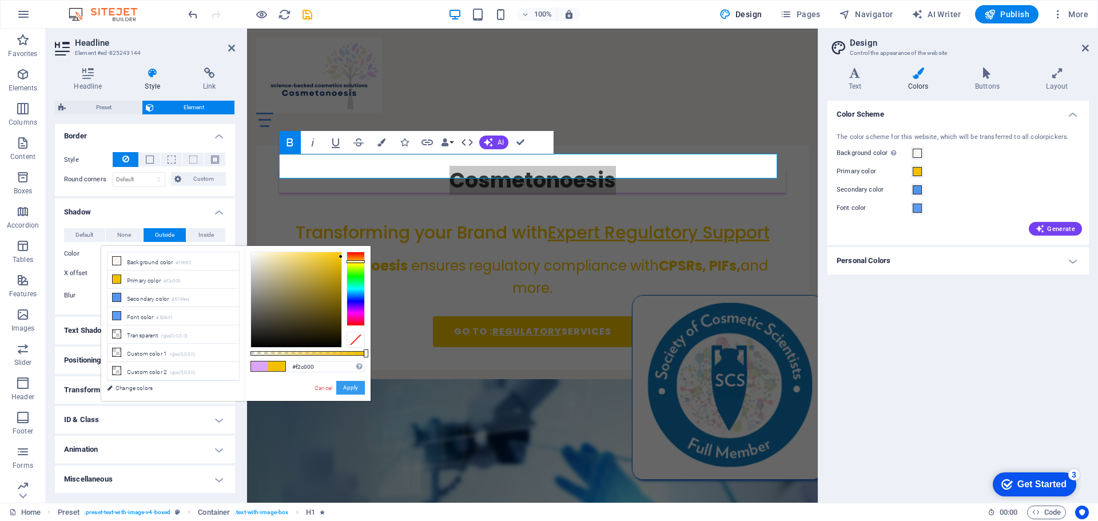
click at [350, 386] on button "Apply" at bounding box center [350, 388] width 29 height 14
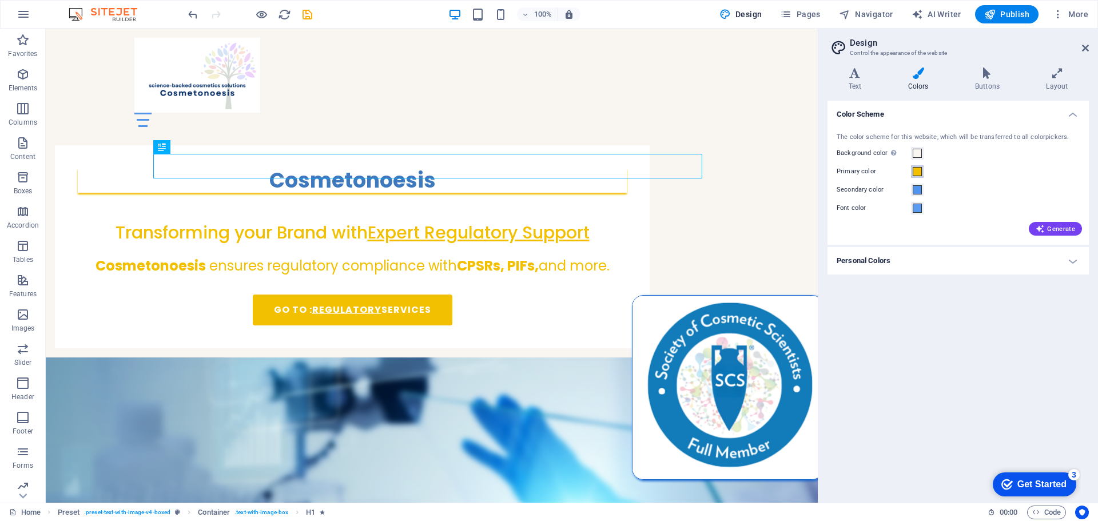
click at [922, 171] on span at bounding box center [917, 171] width 9 height 9
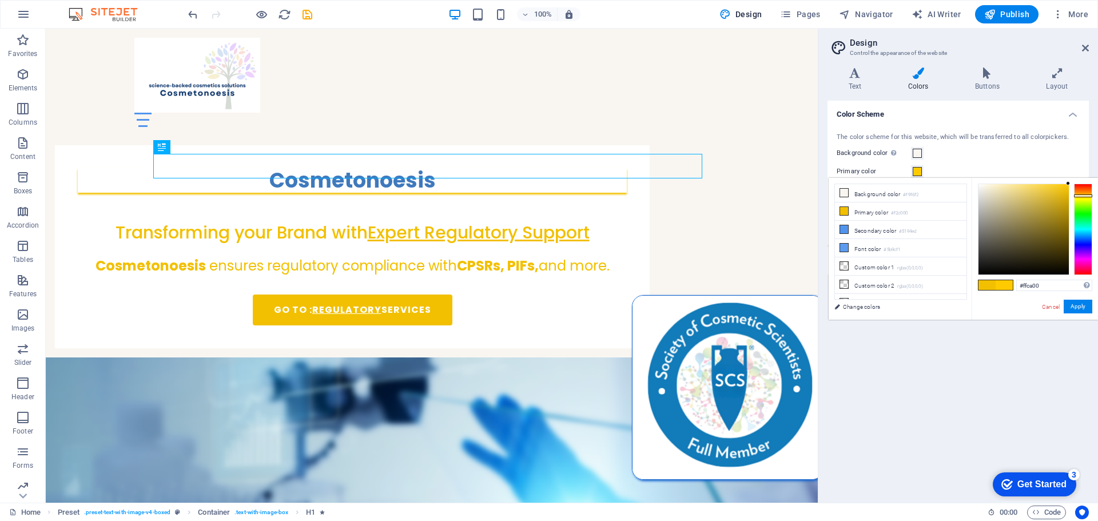
click at [1070, 184] on div at bounding box center [1035, 230] width 114 height 92
click at [1092, 192] on div at bounding box center [1083, 192] width 18 height 3
drag, startPoint x: 1069, startPoint y: 184, endPoint x: 1060, endPoint y: 193, distance: 12.5
click at [1060, 193] on div at bounding box center [1059, 193] width 4 height 4
type input "#f58e1a"
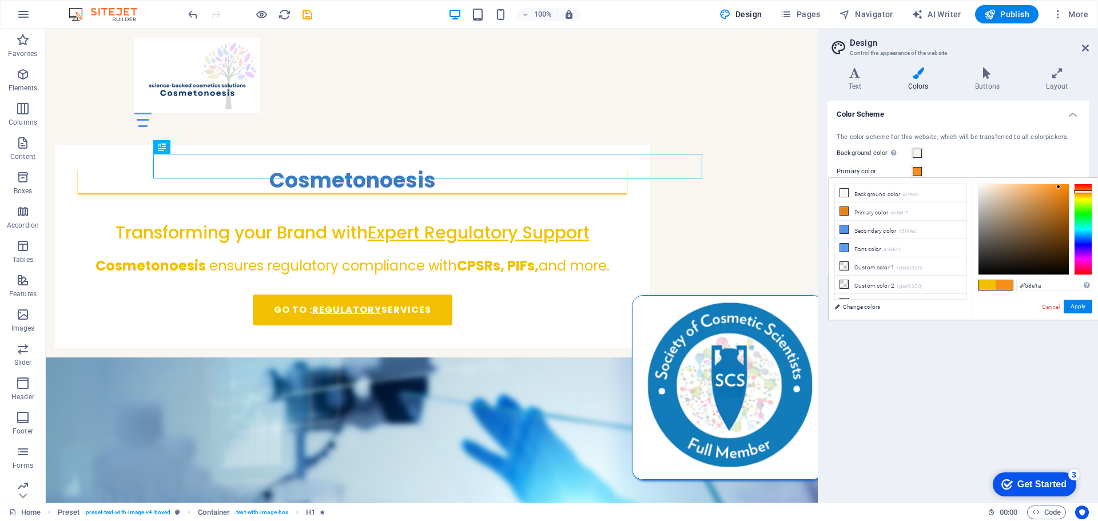
click at [1059, 187] on div at bounding box center [1024, 229] width 90 height 90
click at [1078, 303] on button "Apply" at bounding box center [1078, 307] width 29 height 14
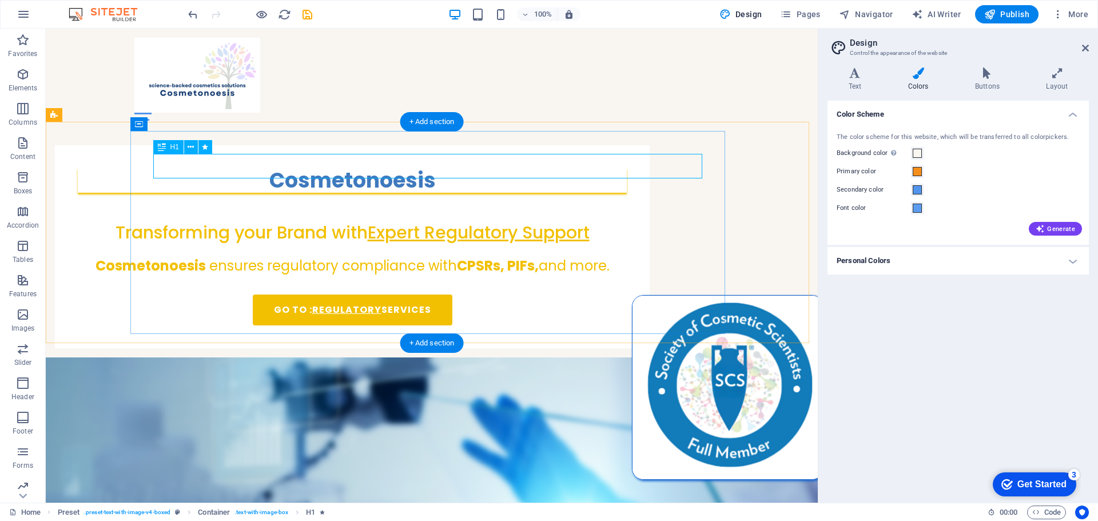
click at [513, 168] on div "Cosmetonoesis" at bounding box center [352, 180] width 549 height 25
select select "%"
select select "px"
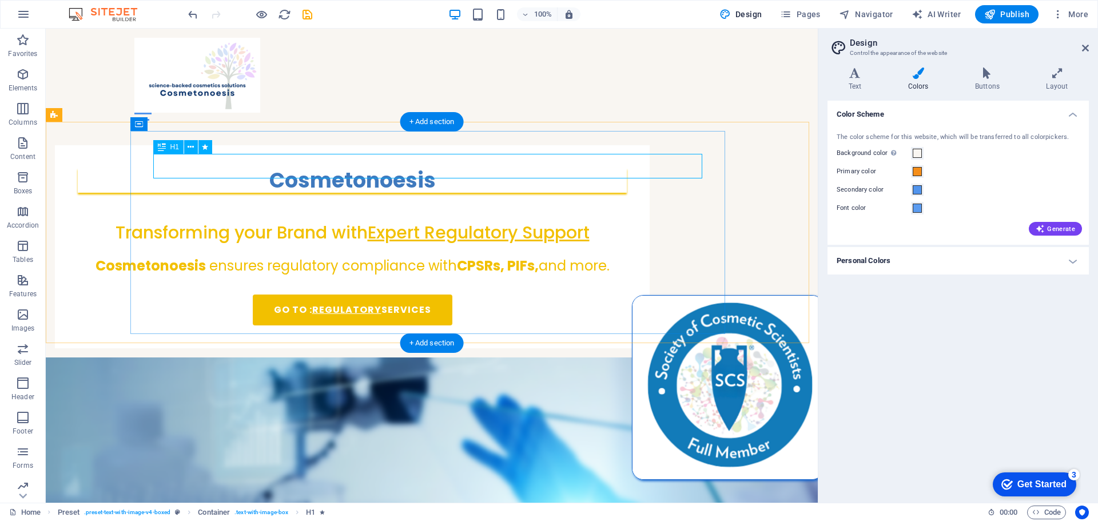
select select "px"
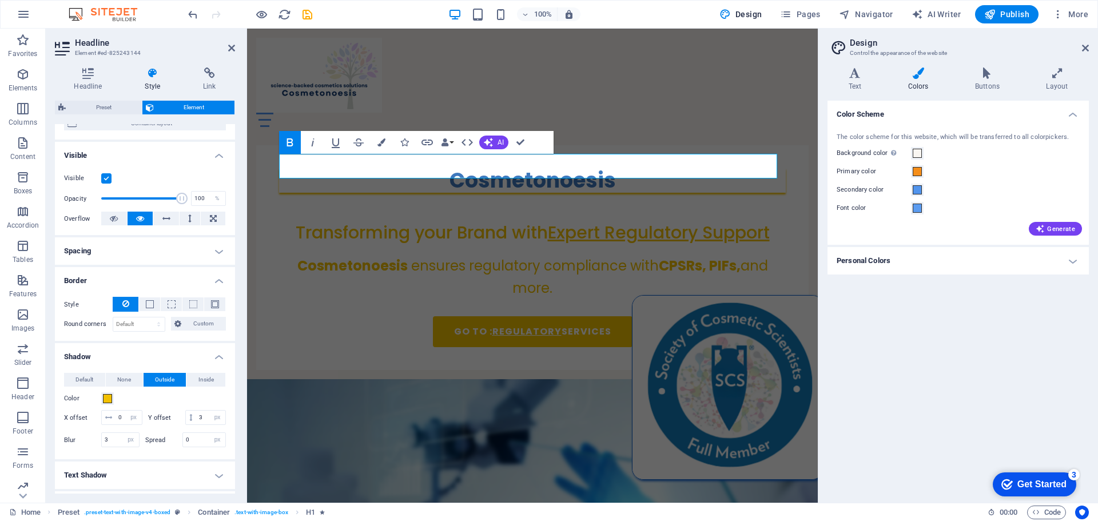
scroll to position [114, 0]
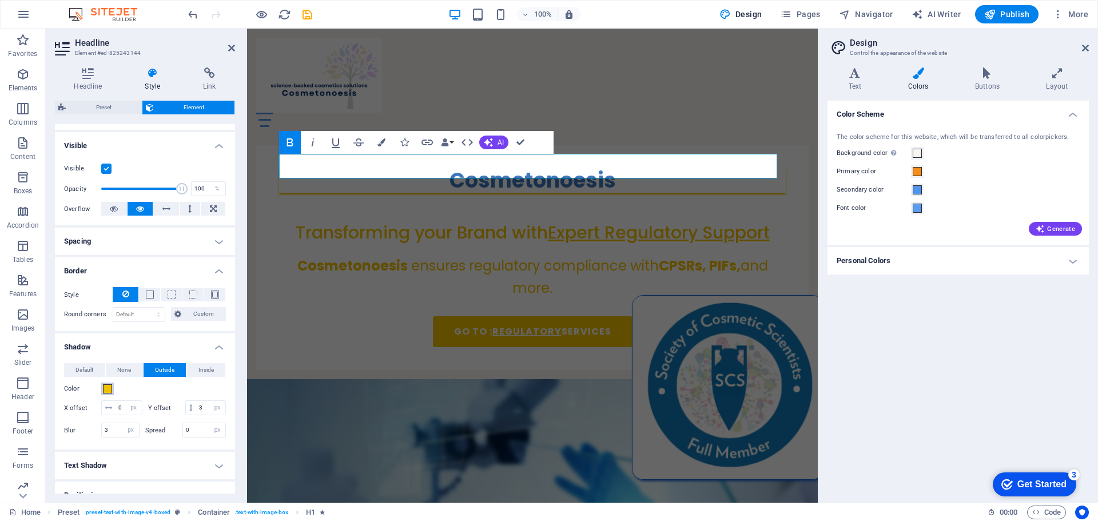
click at [108, 388] on span at bounding box center [107, 388] width 9 height 9
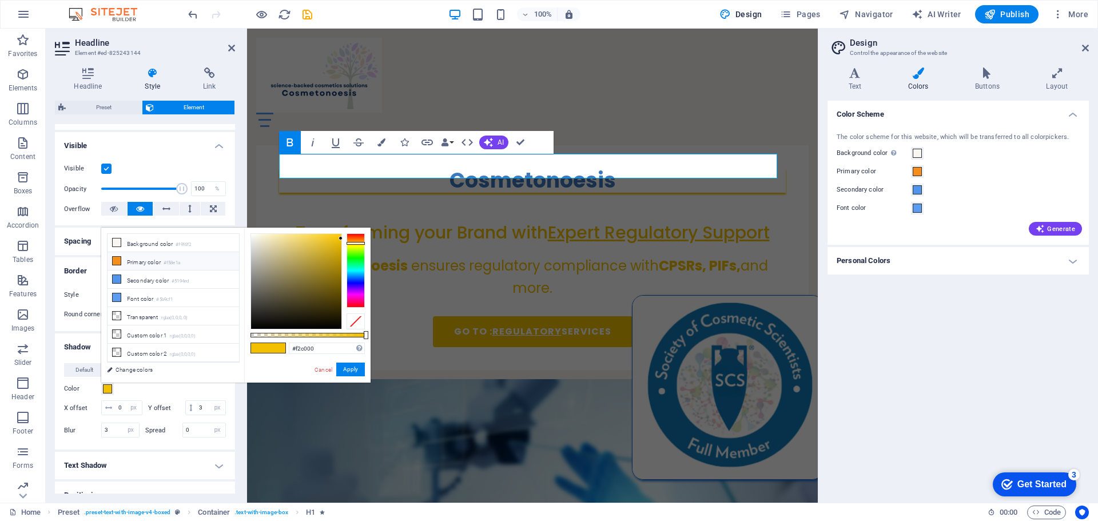
click at [116, 260] on icon at bounding box center [117, 261] width 8 height 8
type input "#f58e1a"
click at [358, 371] on button "Apply" at bounding box center [350, 370] width 29 height 14
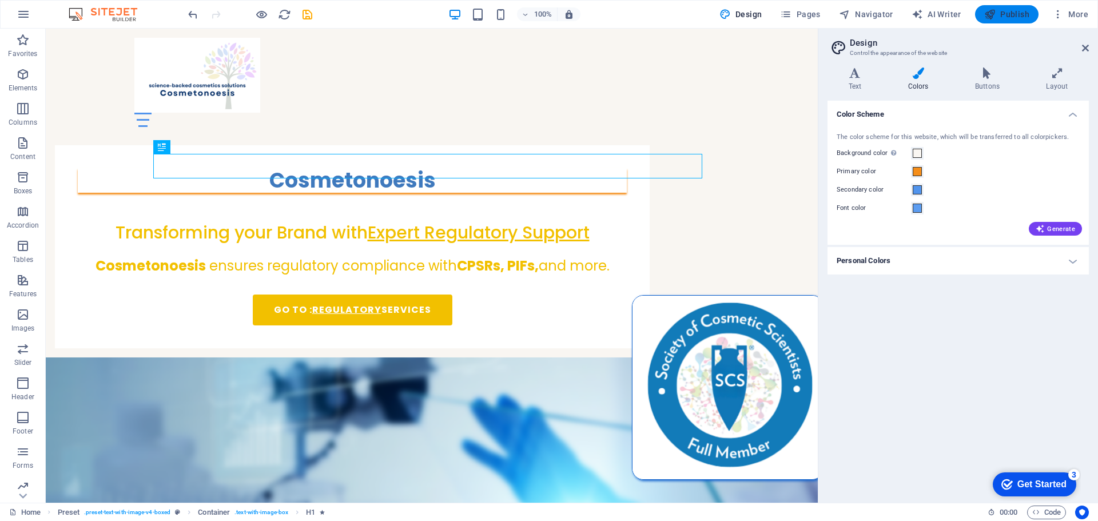
click at [1013, 16] on span "Publish" at bounding box center [1007, 14] width 45 height 11
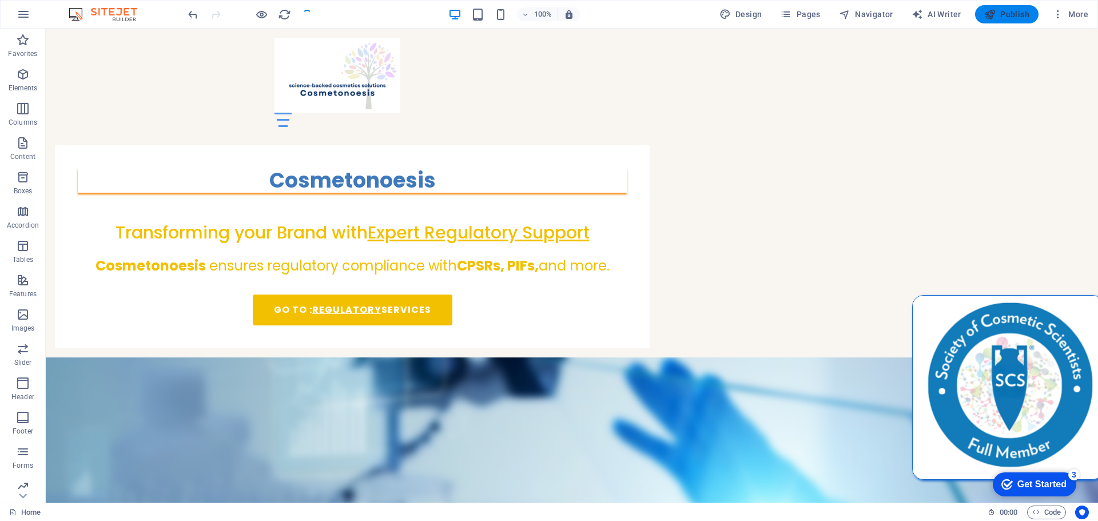
click at [1005, 16] on span "Publish" at bounding box center [1007, 14] width 45 height 11
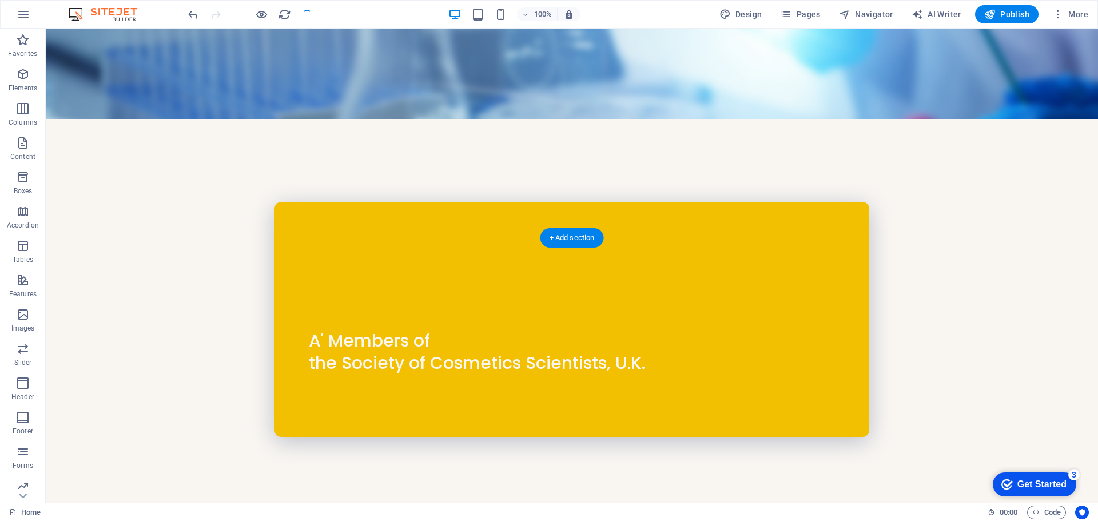
scroll to position [0, 0]
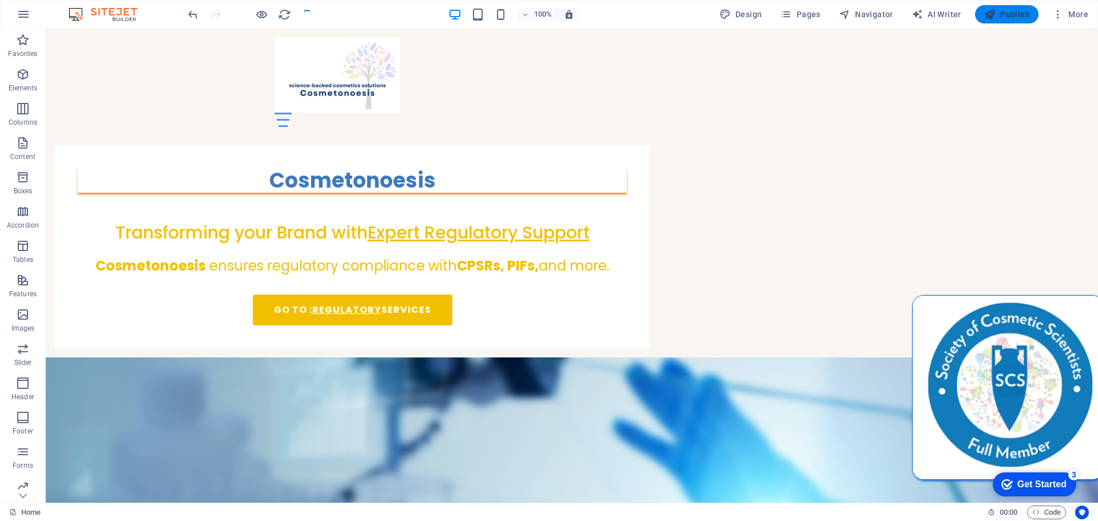
click at [999, 12] on span "Publish" at bounding box center [1007, 14] width 45 height 11
click at [800, 13] on span "Pages" at bounding box center [800, 14] width 40 height 11
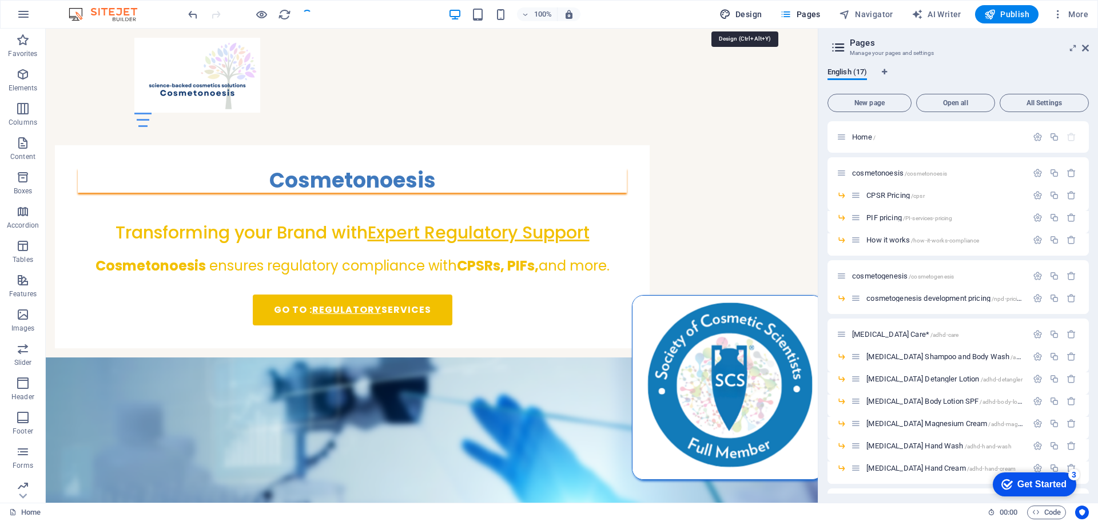
click at [728, 9] on icon "button" at bounding box center [725, 14] width 11 height 11
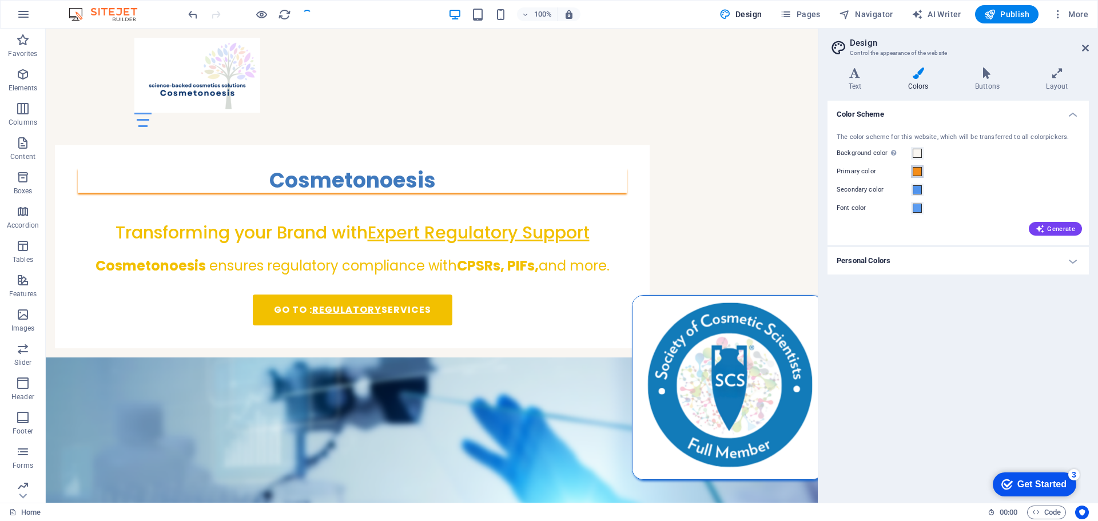
click at [917, 173] on span at bounding box center [917, 171] width 9 height 9
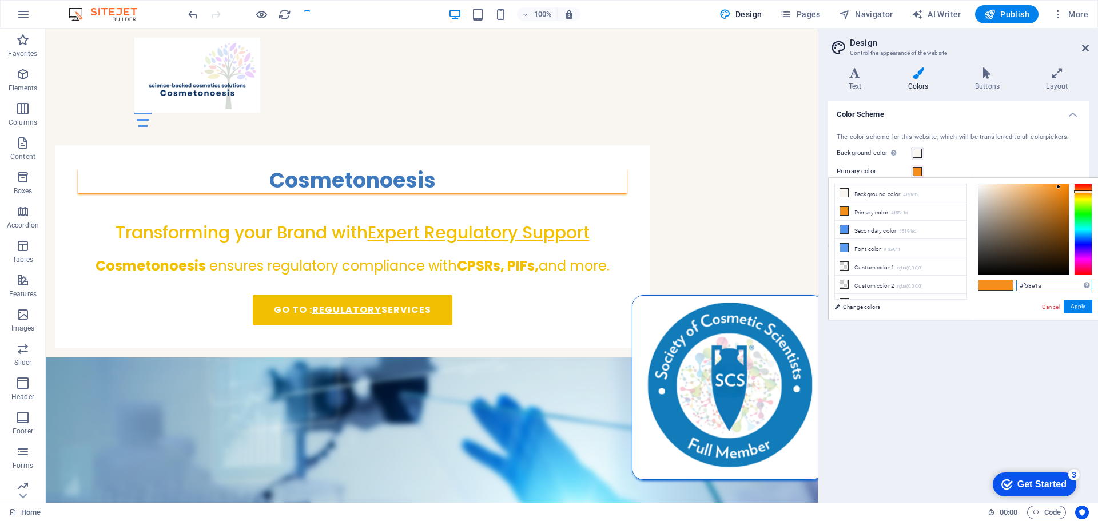
drag, startPoint x: 1050, startPoint y: 288, endPoint x: 1033, endPoint y: 290, distance: 17.9
click at [1003, 290] on div "#f58e1a Supported formats #0852ed rgb(8, 82, 237) rgba(8, 82, 237, 90%) hsv(221…" at bounding box center [1035, 332] width 126 height 308
paste input "D97B6C"
type input "#d97b6c"
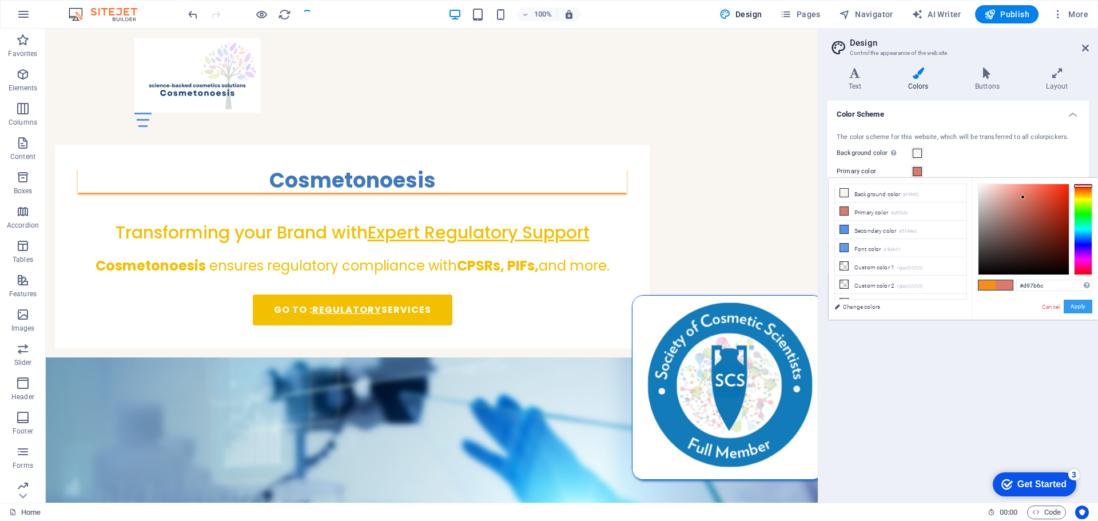
click at [1084, 309] on button "Apply" at bounding box center [1078, 307] width 29 height 14
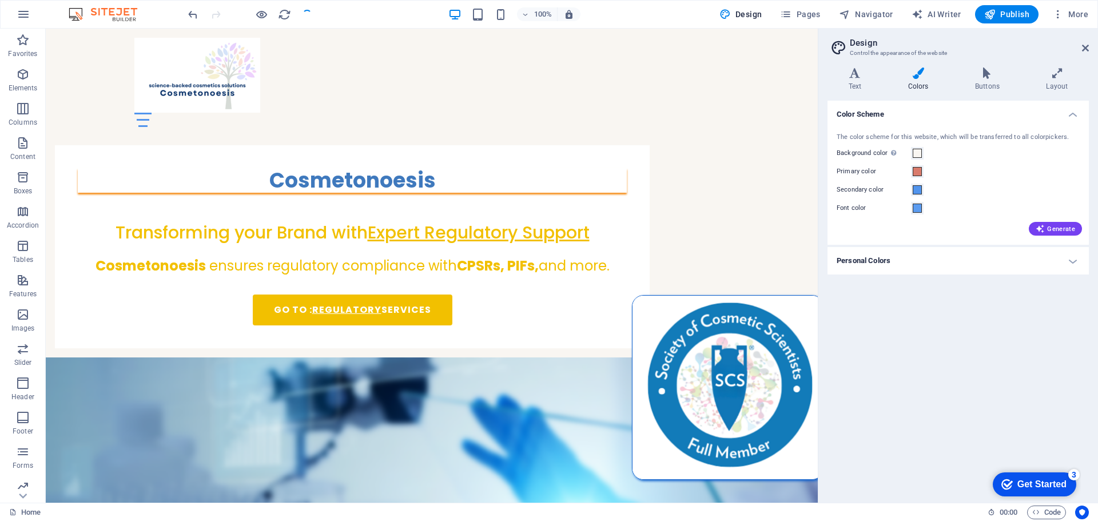
click at [306, 11] on div at bounding box center [250, 14] width 128 height 18
click at [558, 113] on div at bounding box center [431, 120] width 595 height 14
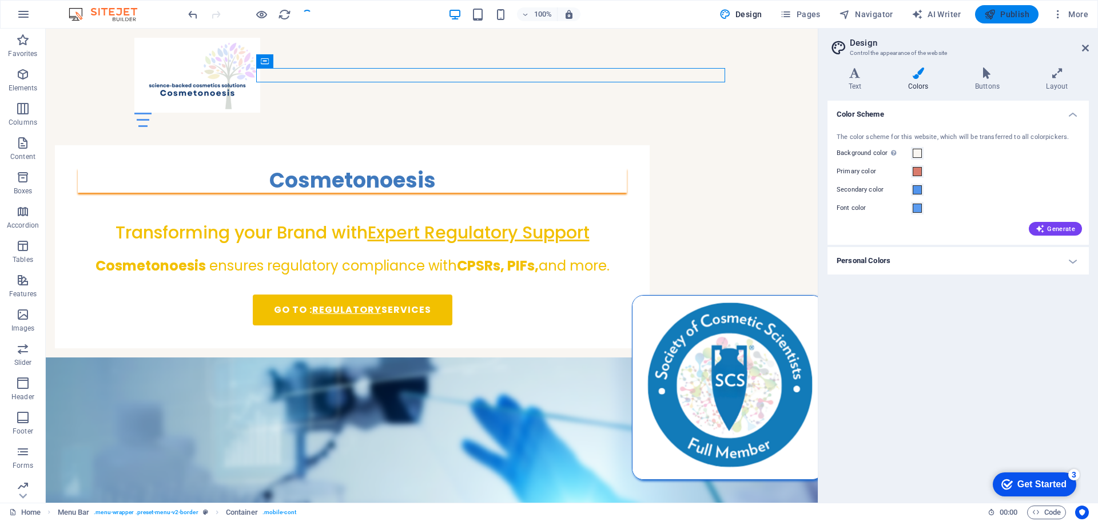
click at [1005, 14] on span "Publish" at bounding box center [1007, 14] width 45 height 11
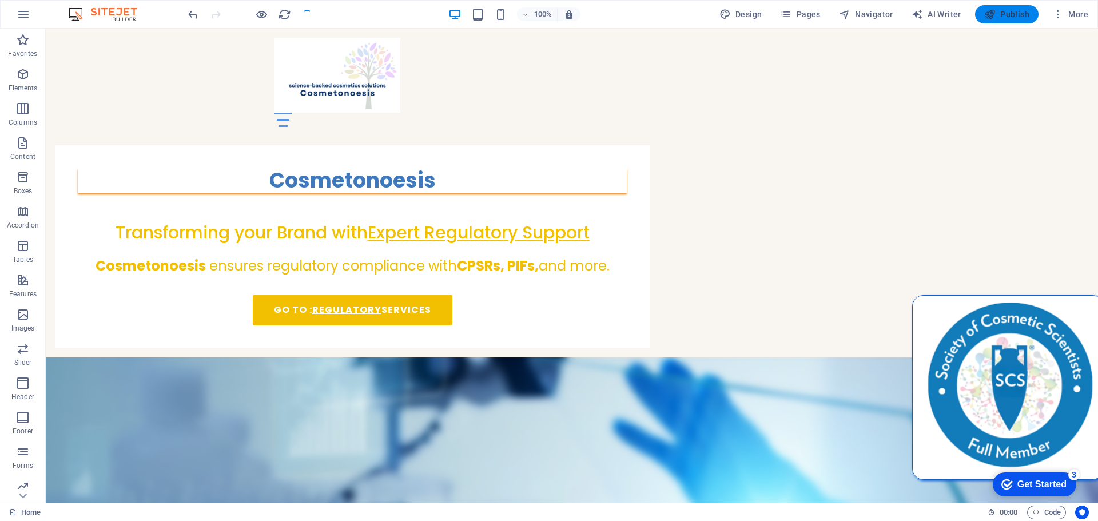
click at [1007, 13] on span "Publish" at bounding box center [1007, 14] width 45 height 11
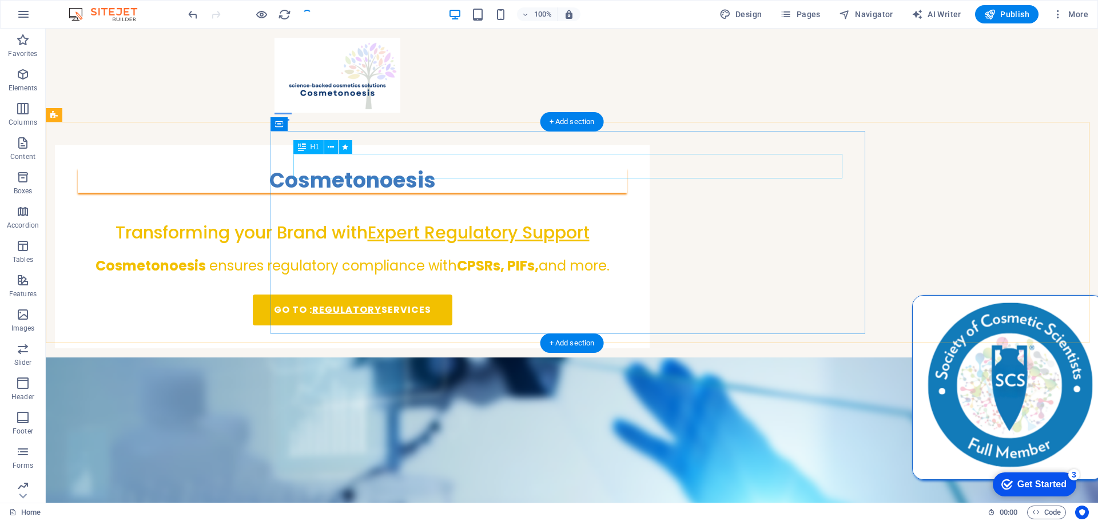
click at [627, 173] on div "Cosmetonoesis" at bounding box center [352, 180] width 549 height 25
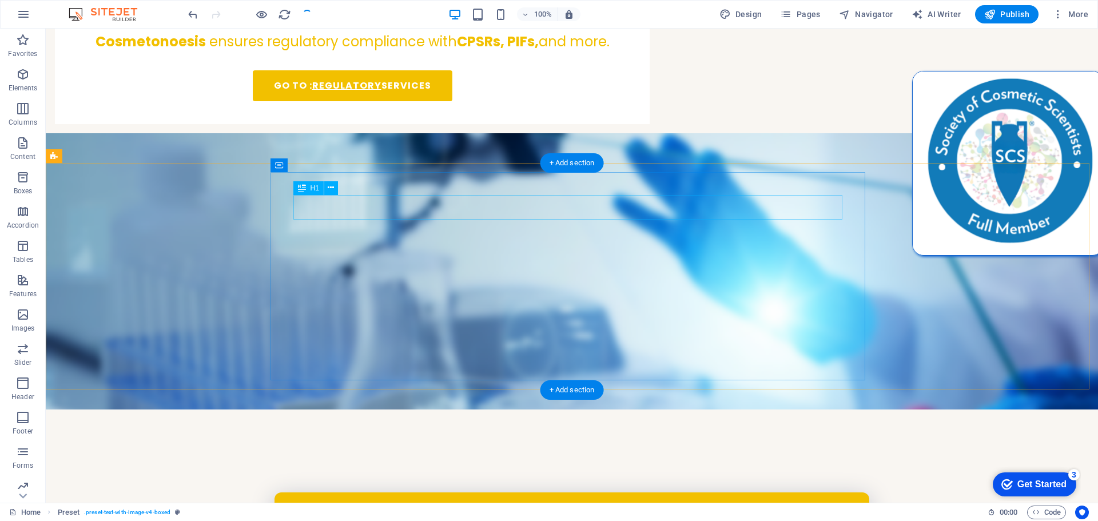
scroll to position [458, 0]
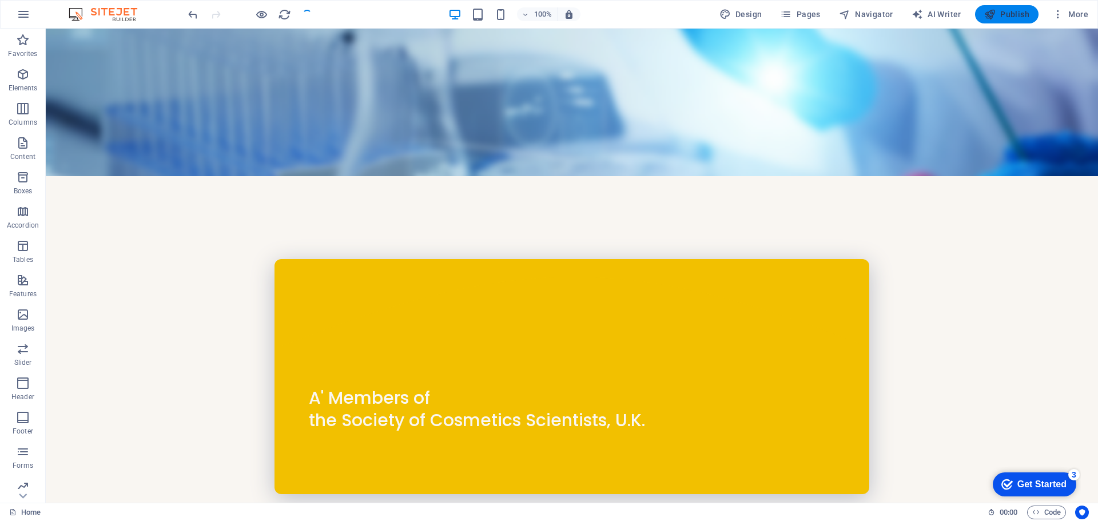
click at [1000, 11] on span "Publish" at bounding box center [1007, 14] width 45 height 11
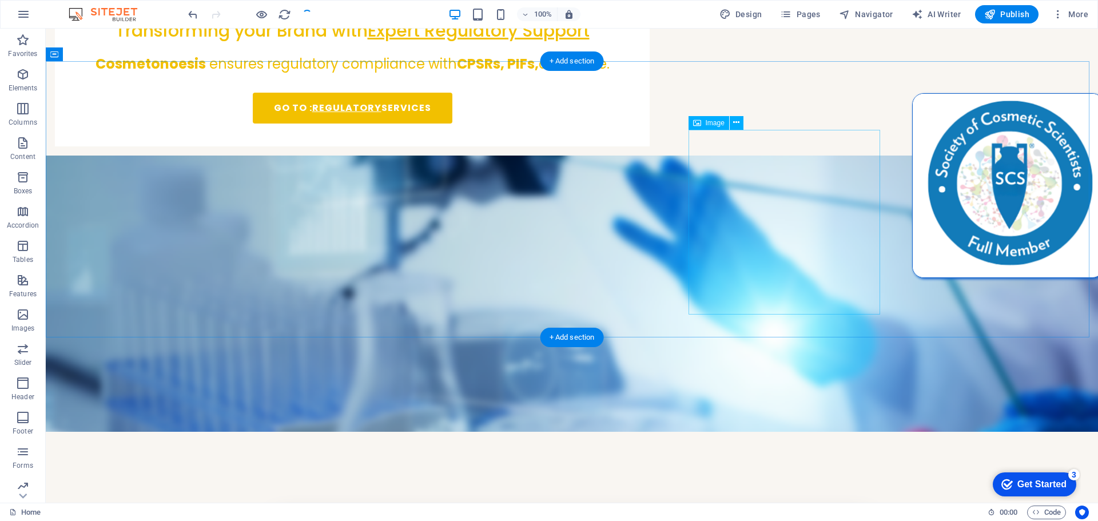
scroll to position [0, 0]
